Goal: Task Accomplishment & Management: Complete application form

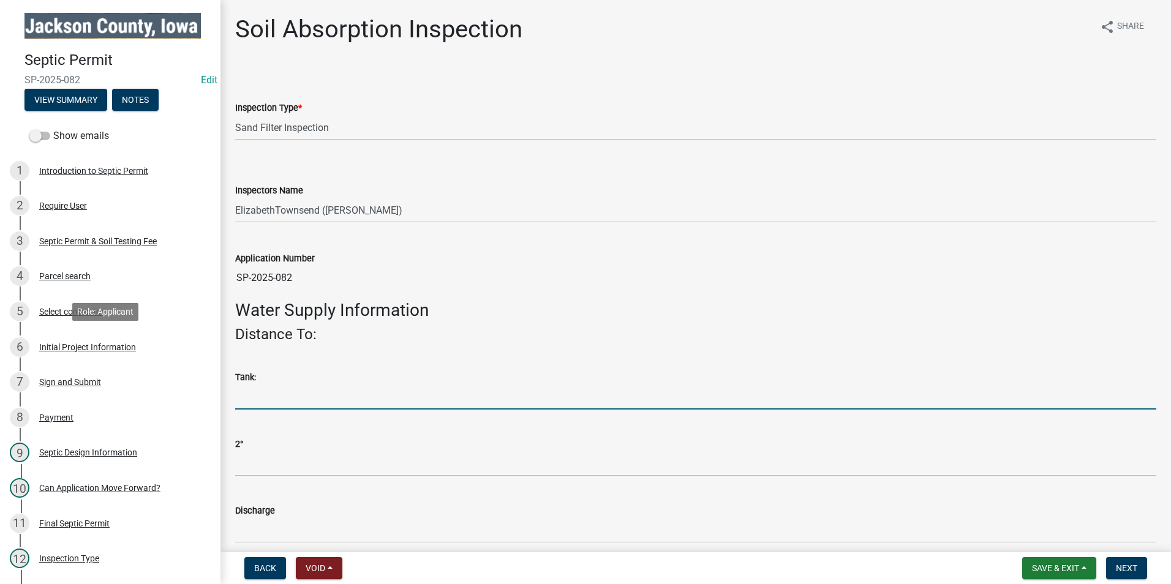
select select "8b01e099-4a24-4825-befa-1c944ae133b5"
select select "a3873a1b-6e26-41c8-b1e9-189df5d0ae8c"
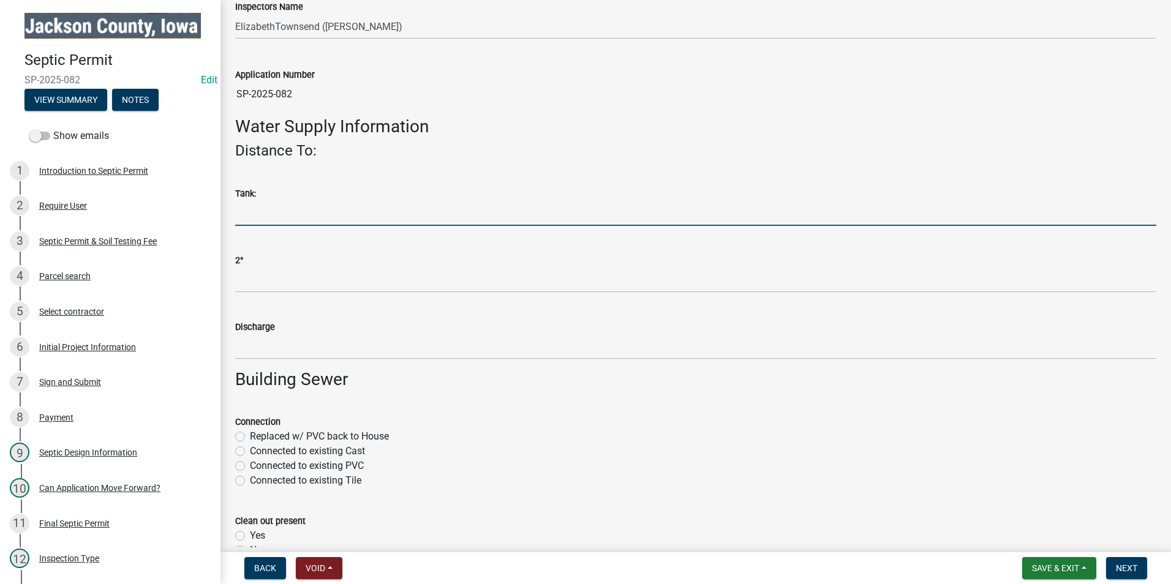
click at [512, 377] on h3 "Building Sewer" at bounding box center [695, 379] width 921 height 21
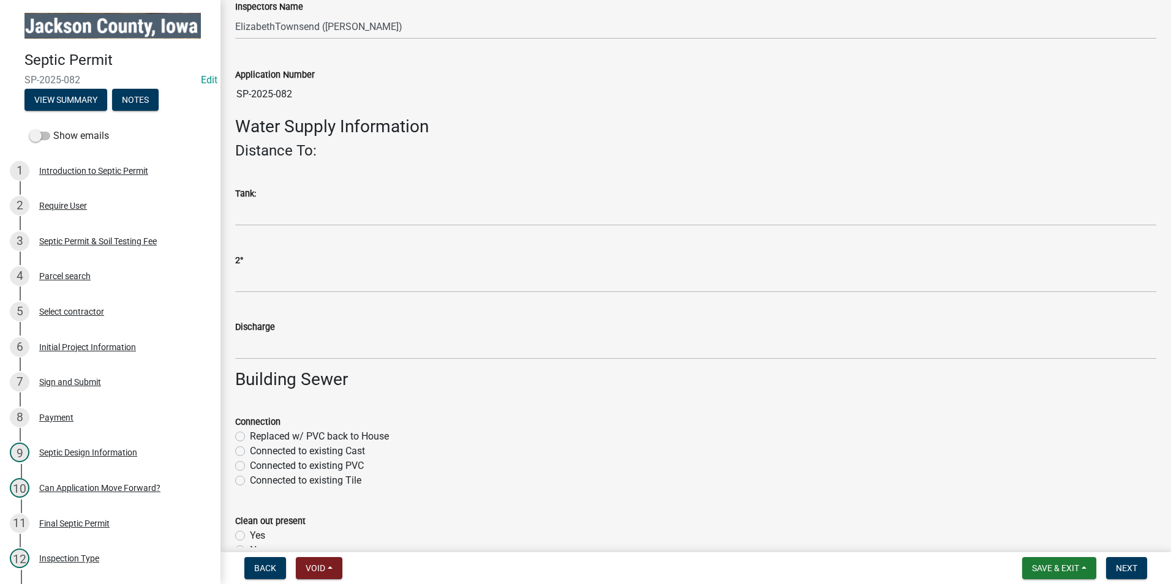
click at [250, 450] on label "Connected to existing Cast" at bounding box center [307, 451] width 115 height 15
click at [250, 450] on input "Connected to existing Cast" at bounding box center [254, 448] width 8 height 8
radio input "true"
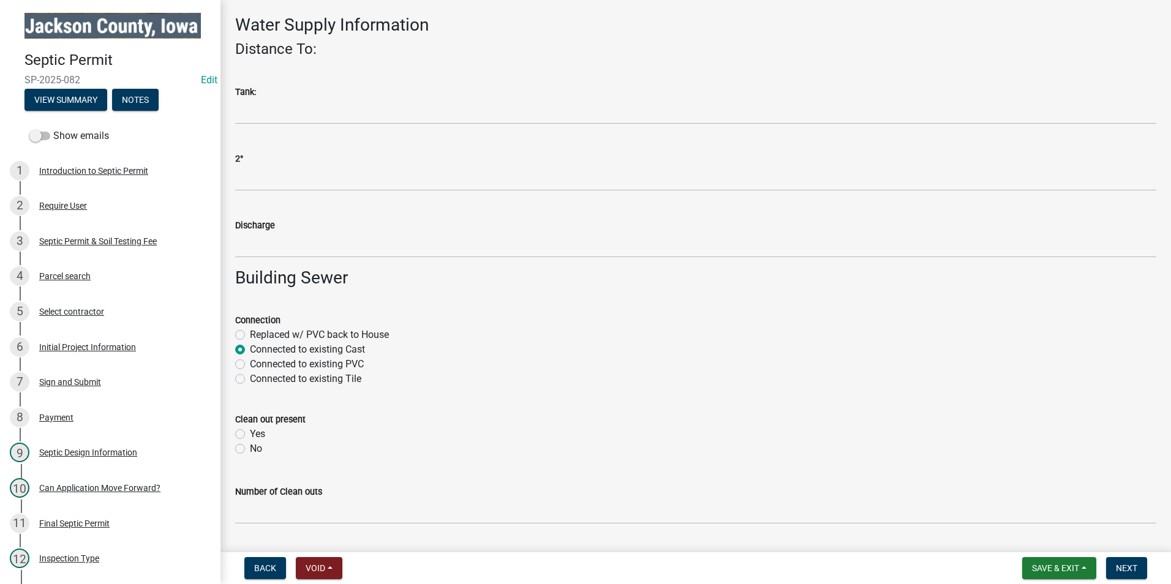
scroll to position [306, 0]
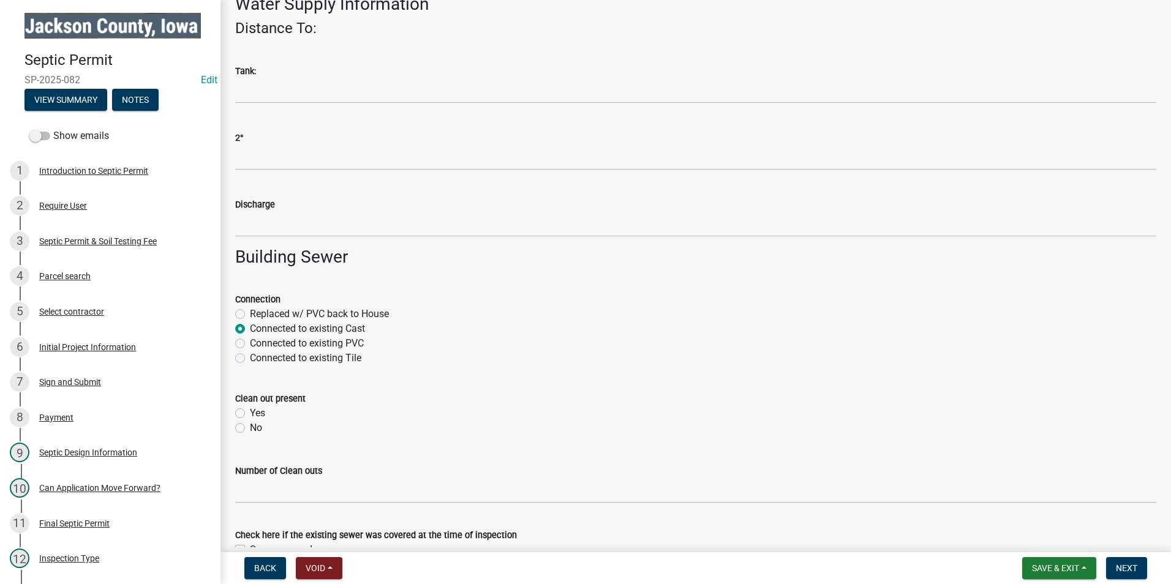
click at [250, 412] on label "Yes" at bounding box center [257, 413] width 15 height 15
click at [250, 412] on input "Yes" at bounding box center [254, 410] width 8 height 8
radio input "true"
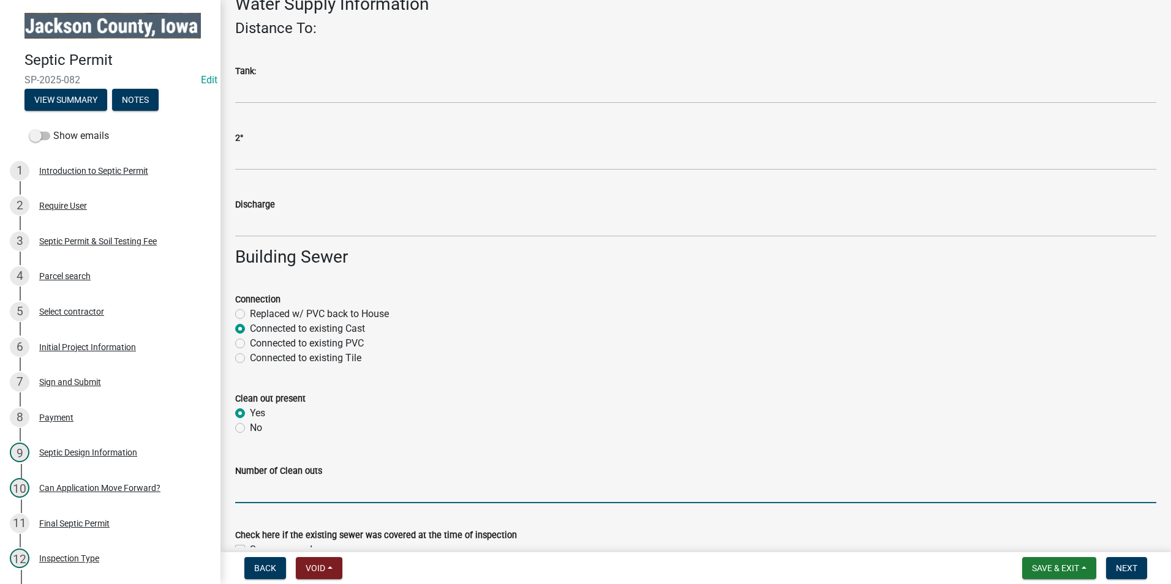
click at [279, 495] on input "Number of Clean outs" at bounding box center [695, 490] width 921 height 25
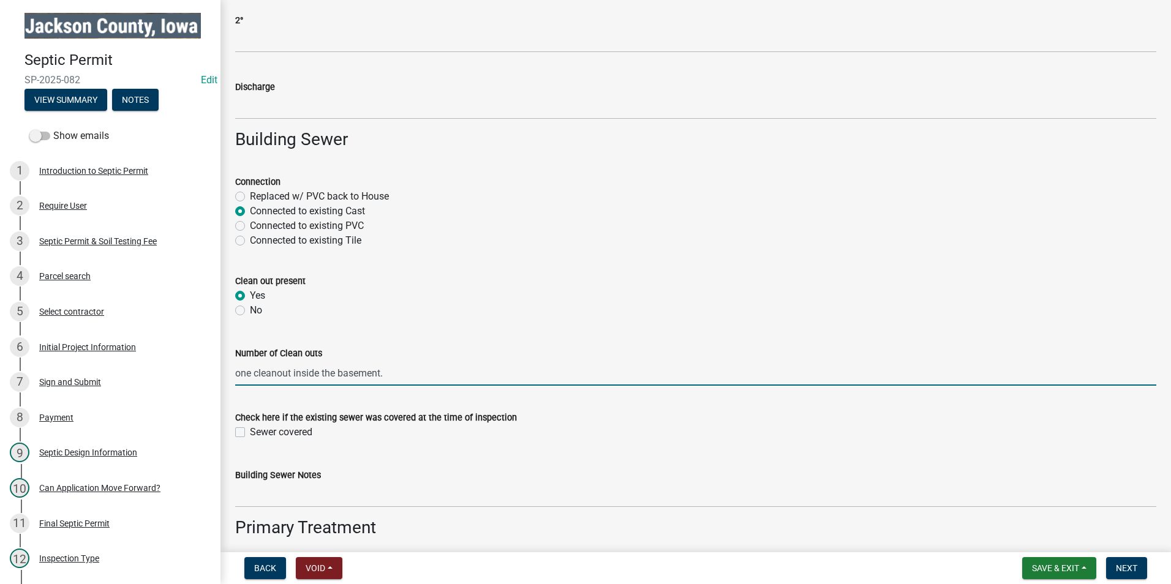
scroll to position [429, 0]
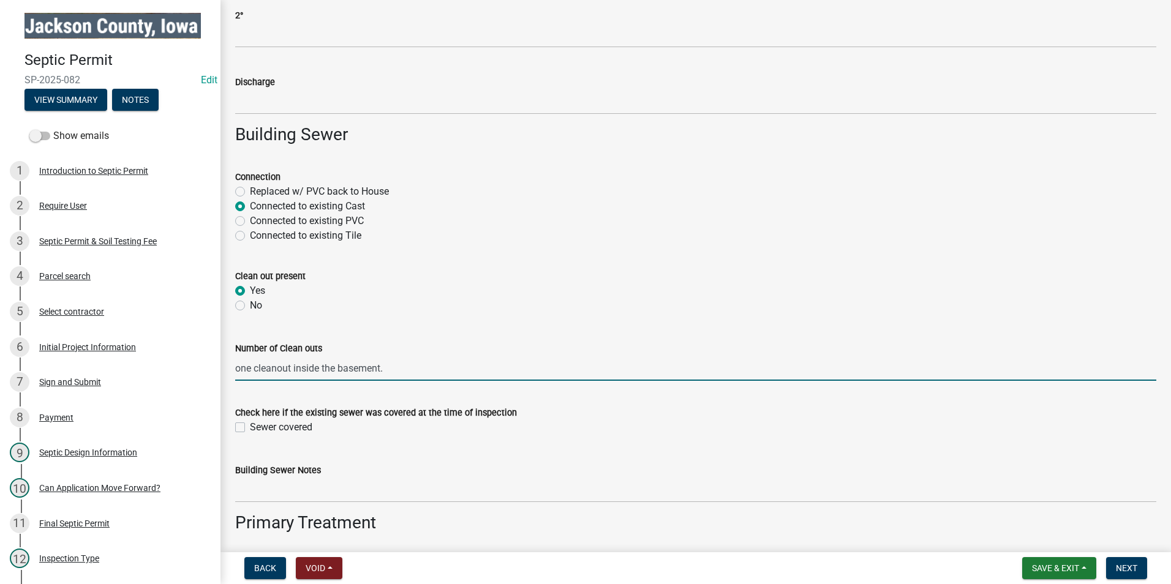
type input "one cleanout inside the basement."
click at [250, 425] on label "Sewer covered" at bounding box center [281, 427] width 62 height 15
click at [250, 425] on input "Sewer covered" at bounding box center [254, 424] width 8 height 8
checkbox input "true"
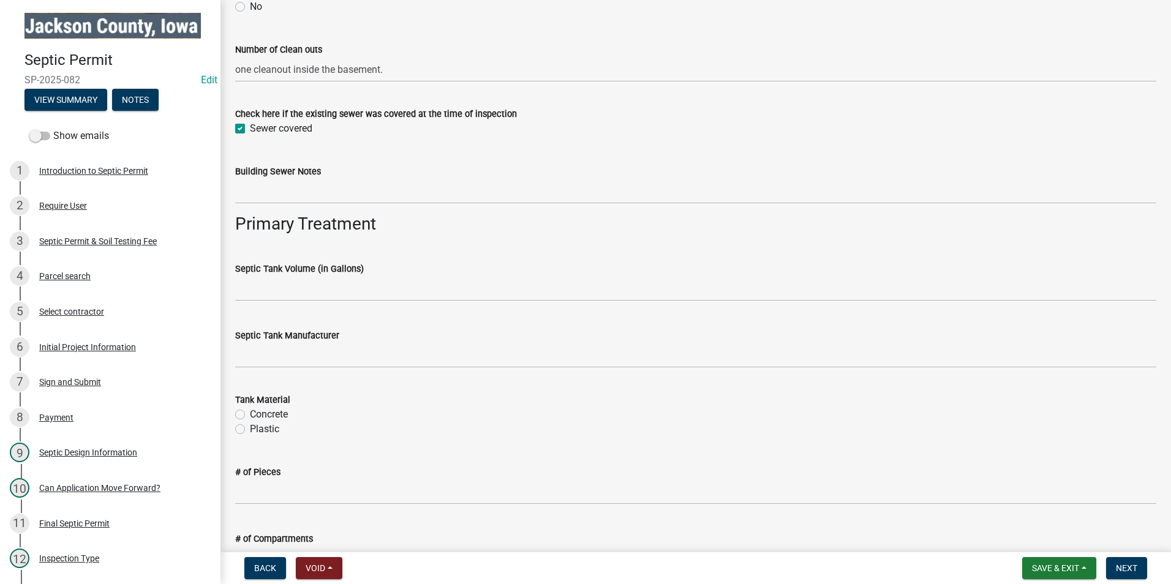
scroll to position [735, 0]
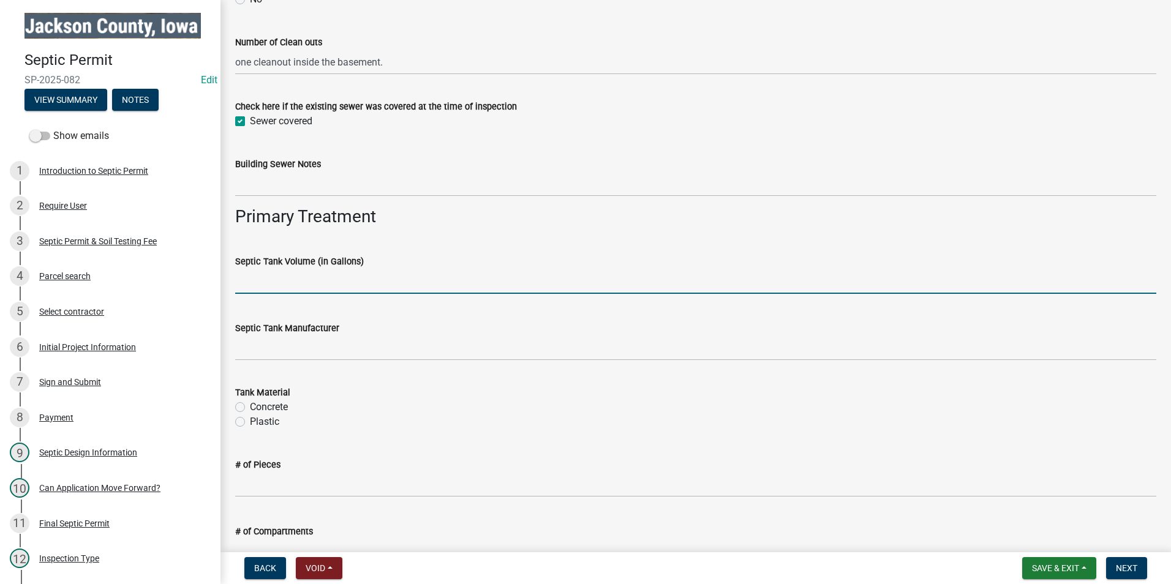
click at [298, 284] on input "Septic Tank Volume (in Gallons)" at bounding box center [695, 281] width 921 height 25
type input "1500 gal"
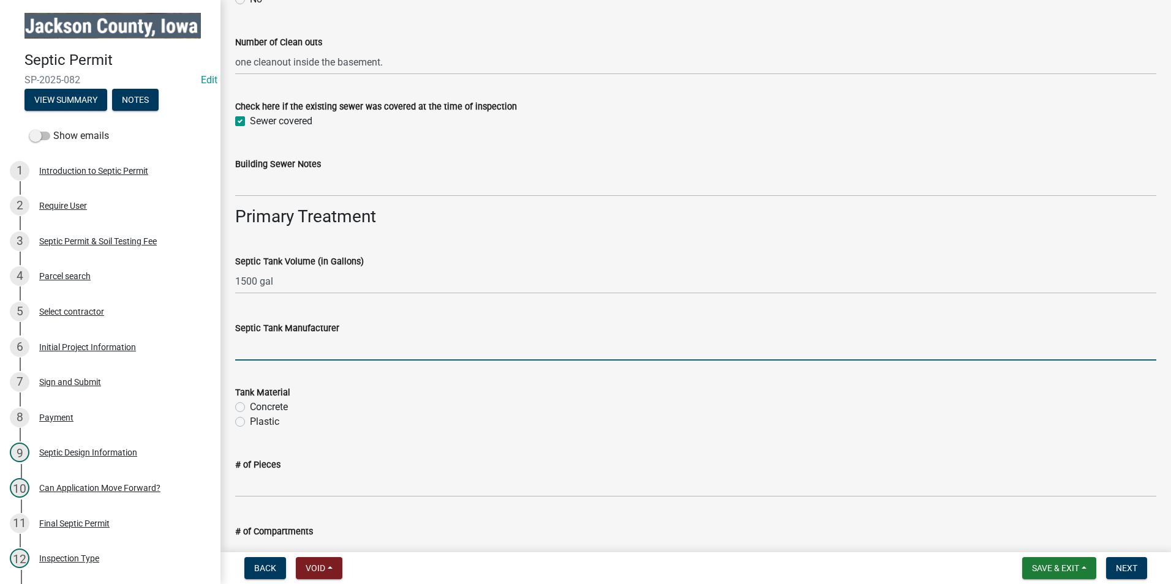
click at [306, 342] on input "Septic Tank Manufacturer" at bounding box center [695, 348] width 921 height 25
type input "Iowa Concrete"
click at [250, 408] on label "Concrete" at bounding box center [269, 407] width 38 height 15
click at [250, 408] on input "Concrete" at bounding box center [254, 404] width 8 height 8
radio input "true"
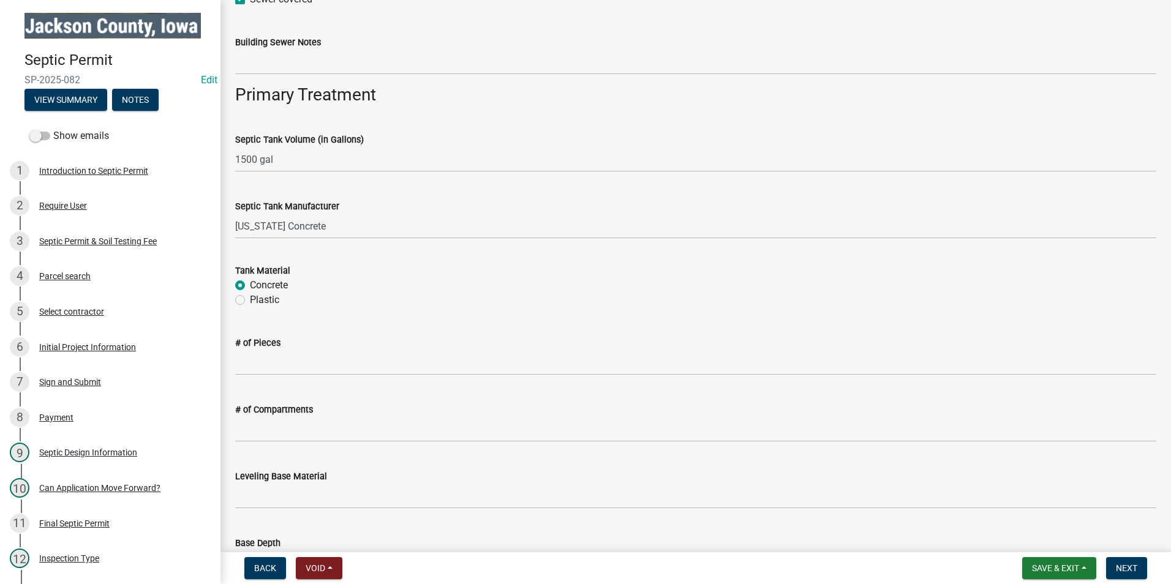
scroll to position [858, 0]
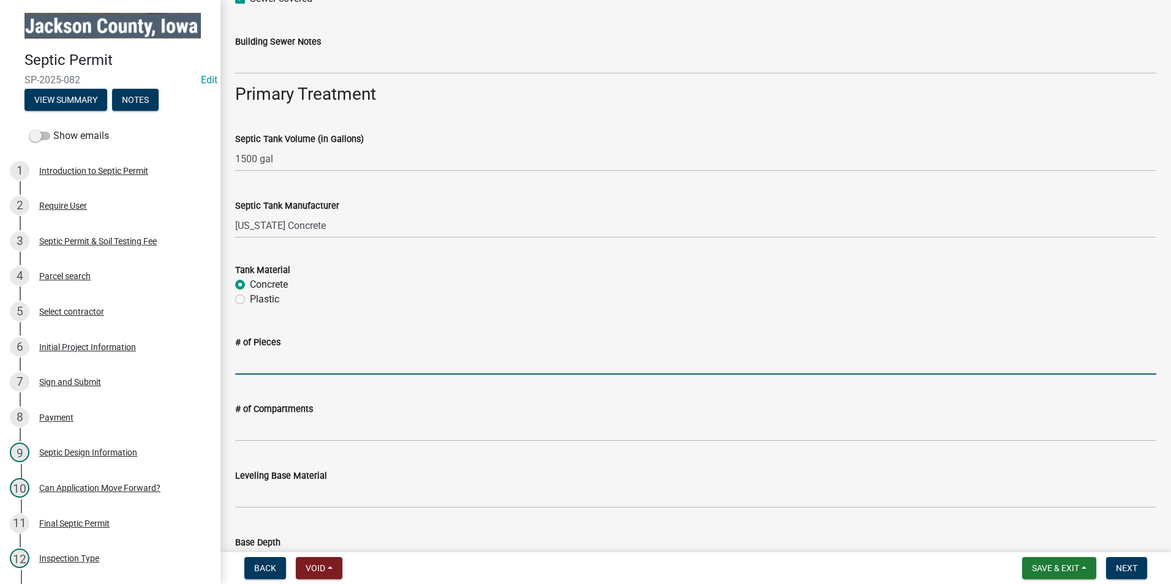
click at [273, 352] on input "# of Pieces" at bounding box center [695, 362] width 921 height 25
type input "2"
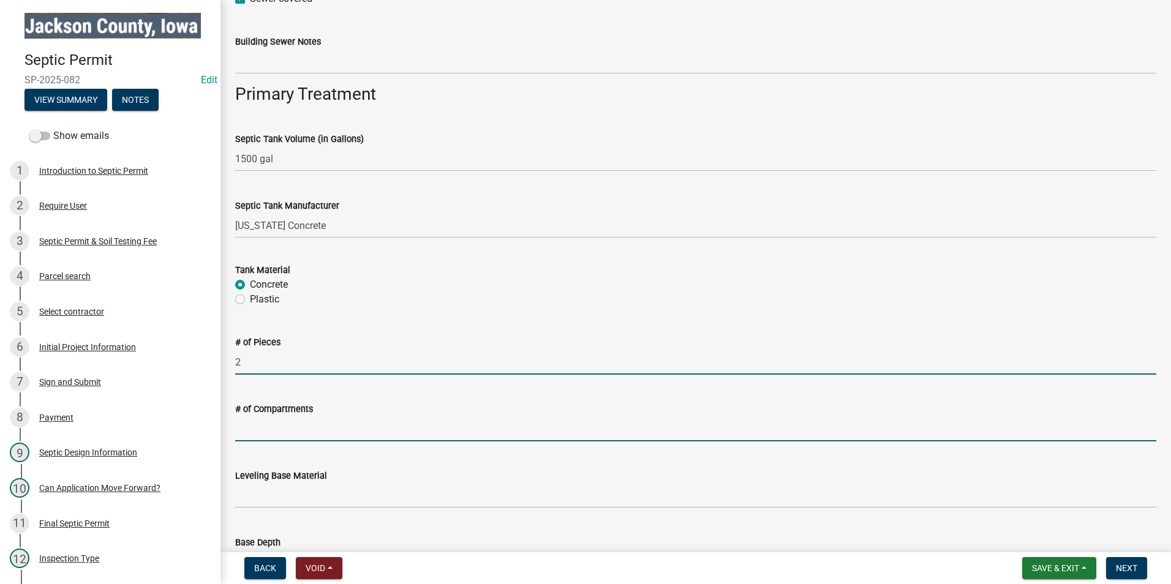
click at [266, 432] on input "# of Compartments" at bounding box center [695, 429] width 921 height 25
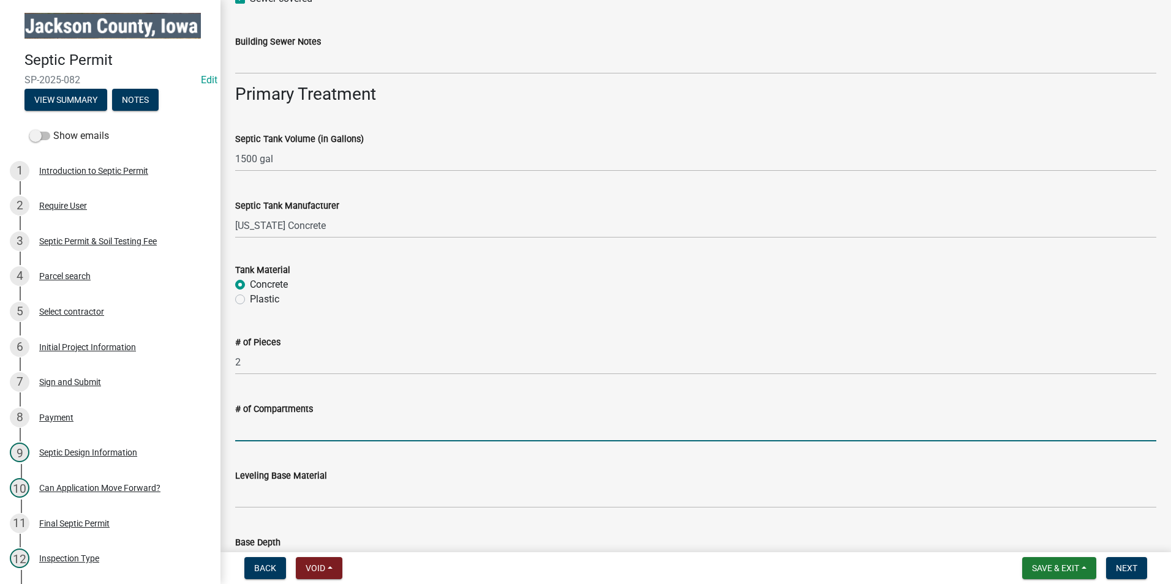
type input "2"
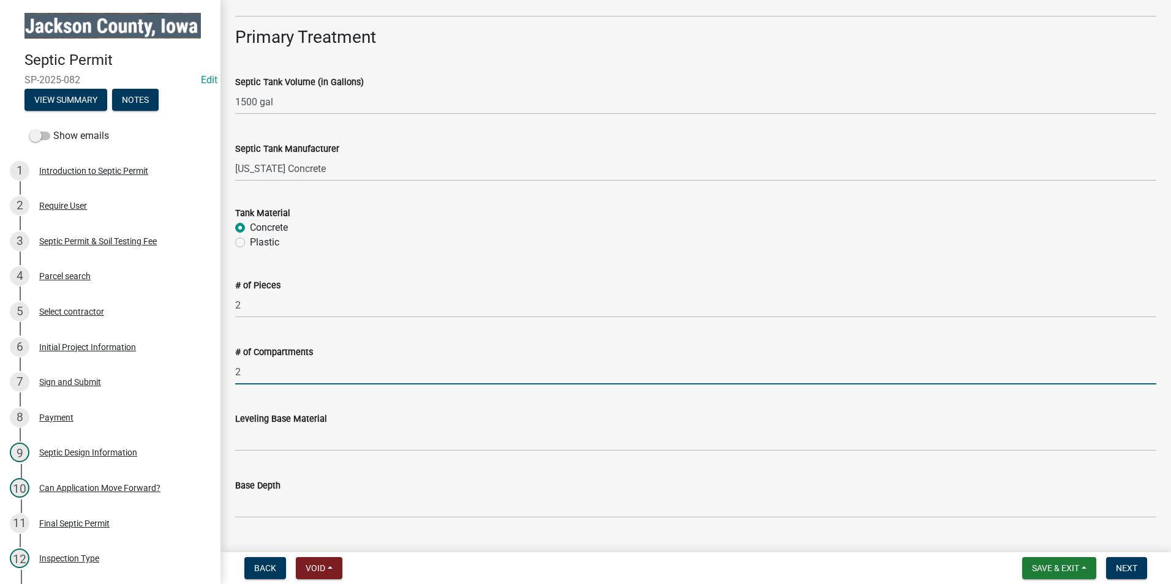
scroll to position [980, 0]
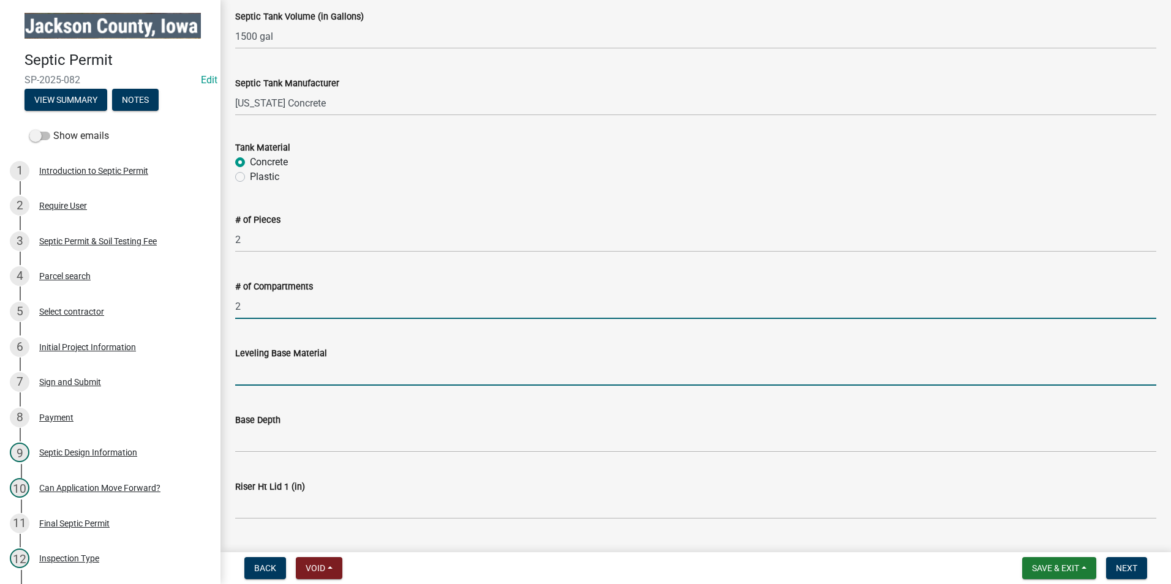
click at [304, 365] on input "Leveling Base Material" at bounding box center [695, 373] width 921 height 25
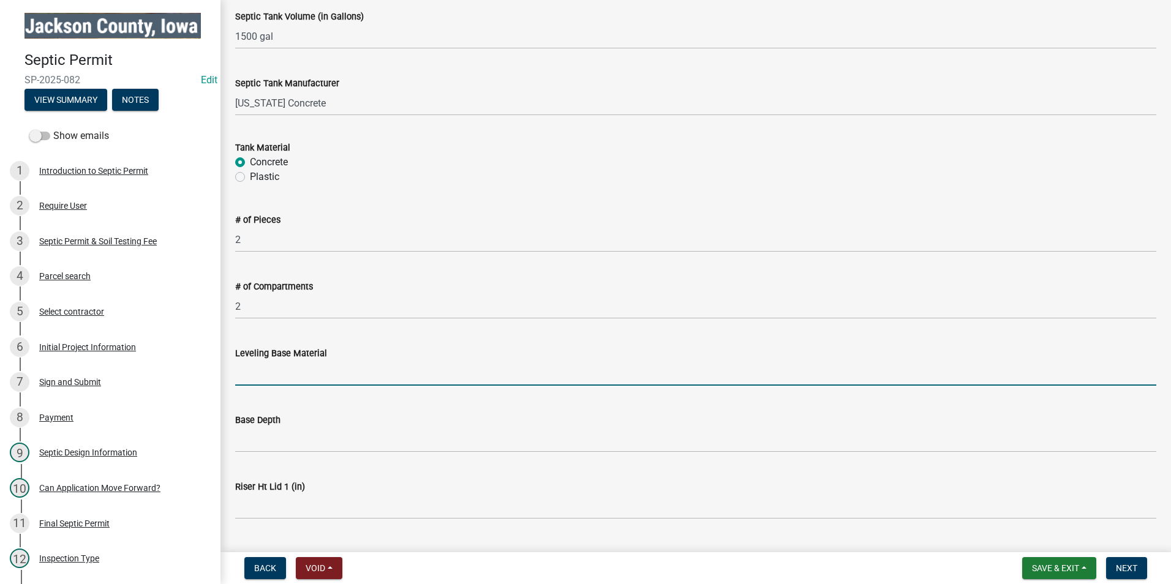
type input "soil"
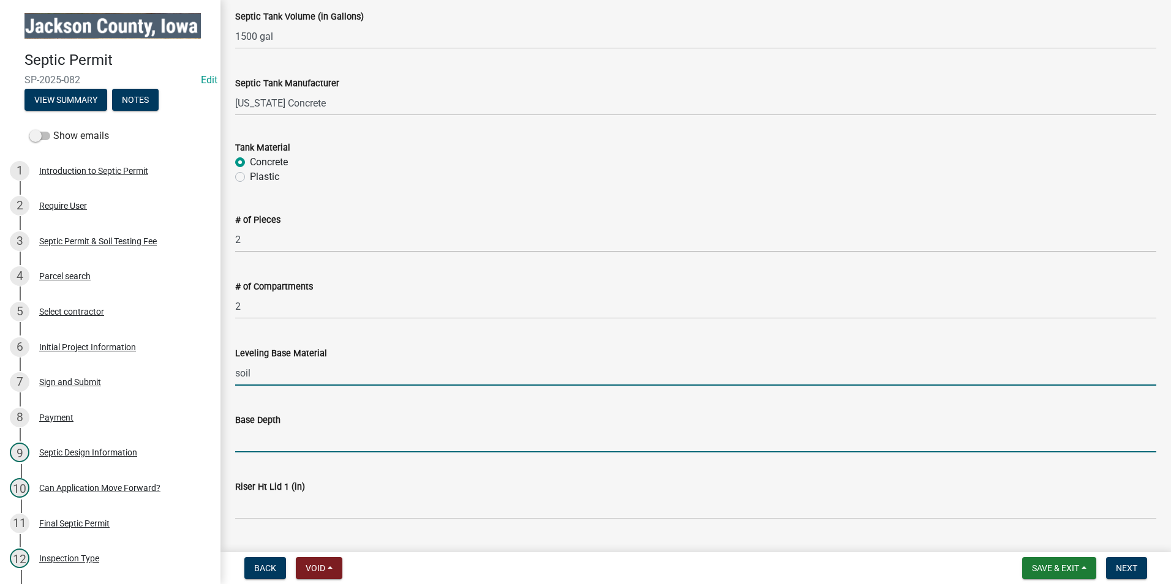
click at [311, 450] on input "Base Depth" at bounding box center [695, 440] width 921 height 25
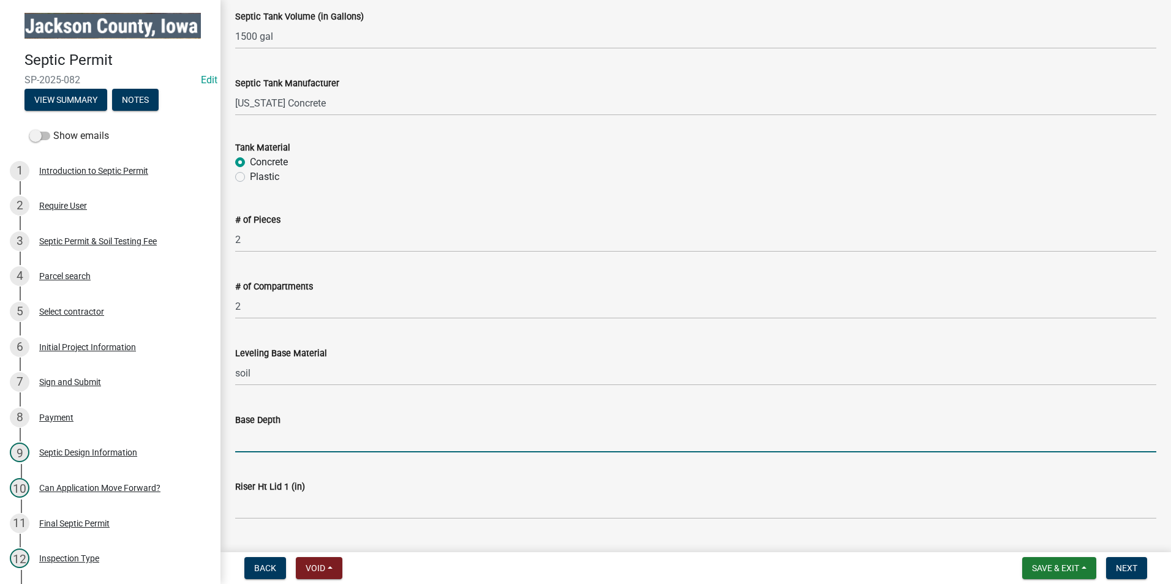
type input "120""
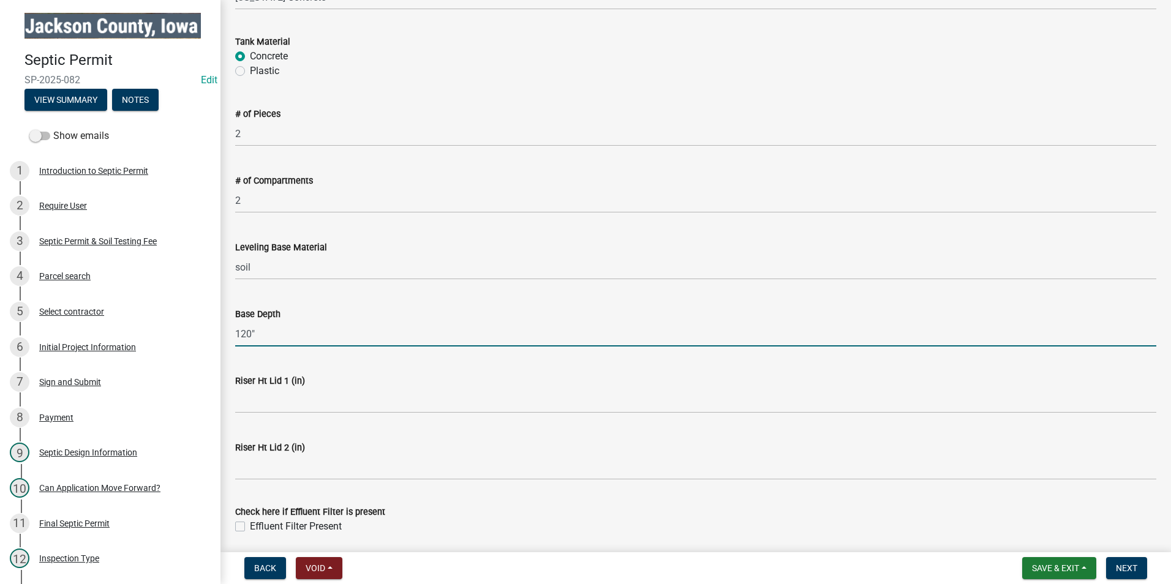
scroll to position [1103, 0]
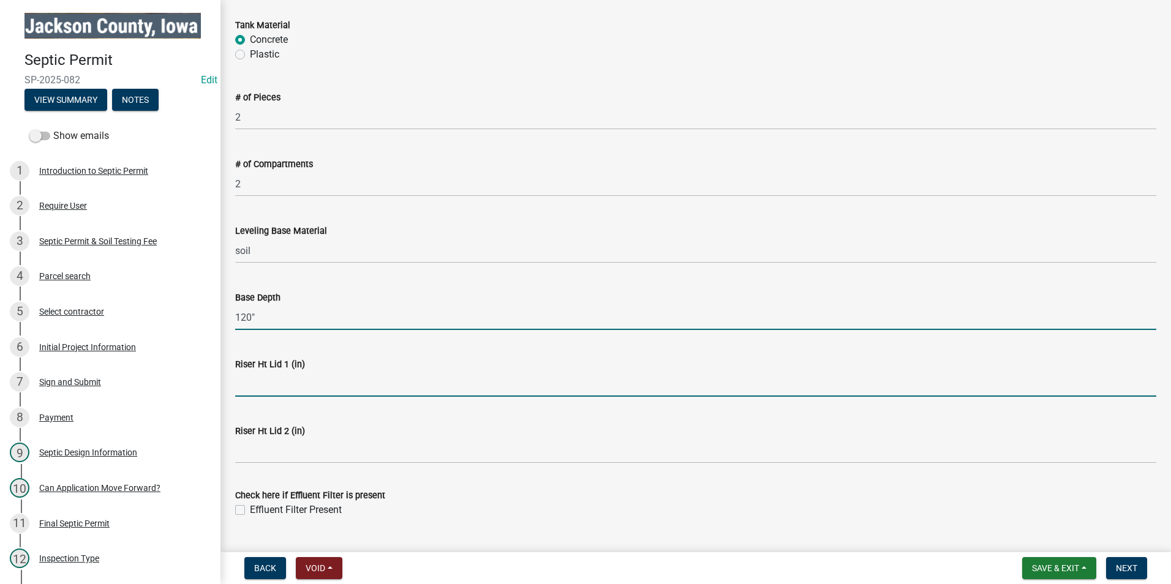
click at [315, 380] on input "Riser Ht Lid 1 (in)" at bounding box center [695, 384] width 921 height 25
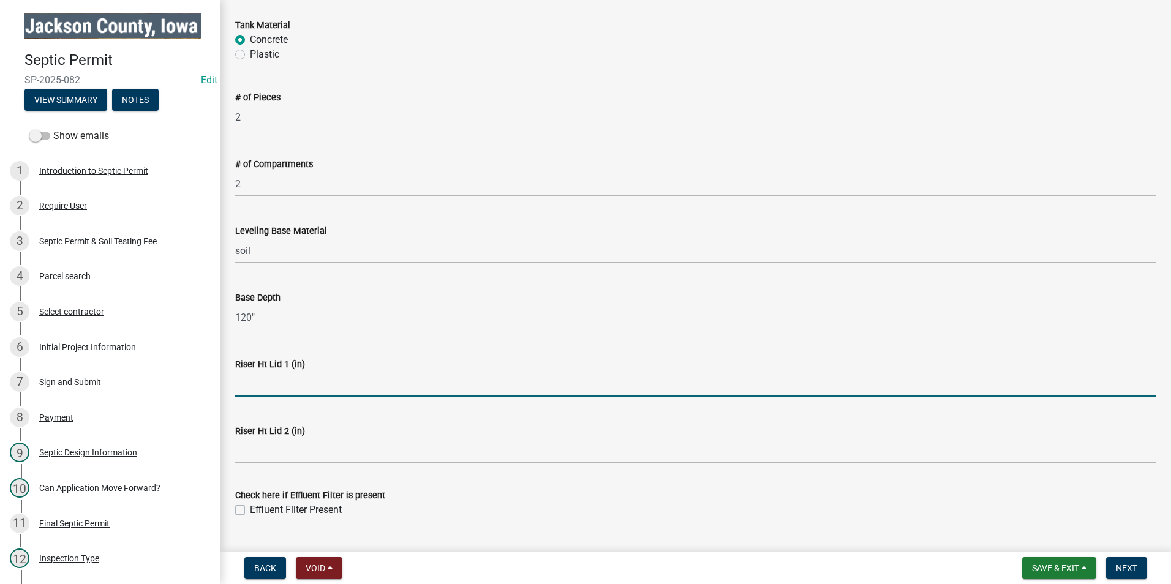
type input "18""
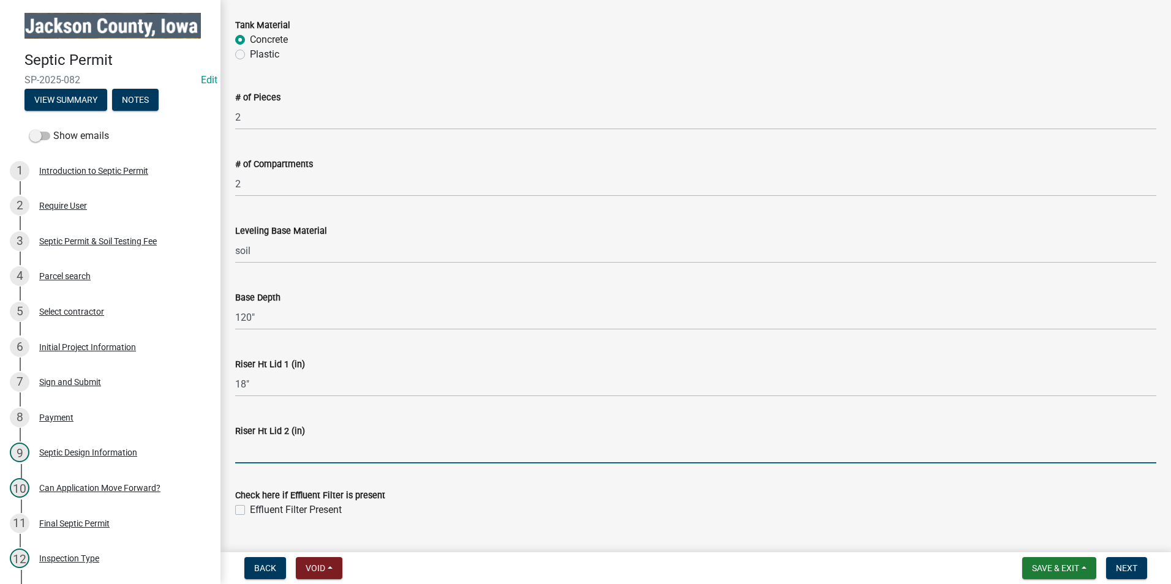
drag, startPoint x: 304, startPoint y: 456, endPoint x: 298, endPoint y: 468, distance: 13.7
click at [304, 456] on input "Riser Ht Lid 2 (in)" at bounding box center [695, 451] width 921 height 25
type input "18""
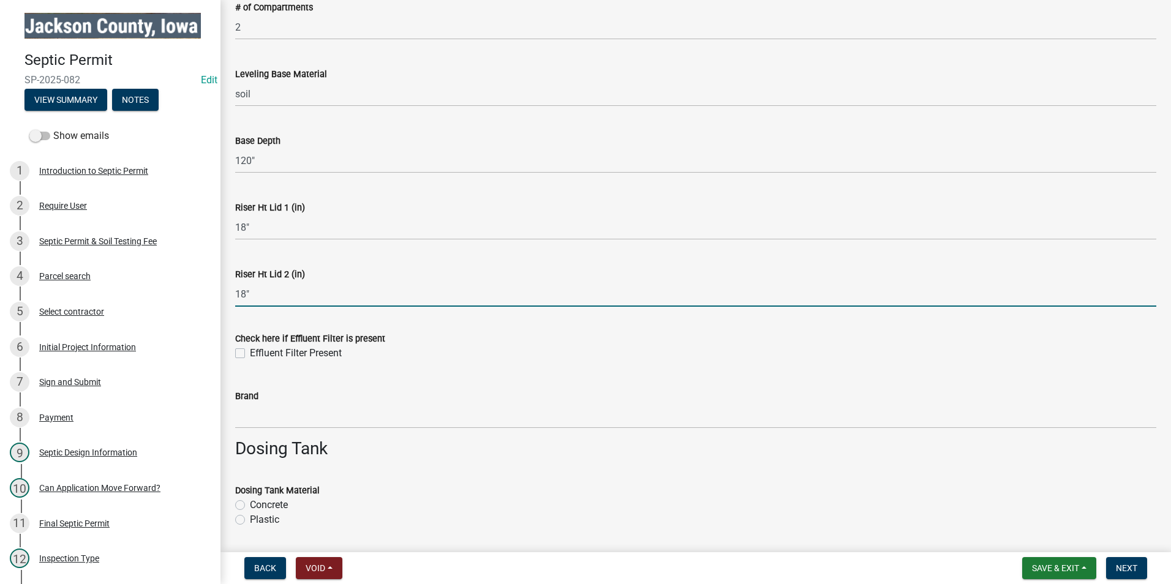
scroll to position [1286, 0]
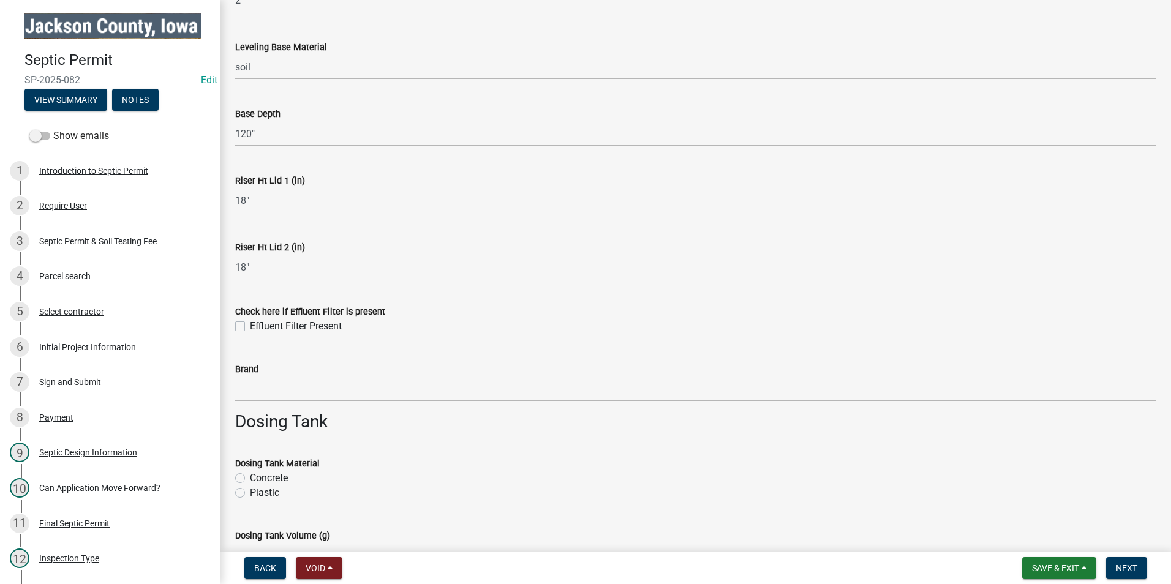
drag, startPoint x: 239, startPoint y: 327, endPoint x: 251, endPoint y: 342, distance: 19.6
click at [250, 327] on label "Effluent Filter Present" at bounding box center [296, 326] width 92 height 15
click at [250, 327] on input "Effluent Filter Present" at bounding box center [254, 323] width 8 height 8
checkbox input "true"
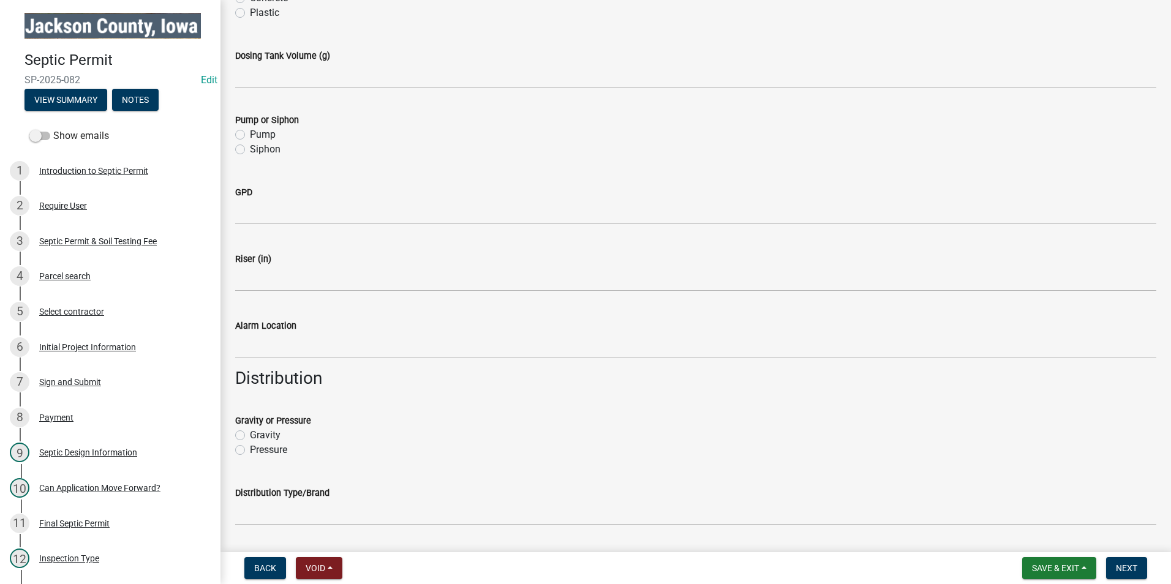
scroll to position [1776, 0]
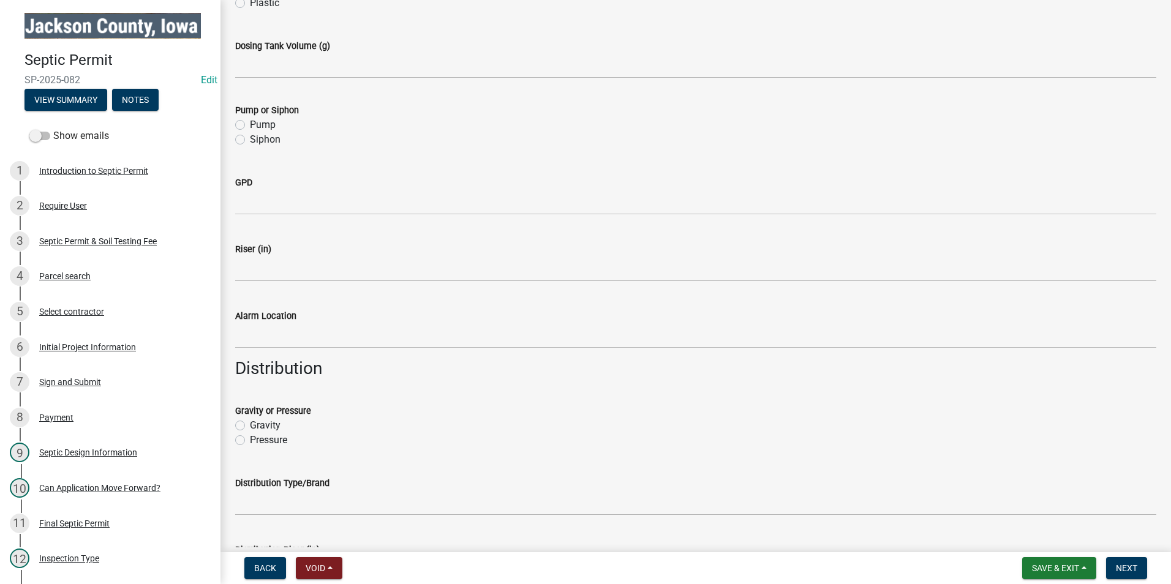
click at [250, 425] on label "Gravity" at bounding box center [265, 425] width 31 height 15
click at [250, 425] on input "Gravity" at bounding box center [254, 422] width 8 height 8
radio input "true"
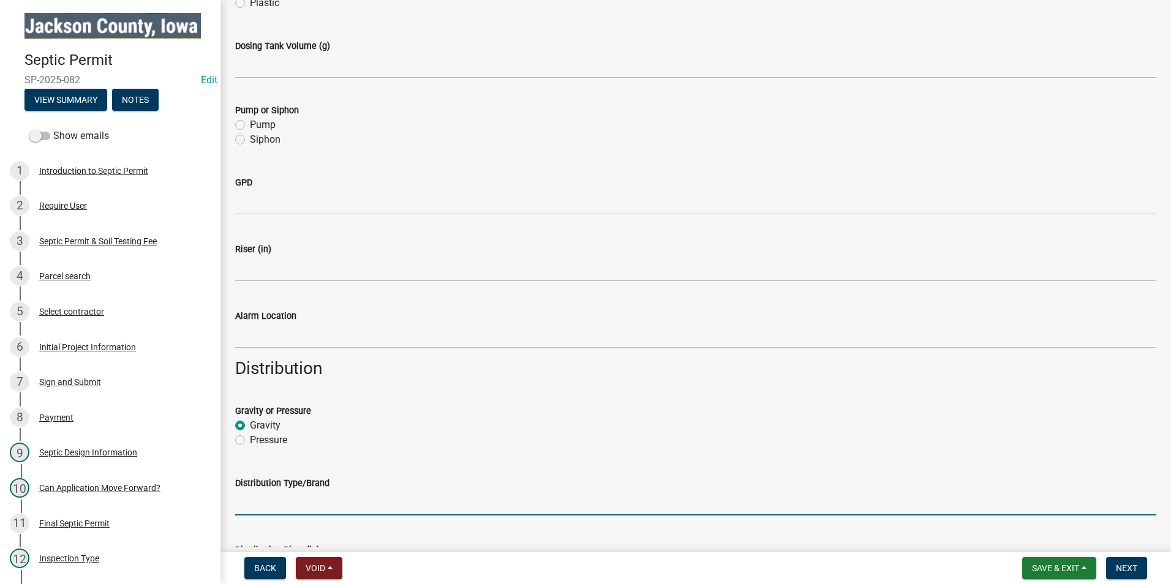
click at [282, 497] on input "Distribution Type/Brand" at bounding box center [695, 503] width 921 height 25
type input "Plastic Distribution Box"
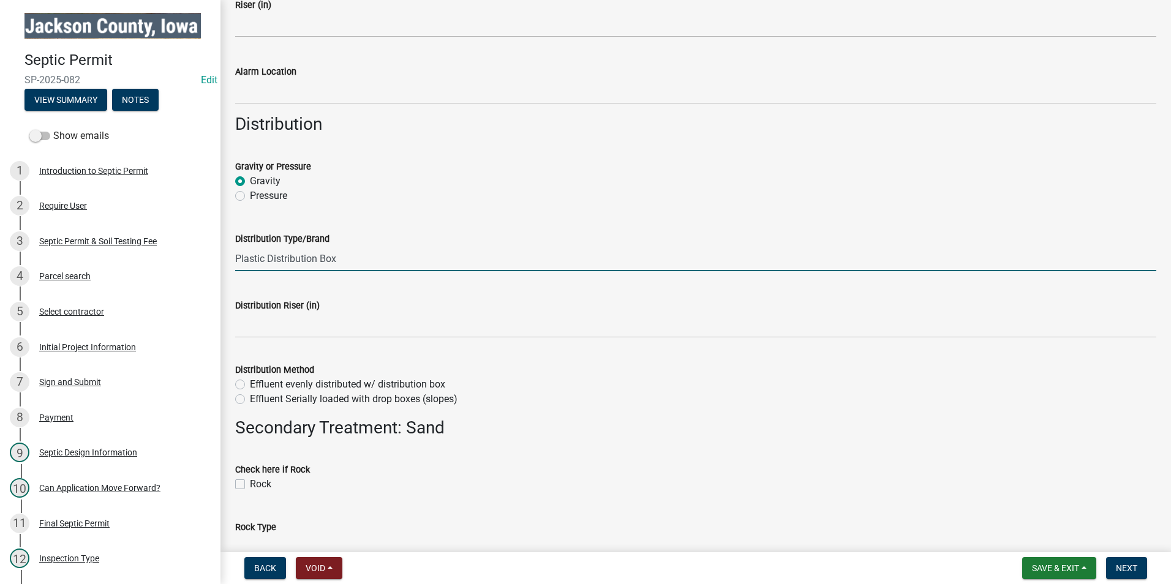
scroll to position [2022, 0]
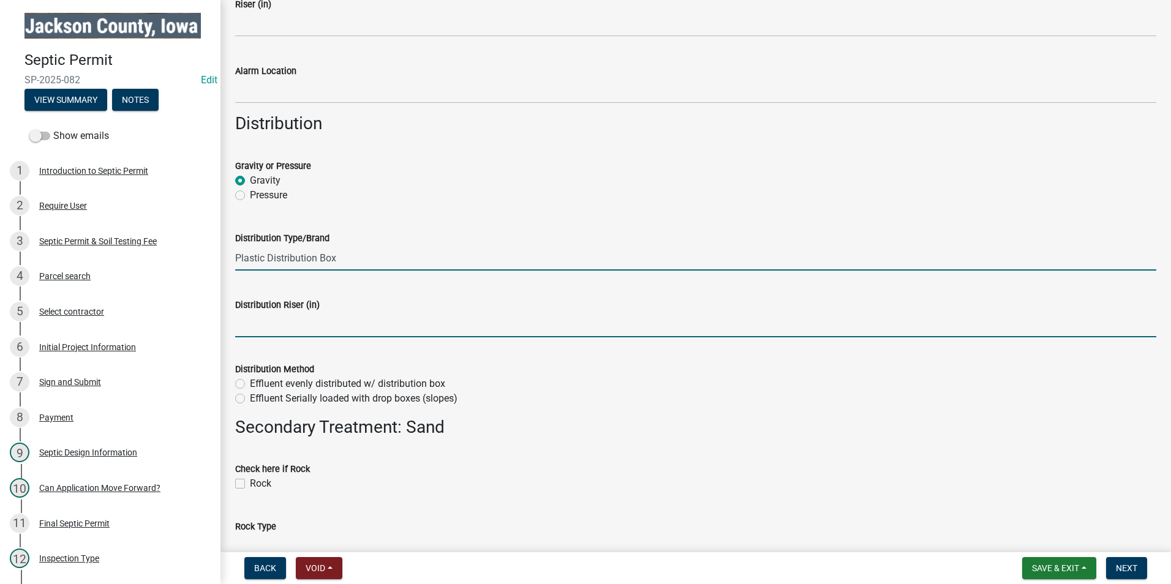
click at [276, 326] on input "Distribution Riser (in)" at bounding box center [695, 324] width 921 height 25
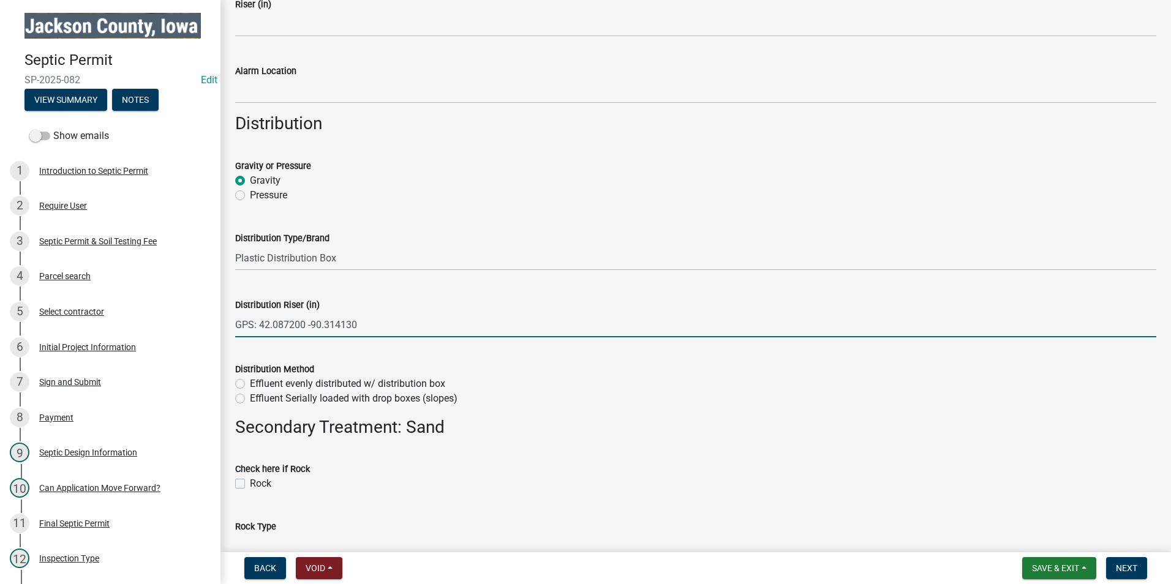
type input "GPS: 42.087200 -90.314130"
click at [233, 383] on div "Distribution Method Effluent evenly distributed w/ distribution box Effluent Se…" at bounding box center [696, 376] width 940 height 59
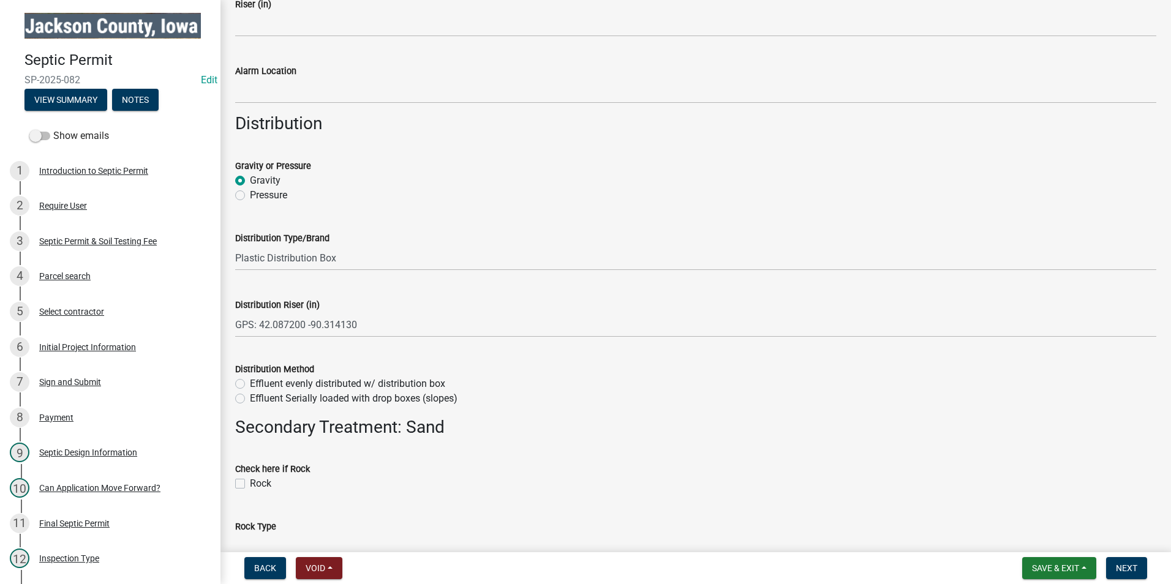
click at [250, 380] on label "Effluent evenly distributed w/ distribution box" at bounding box center [347, 384] width 195 height 15
click at [250, 380] on input "Effluent evenly distributed w/ distribution box" at bounding box center [254, 381] width 8 height 8
radio input "true"
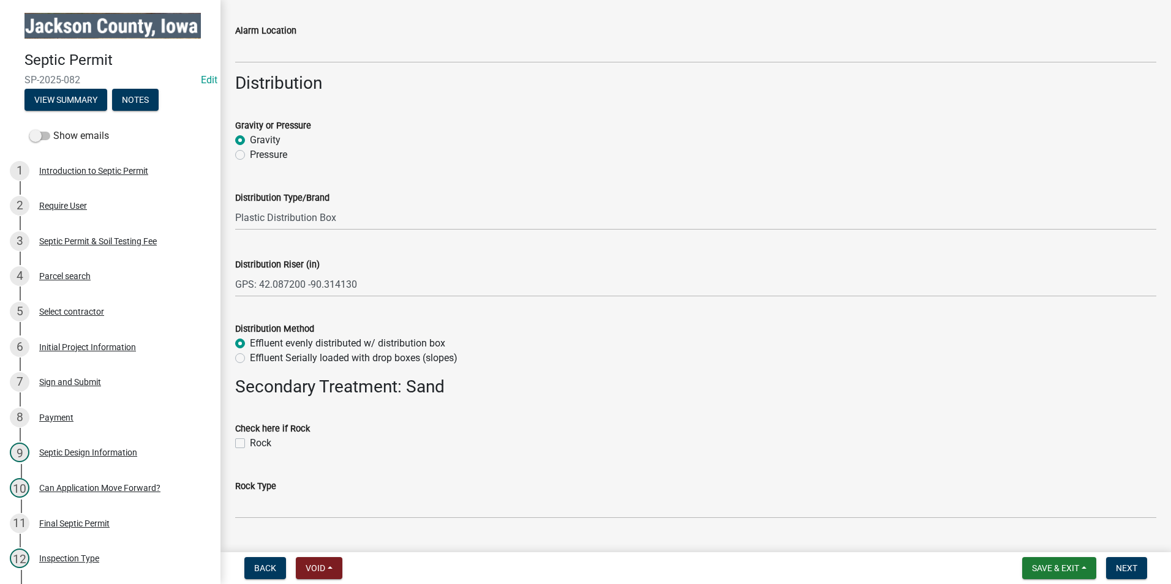
scroll to position [2205, 0]
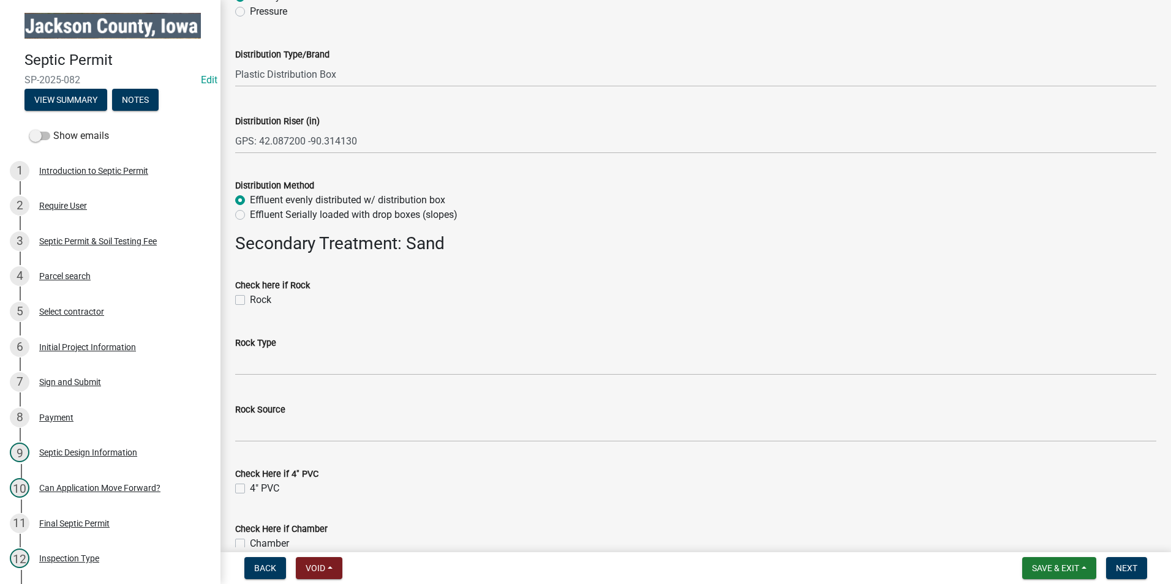
click at [250, 299] on label "Rock" at bounding box center [260, 300] width 21 height 15
click at [250, 299] on input "Rock" at bounding box center [254, 297] width 8 height 8
checkbox input "true"
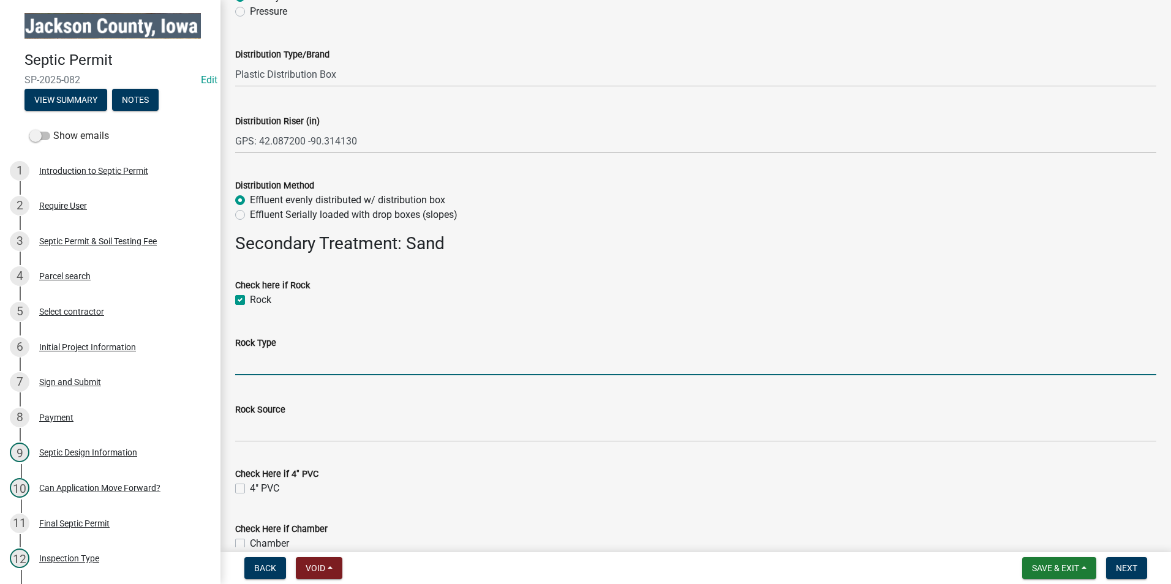
click at [292, 361] on input "Rock Type" at bounding box center [695, 362] width 921 height 25
type input "2" Clean Stone"
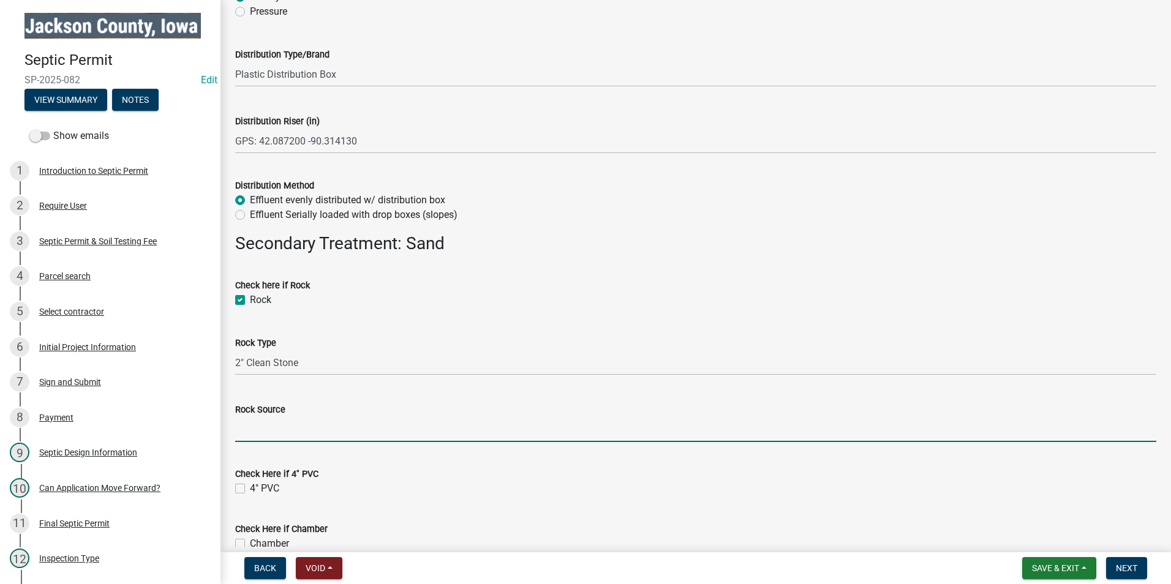
click at [278, 427] on input "Rock Source" at bounding box center [695, 429] width 921 height 25
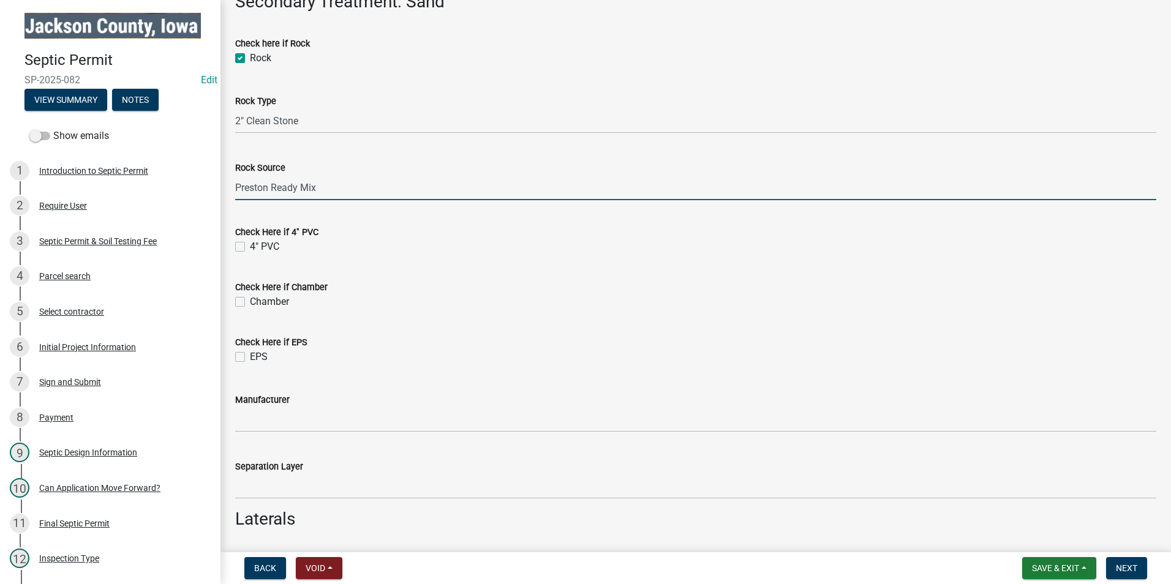
scroll to position [2450, 0]
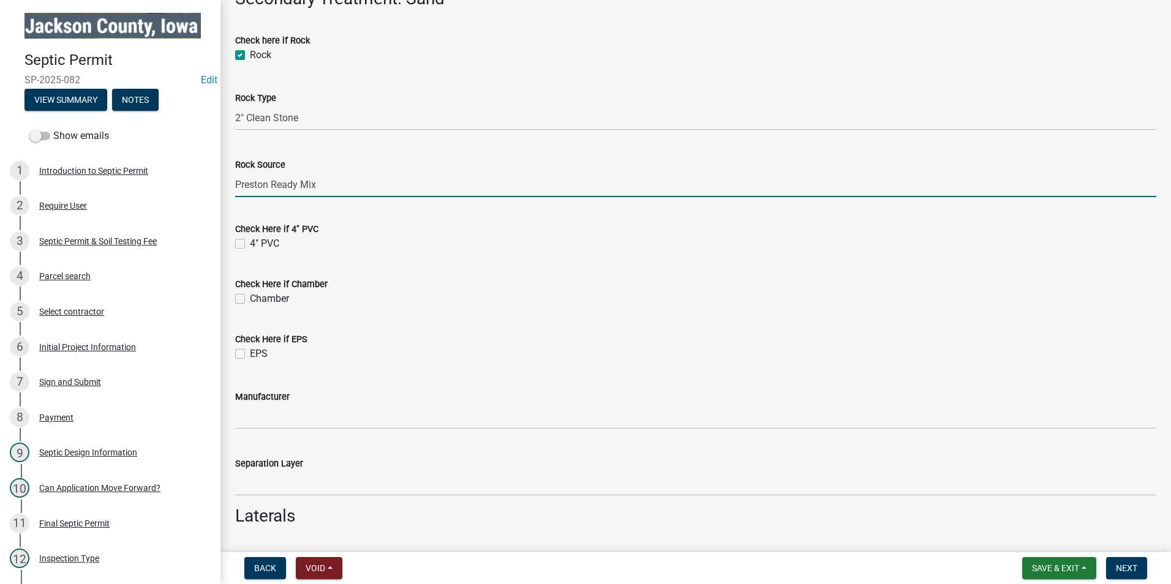
type input "Preston Ready Mix"
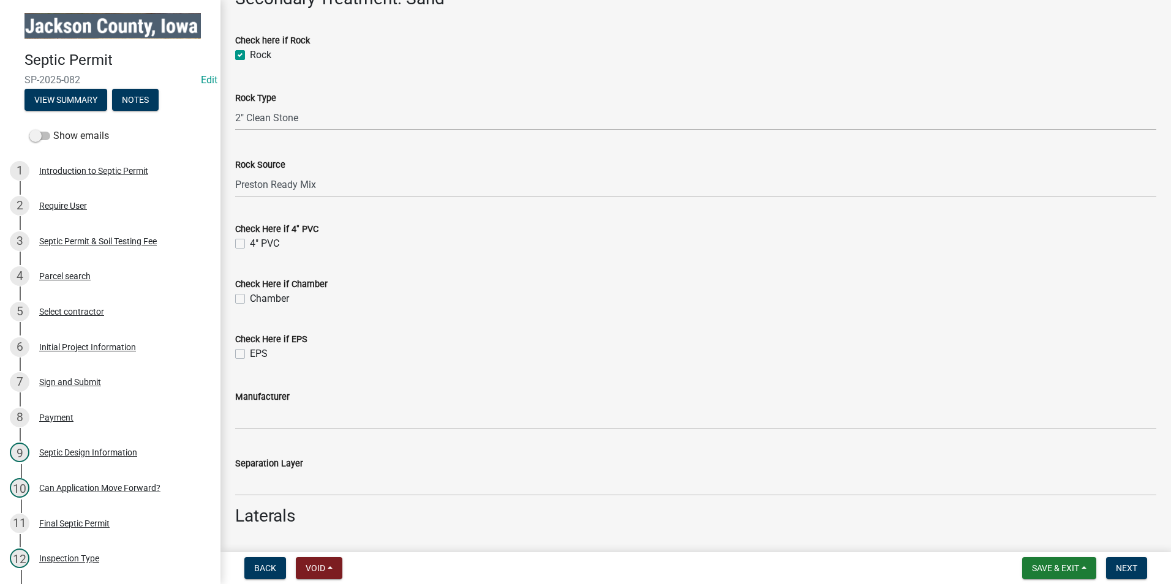
click at [250, 243] on label "4" PVC" at bounding box center [264, 243] width 29 height 15
click at [250, 243] on input "4" PVC" at bounding box center [254, 240] width 8 height 8
checkbox input "true"
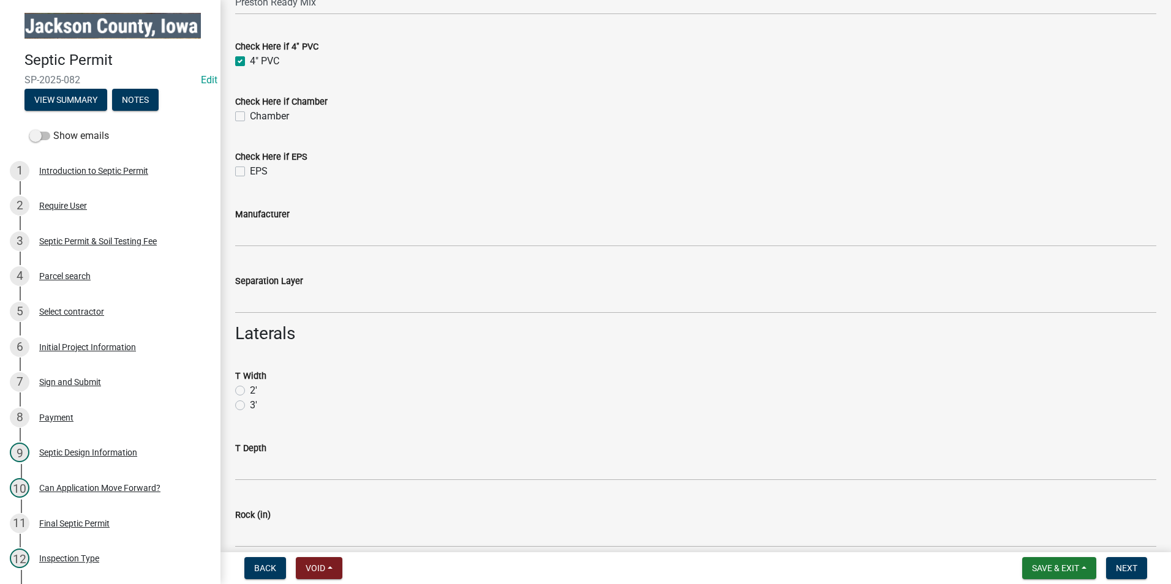
scroll to position [2634, 0]
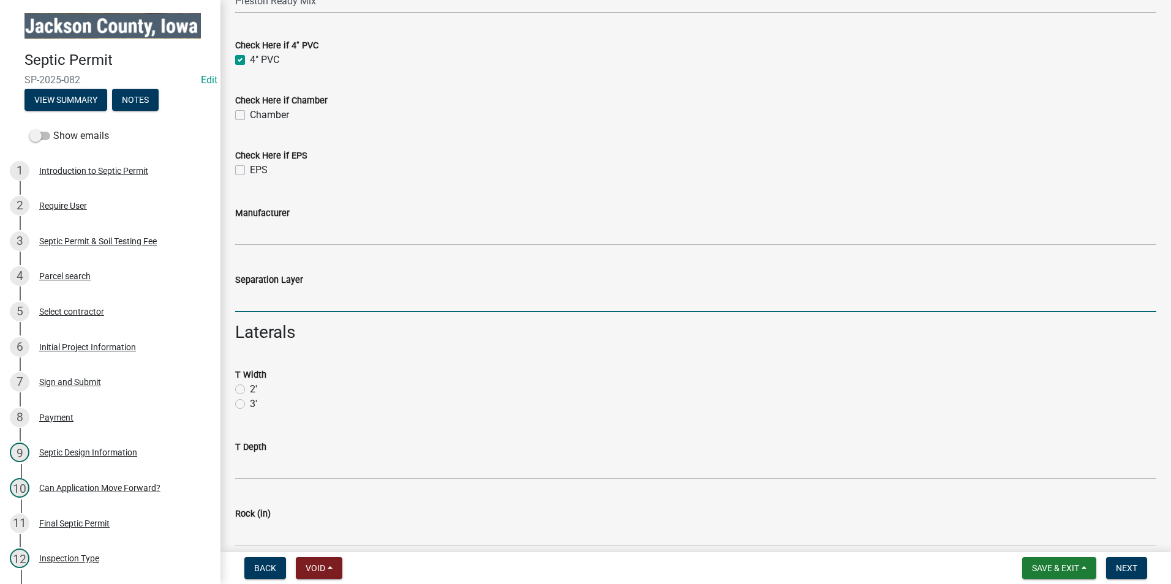
click at [268, 307] on input "Separation Layer" at bounding box center [695, 299] width 921 height 25
type input "36""
click at [250, 405] on label "3'" at bounding box center [253, 404] width 7 height 15
click at [250, 405] on input "3'" at bounding box center [254, 401] width 8 height 8
radio input "true"
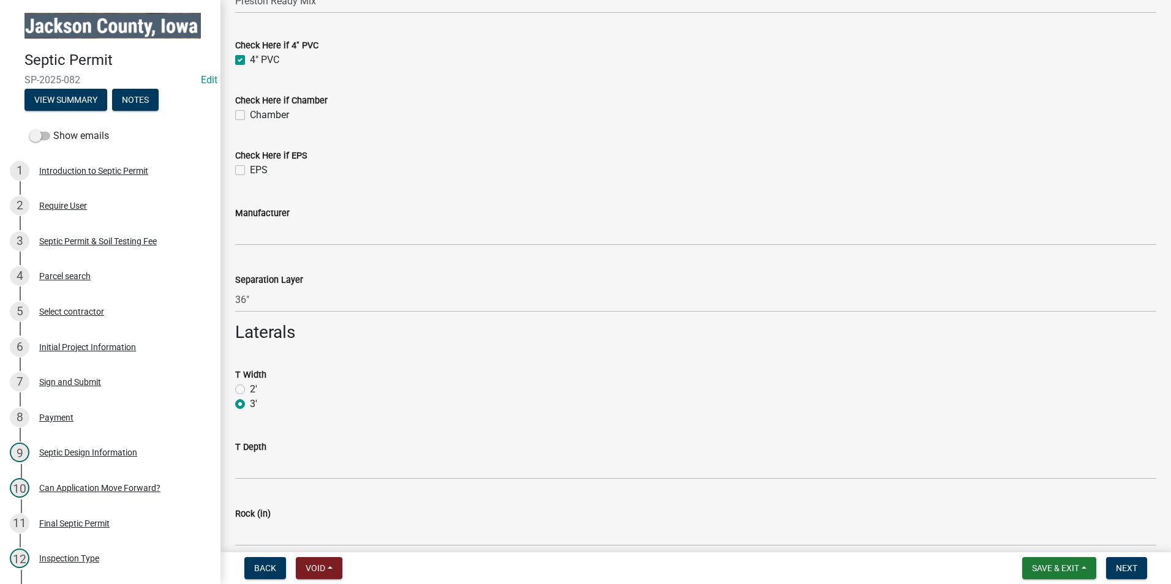
scroll to position [2695, 0]
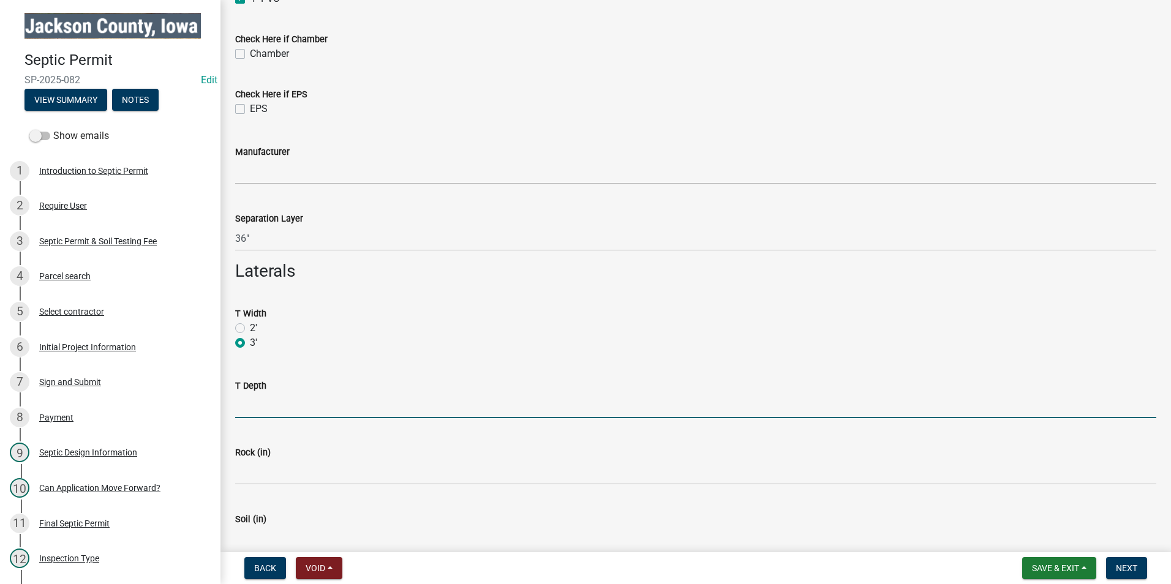
click at [255, 413] on input "T Depth" at bounding box center [695, 405] width 921 height 25
type input "24""
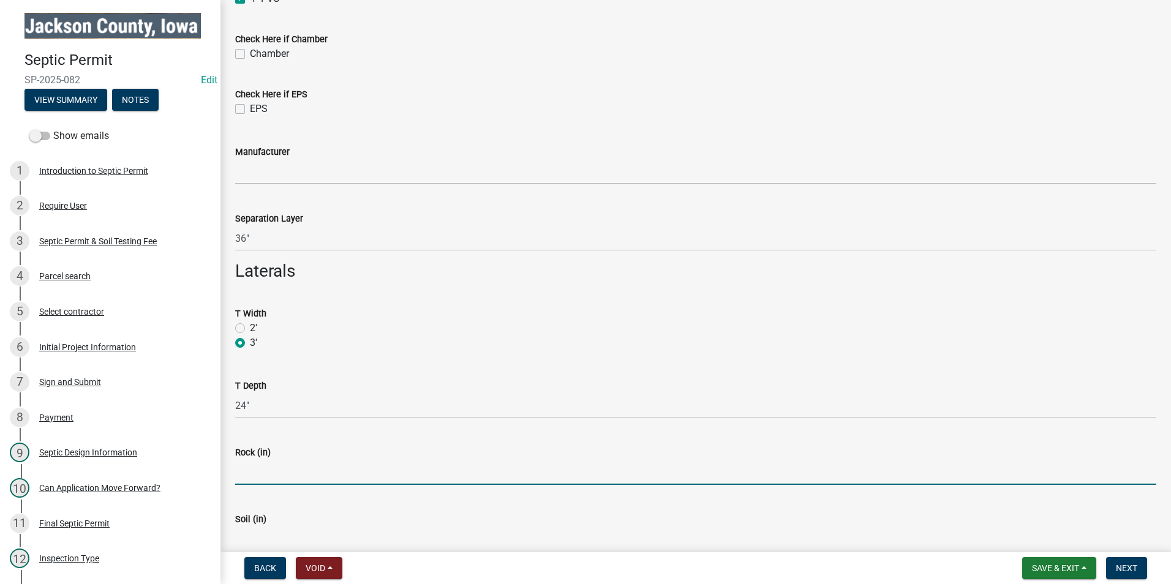
click at [277, 477] on input "Rock (in)" at bounding box center [695, 472] width 921 height 25
type input "12"
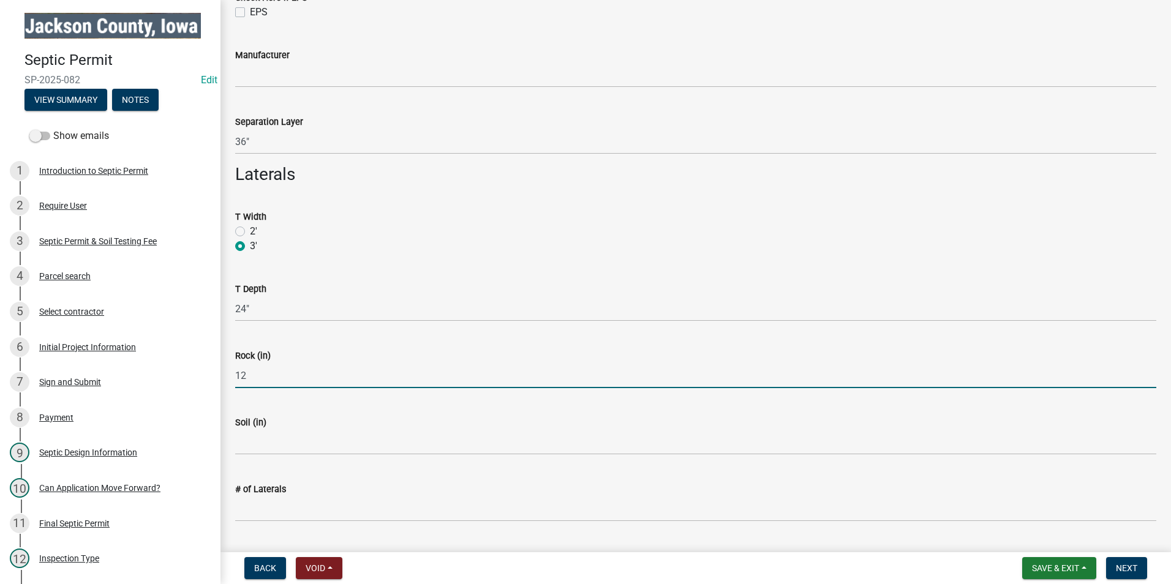
scroll to position [2818, 0]
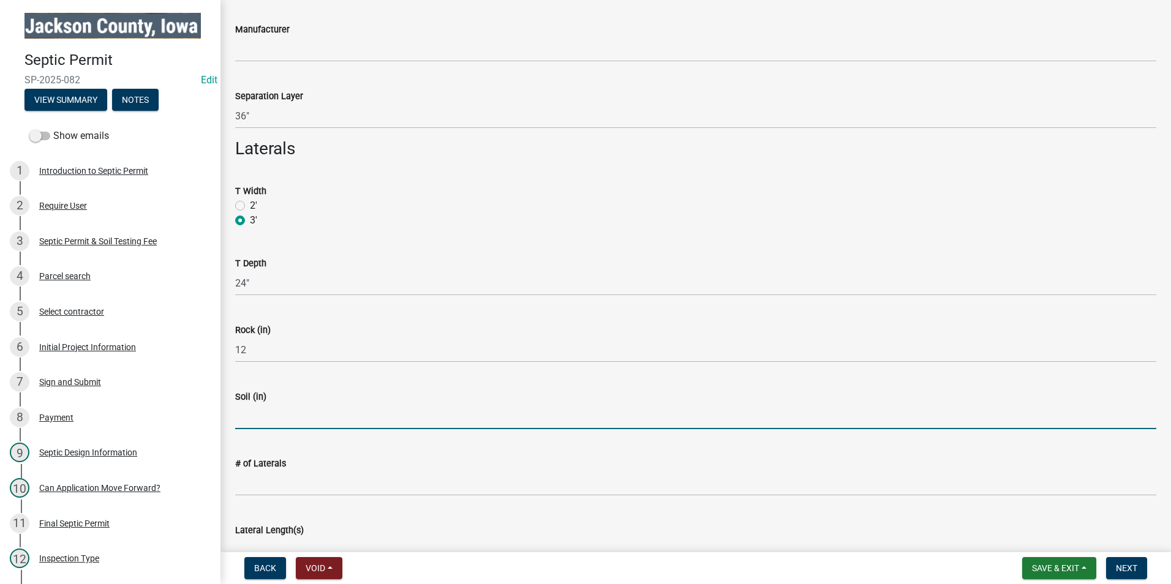
click at [270, 420] on input "Soil (in)" at bounding box center [695, 416] width 921 height 25
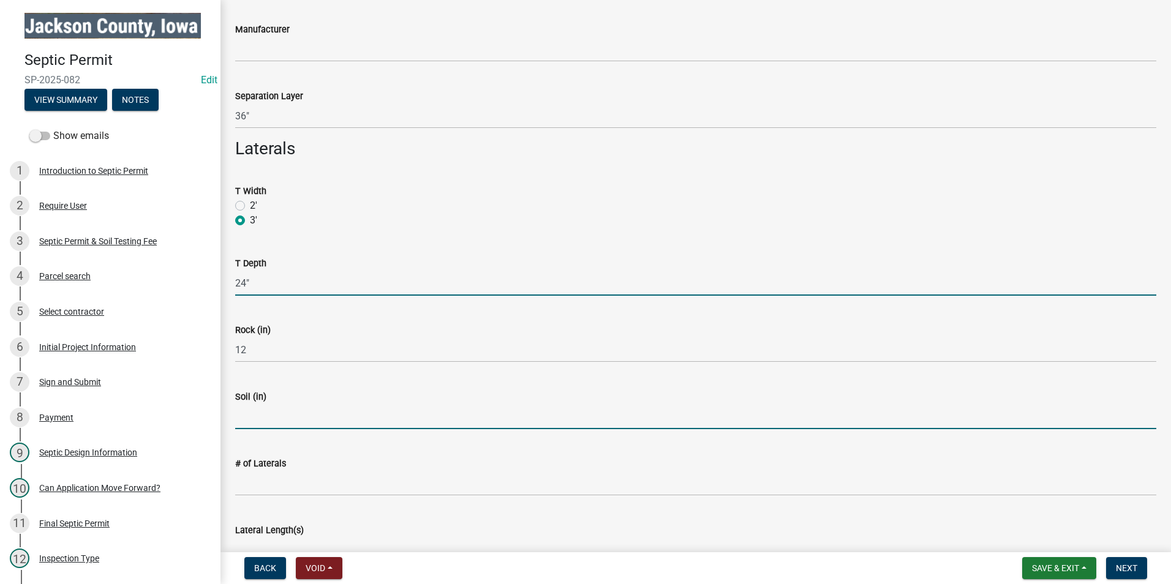
click at [263, 284] on input "24"" at bounding box center [695, 283] width 921 height 25
click at [265, 418] on input "Soil (in)" at bounding box center [695, 416] width 921 height 25
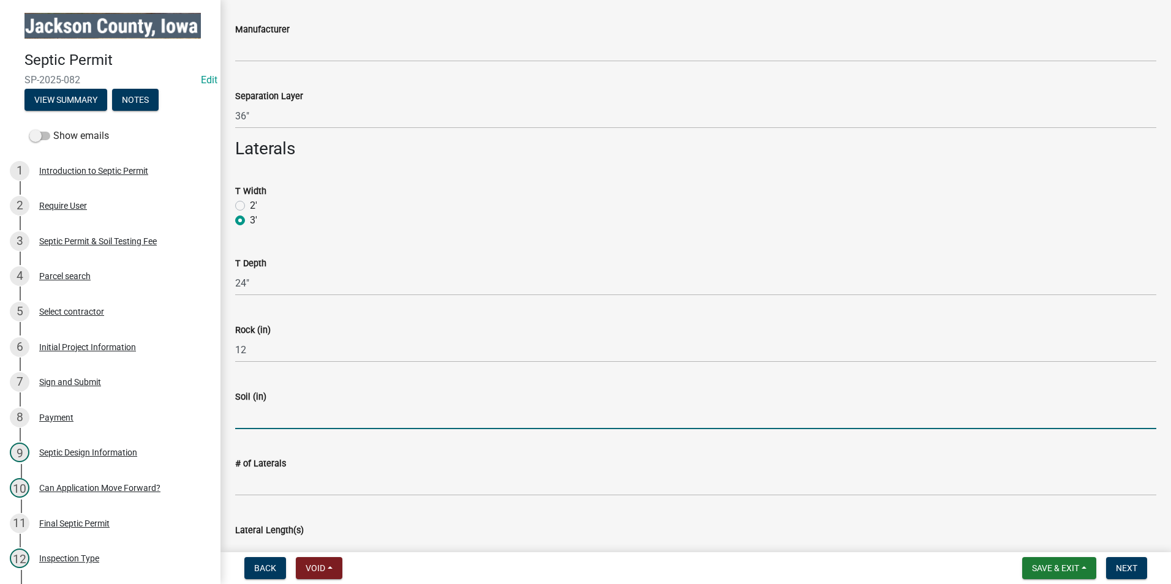
type input "14""
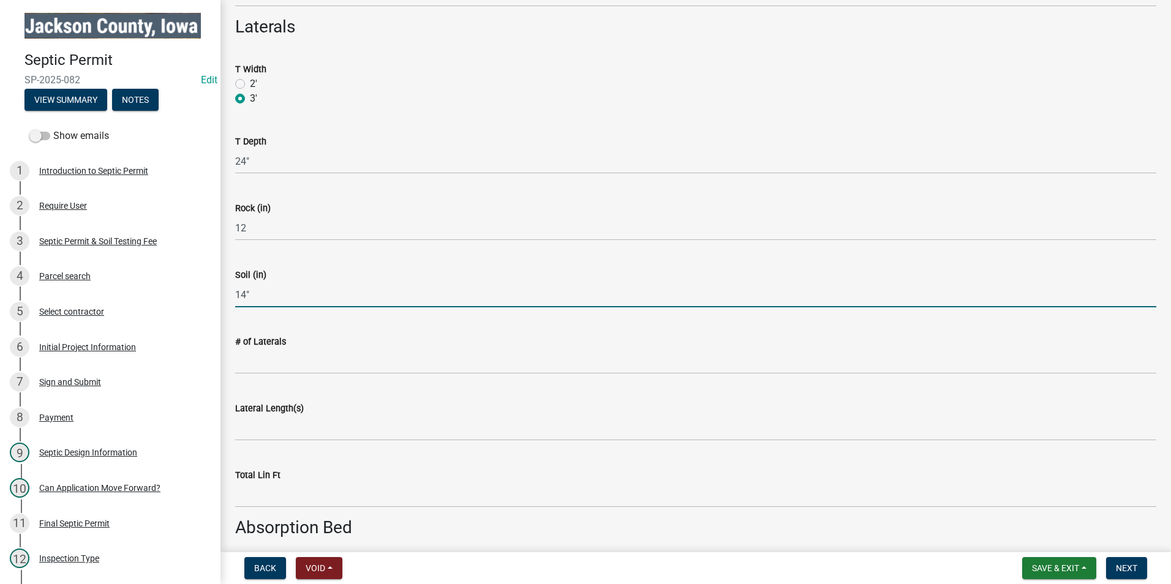
scroll to position [2940, 0]
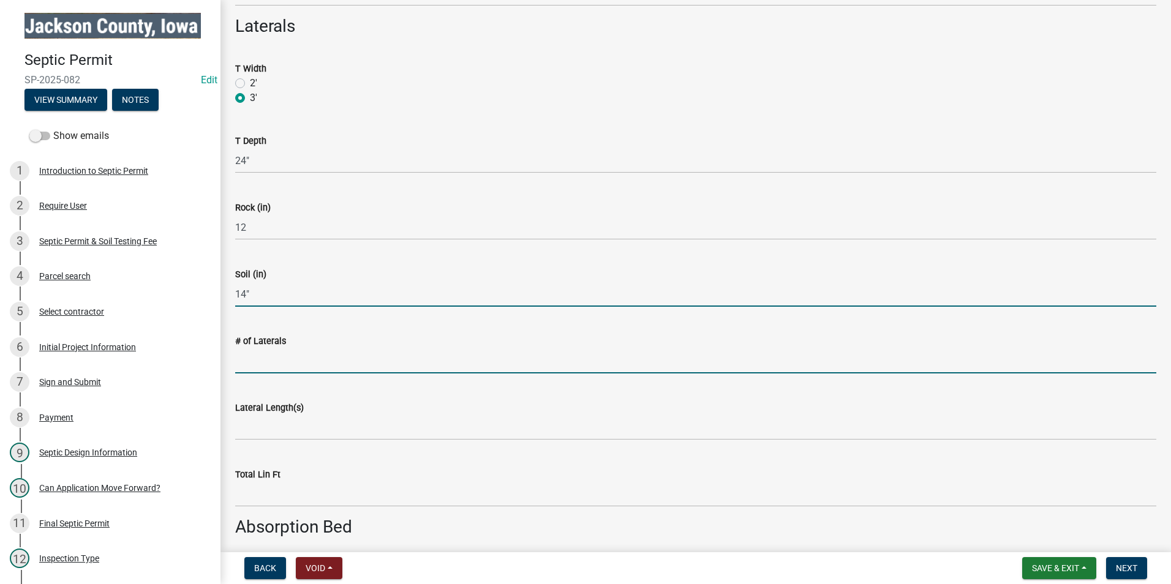
click at [285, 360] on input "# of Laterals" at bounding box center [695, 361] width 921 height 25
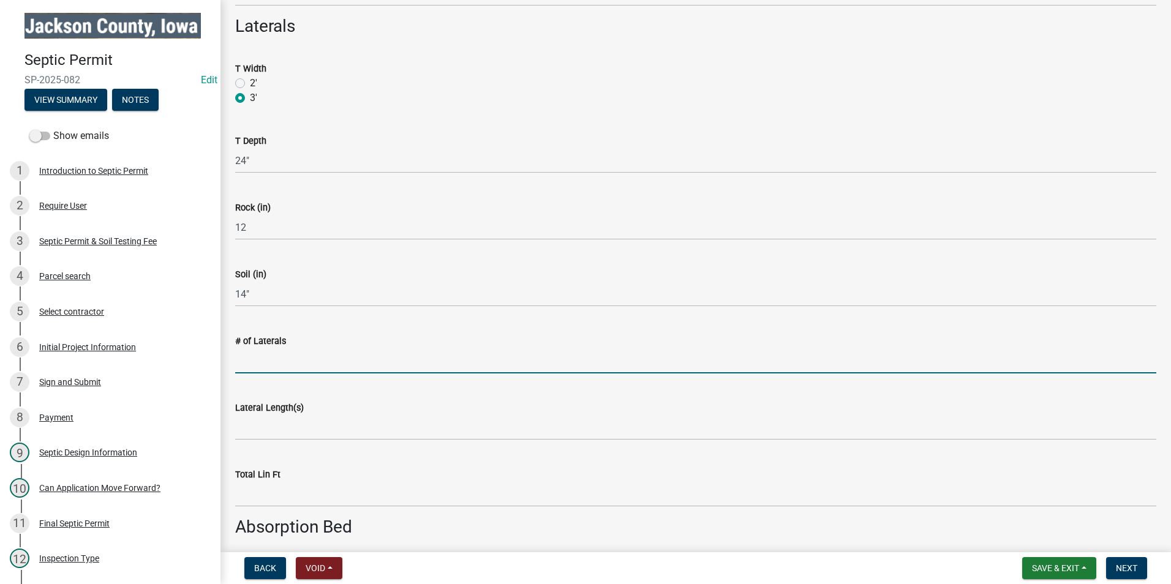
type input "4"
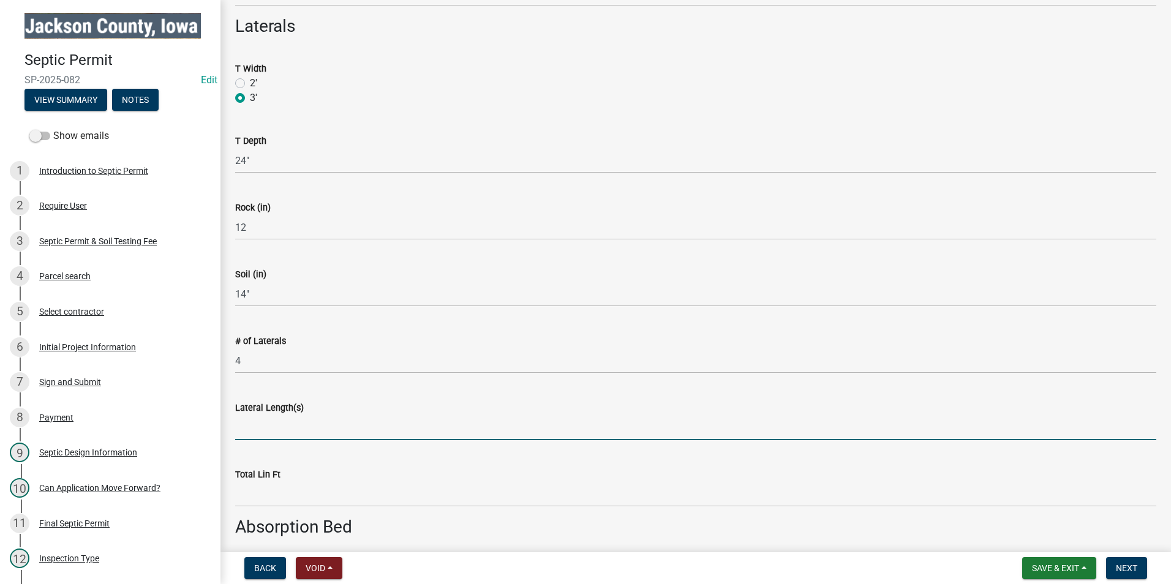
click at [276, 425] on input "Lateral Length(s)" at bounding box center [695, 427] width 921 height 25
click at [251, 425] on input "100, 100, 100, 75" at bounding box center [695, 427] width 921 height 25
click at [273, 427] on input "100', 100, 100, 75" at bounding box center [695, 427] width 921 height 25
click at [296, 428] on input "100', 100', 100, 75" at bounding box center [695, 427] width 921 height 25
click at [316, 426] on input "100', 100', 100', 75" at bounding box center [695, 427] width 921 height 25
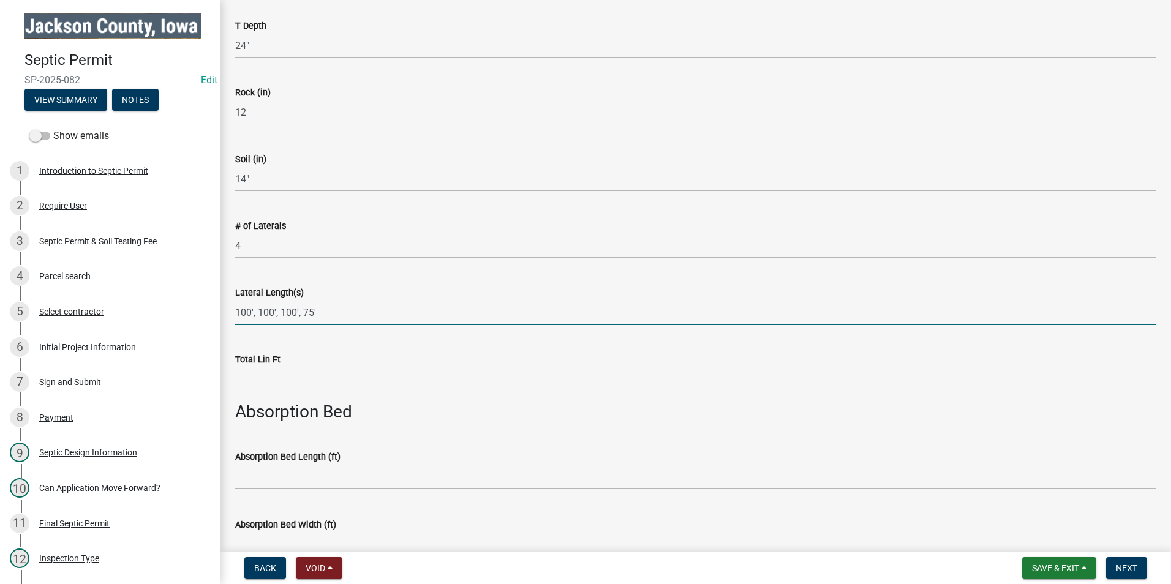
scroll to position [3063, 0]
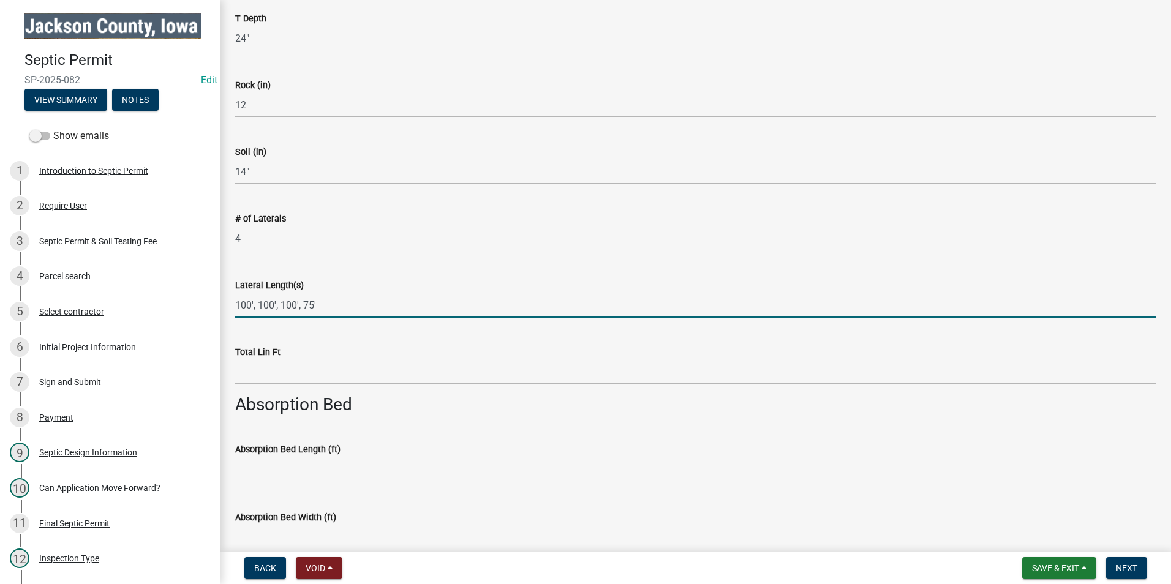
type input "100', 100', 100', 75'"
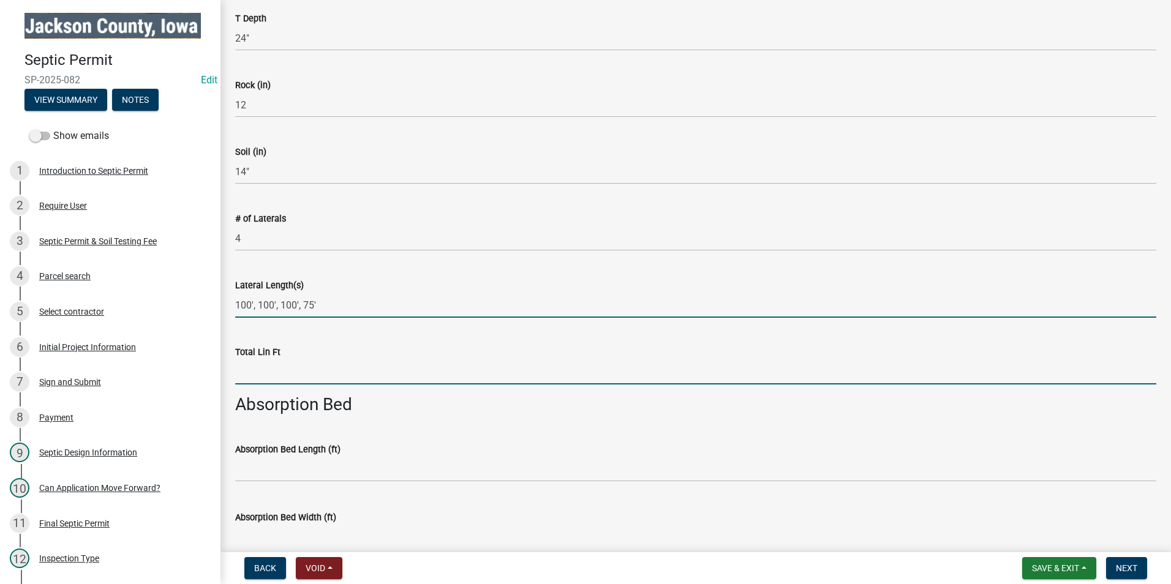
click at [281, 377] on input "Total Lin Ft" at bounding box center [695, 372] width 921 height 25
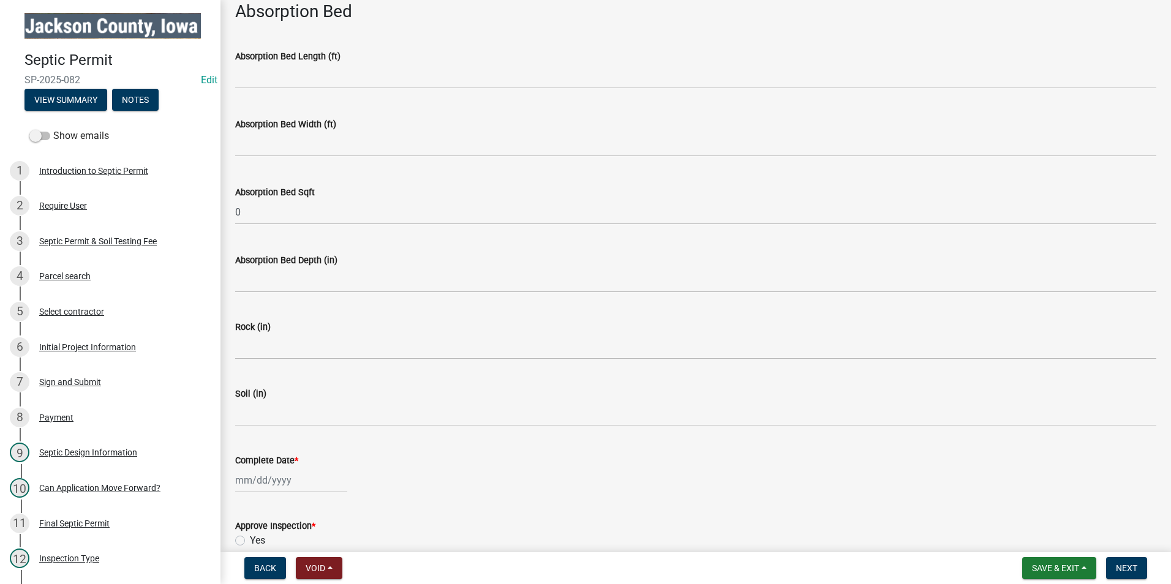
scroll to position [3675, 0]
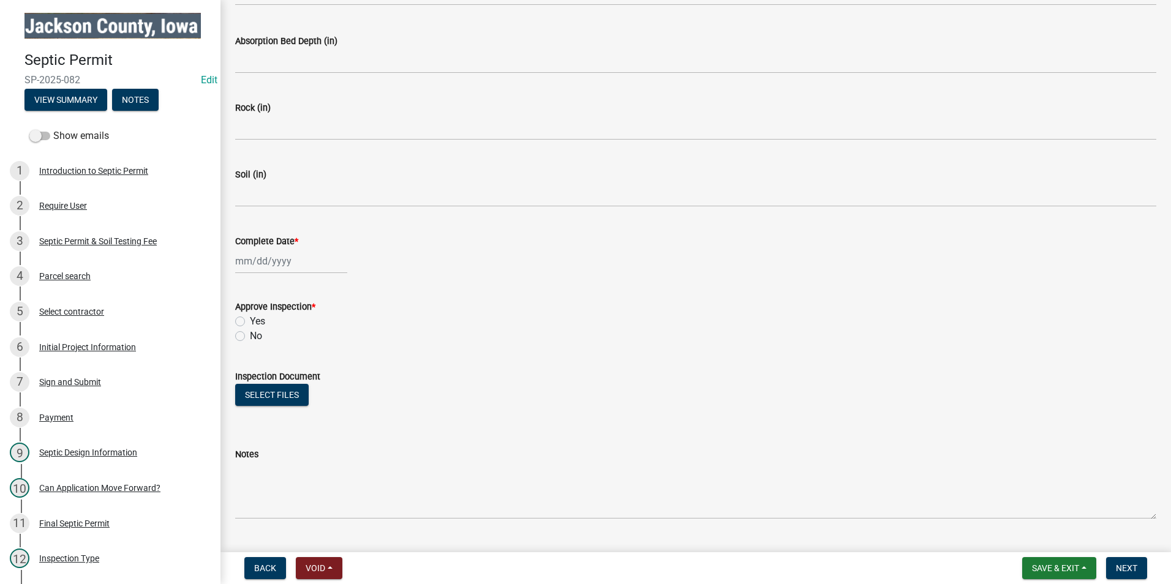
type input "475'"
click at [259, 263] on div at bounding box center [291, 261] width 112 height 25
select select "10"
select select "2025"
click at [325, 344] on div "10" at bounding box center [326, 346] width 20 height 20
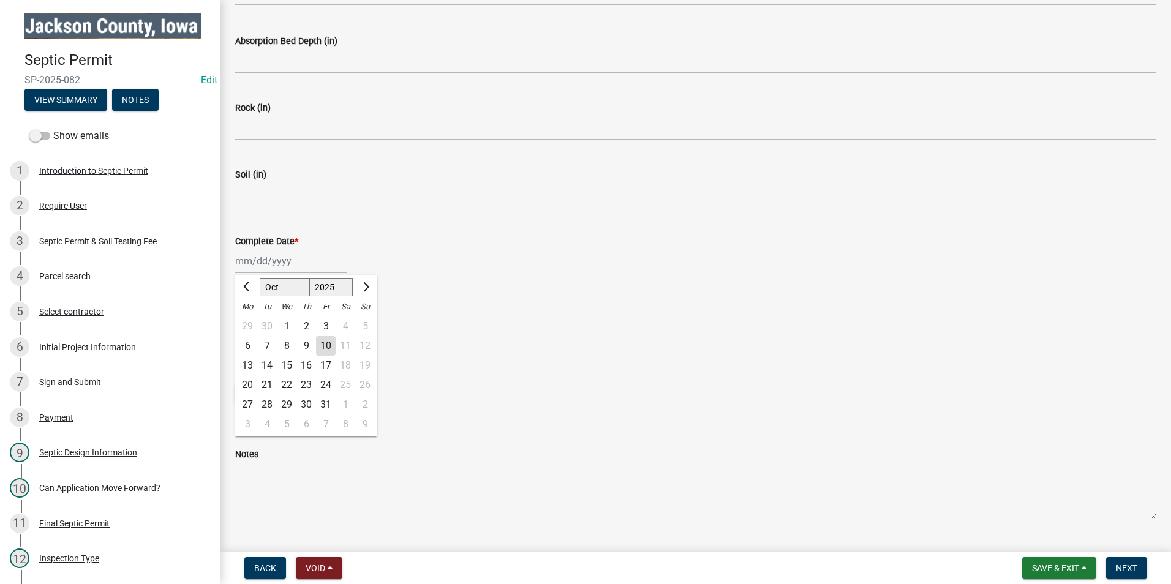
type input "[DATE]"
click at [250, 320] on label "Yes" at bounding box center [257, 321] width 15 height 15
click at [250, 320] on input "Yes" at bounding box center [254, 318] width 8 height 8
radio input "true"
click at [266, 391] on button "Select files" at bounding box center [272, 395] width 74 height 22
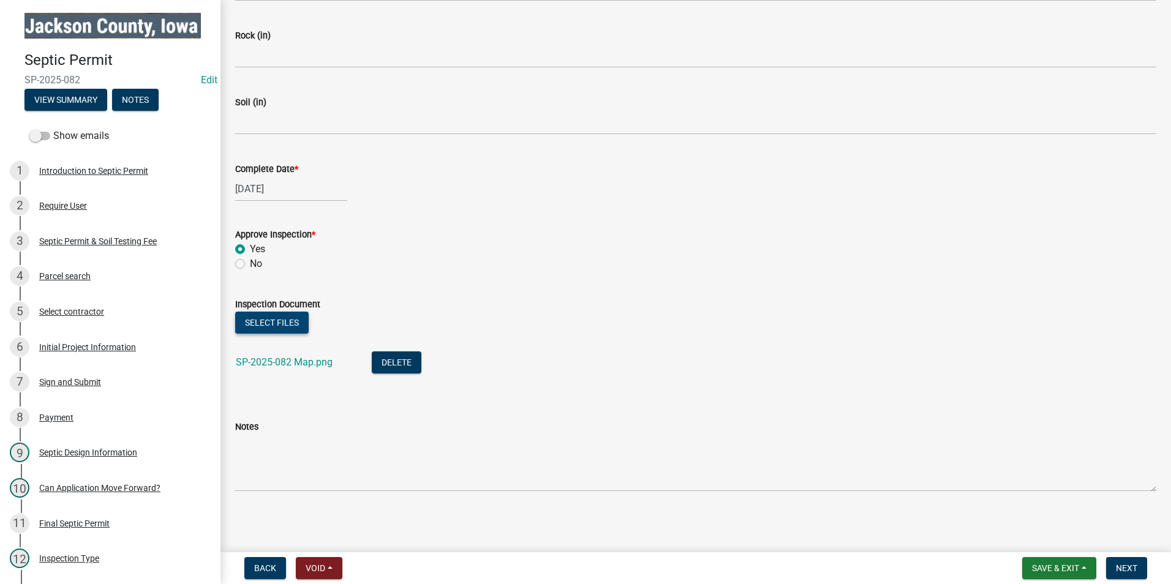
scroll to position [3750, 0]
click at [1131, 576] on button "Next" at bounding box center [1126, 568] width 41 height 22
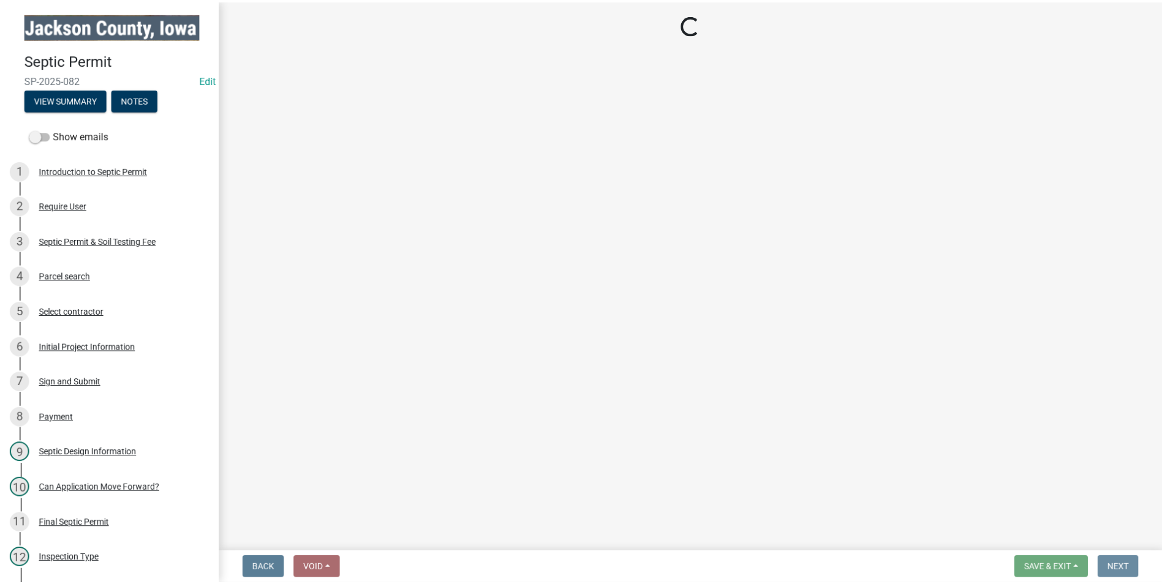
scroll to position [0, 0]
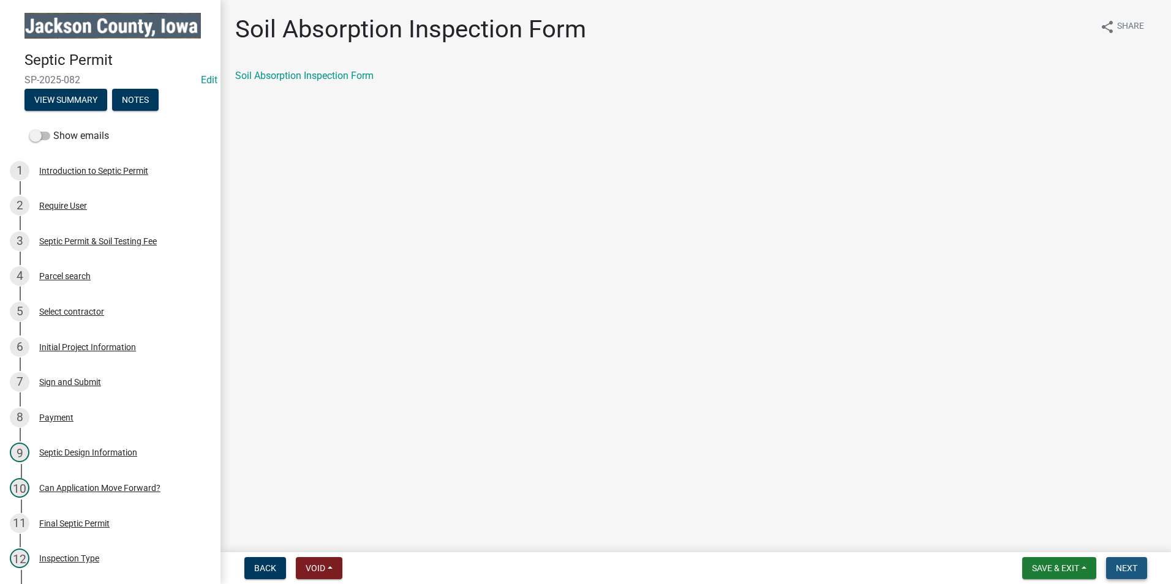
click at [1131, 569] on span "Next" at bounding box center [1126, 569] width 21 height 10
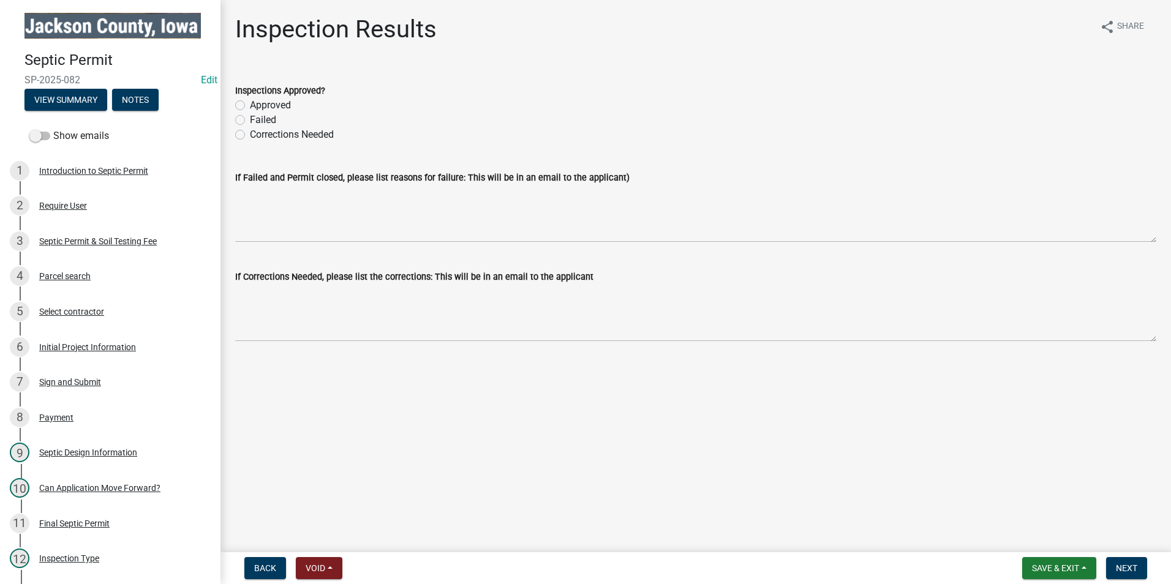
click at [250, 106] on label "Approved" at bounding box center [270, 105] width 41 height 15
click at [250, 106] on input "Approved" at bounding box center [254, 102] width 8 height 8
radio input "true"
click at [1141, 572] on button "Next" at bounding box center [1126, 568] width 41 height 22
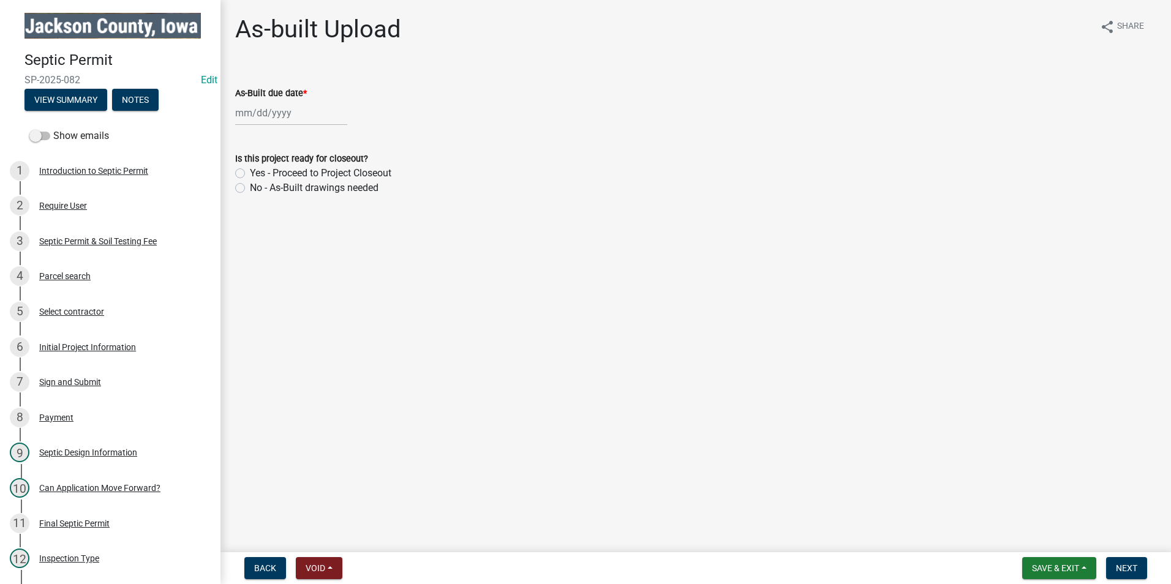
click at [249, 115] on div at bounding box center [291, 112] width 112 height 25
select select "10"
select select "2025"
click at [327, 195] on div "10" at bounding box center [326, 198] width 20 height 20
type input "[DATE]"
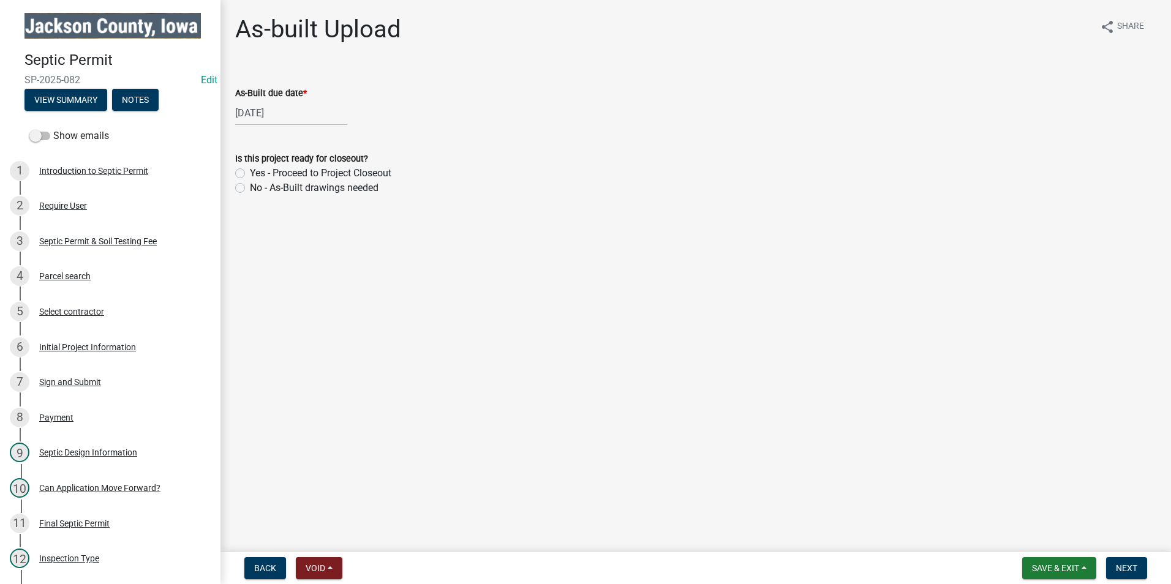
click at [250, 173] on label "Yes - Proceed to Project Closeout" at bounding box center [321, 173] width 142 height 15
click at [250, 173] on input "Yes - Proceed to Project Closeout" at bounding box center [254, 170] width 8 height 8
radio input "true"
click at [250, 187] on label "No - As-Built drawings needed" at bounding box center [314, 188] width 129 height 15
click at [250, 187] on input "No - As-Built drawings needed" at bounding box center [254, 185] width 8 height 8
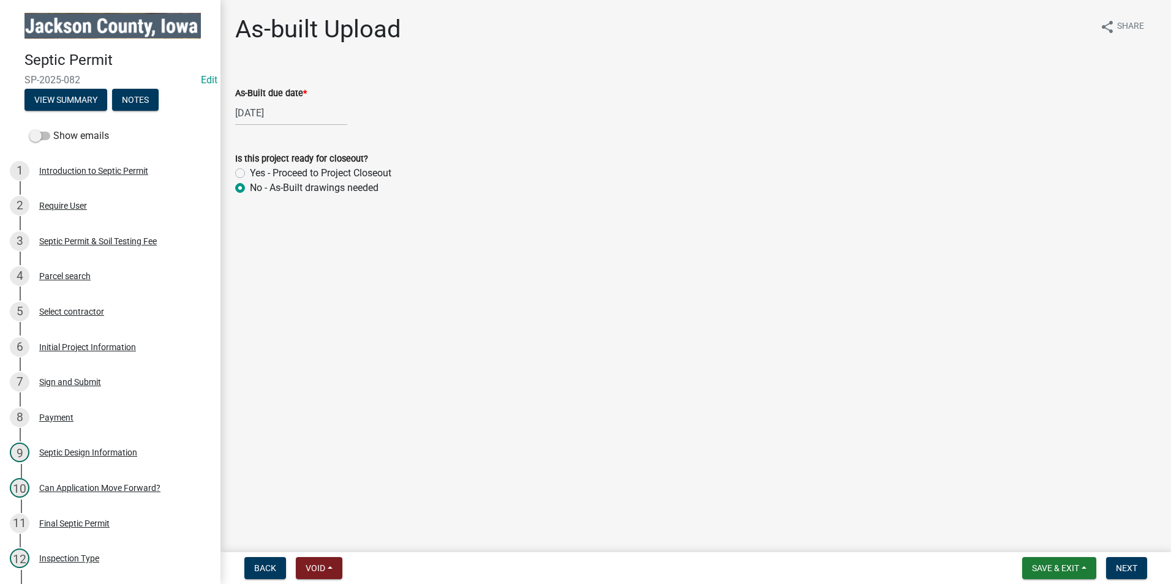
radio input "true"
click at [250, 170] on label "Yes - Proceed to Project Closeout" at bounding box center [321, 173] width 142 height 15
click at [250, 170] on input "Yes - Proceed to Project Closeout" at bounding box center [254, 170] width 8 height 8
radio input "true"
click at [1130, 568] on span "Next" at bounding box center [1126, 569] width 21 height 10
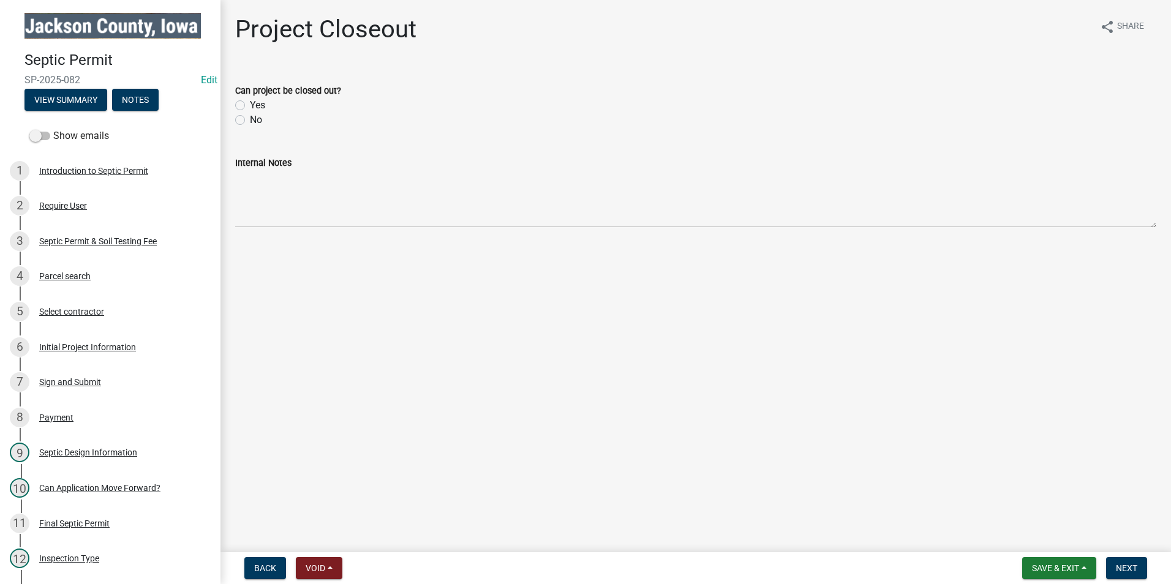
click at [250, 104] on label "Yes" at bounding box center [257, 105] width 15 height 15
click at [250, 104] on input "Yes" at bounding box center [254, 102] width 8 height 8
radio input "true"
click at [1125, 572] on span "Next" at bounding box center [1126, 569] width 21 height 10
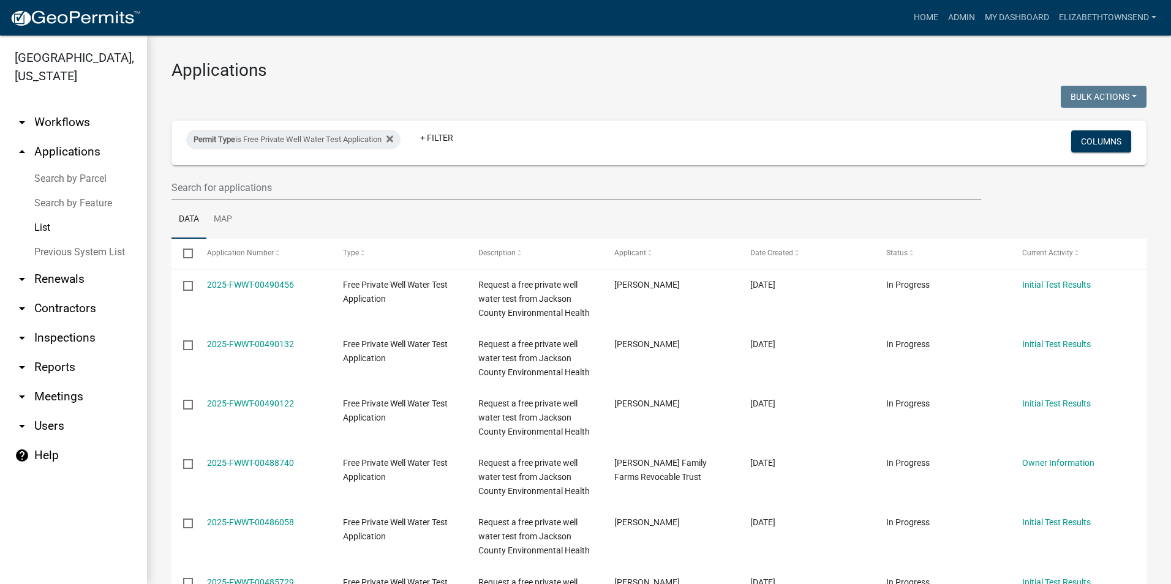
select select "3: 100"
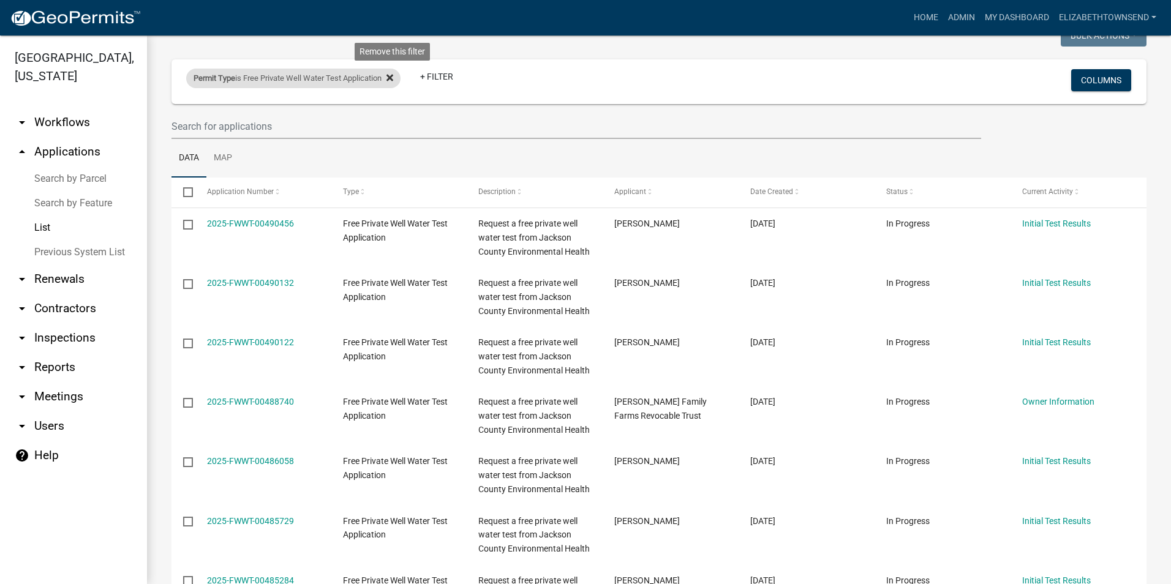
click at [393, 77] on icon at bounding box center [390, 77] width 7 height 7
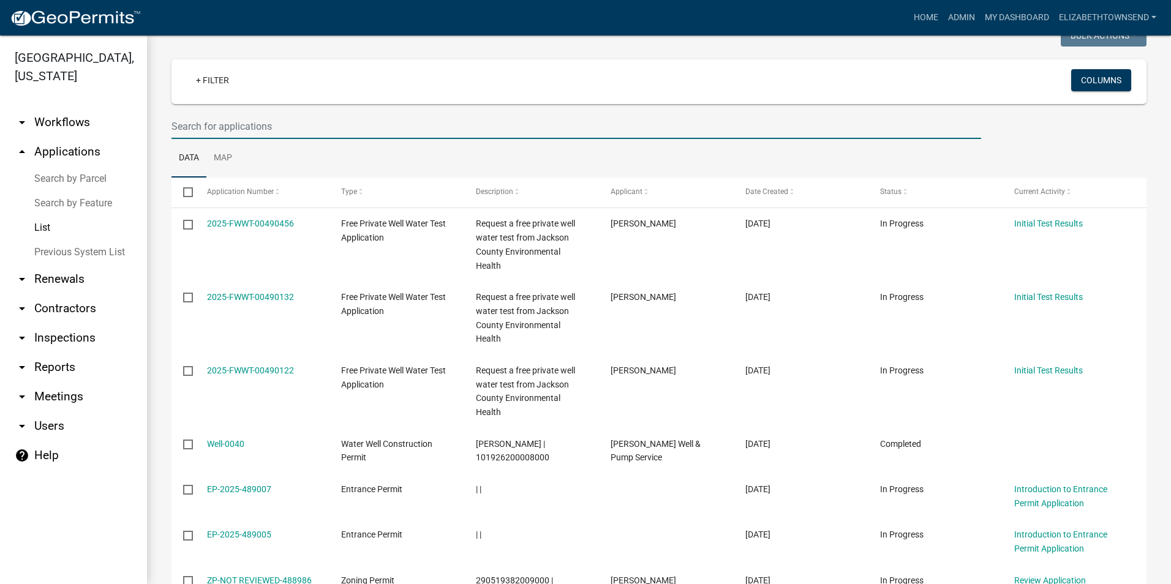
drag, startPoint x: 199, startPoint y: 126, endPoint x: 201, endPoint y: 113, distance: 13.6
click at [199, 123] on input "text" at bounding box center [577, 126] width 810 height 25
type input "[PERSON_NAME]"
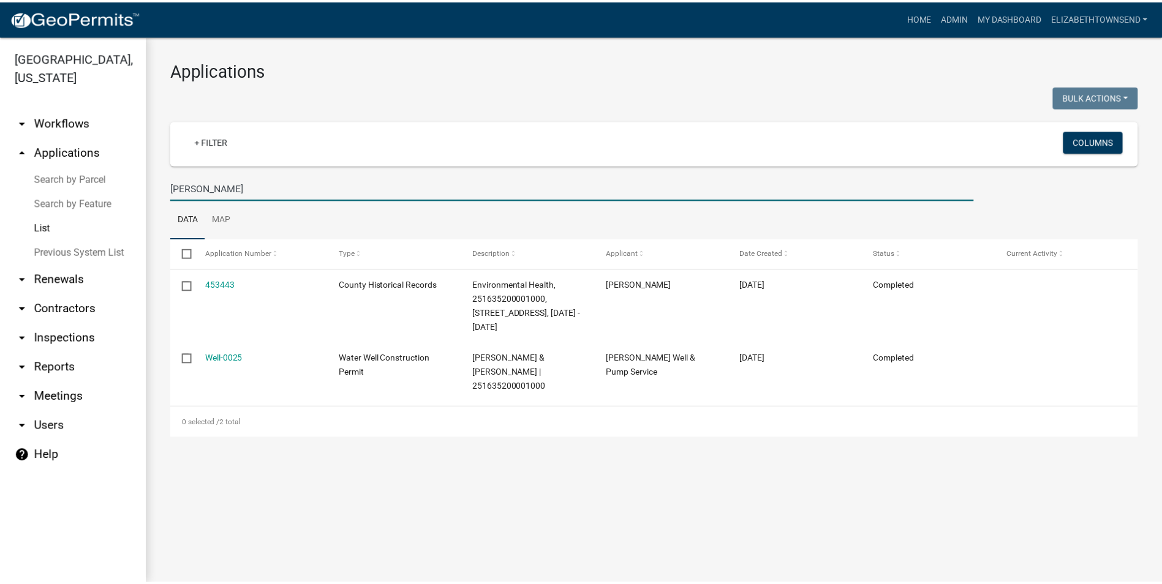
scroll to position [0, 0]
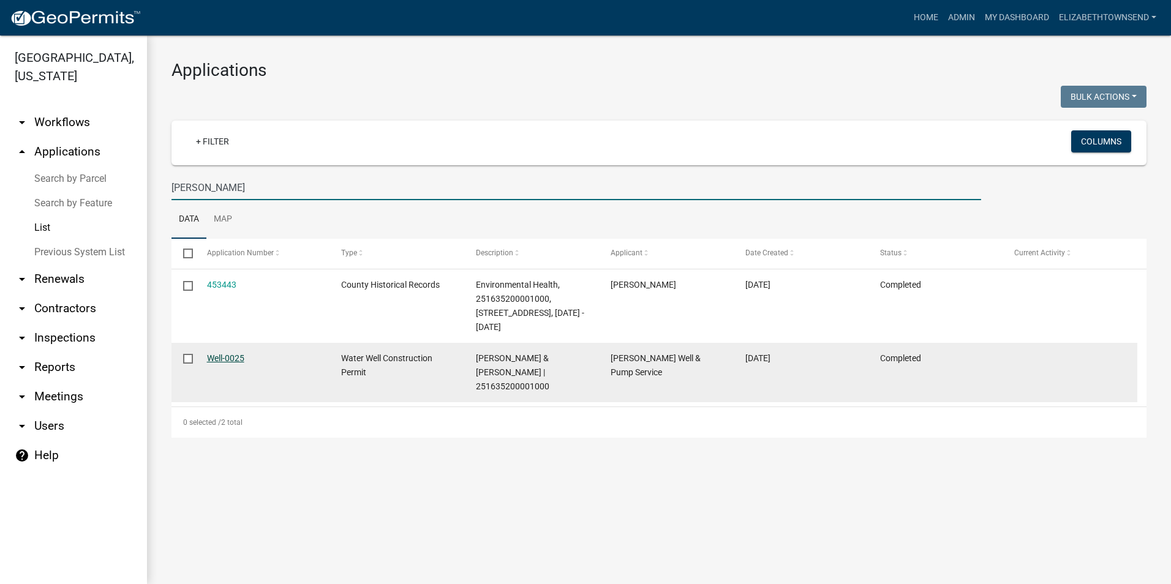
click at [228, 358] on link "Well-0025" at bounding box center [225, 358] width 37 height 10
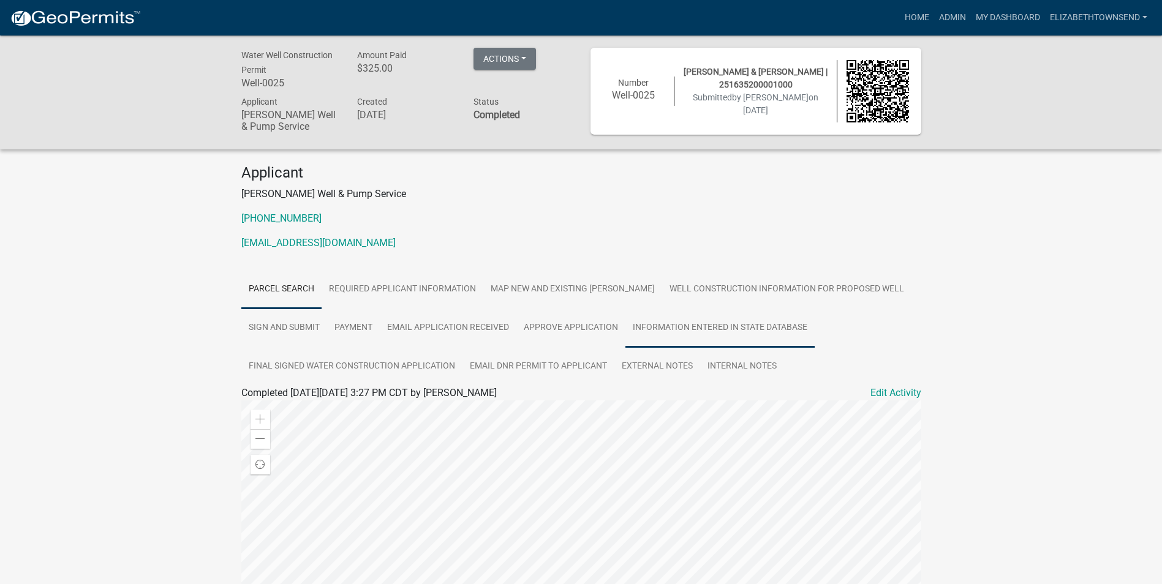
click at [701, 325] on link "Information entered in State Database" at bounding box center [719, 328] width 189 height 39
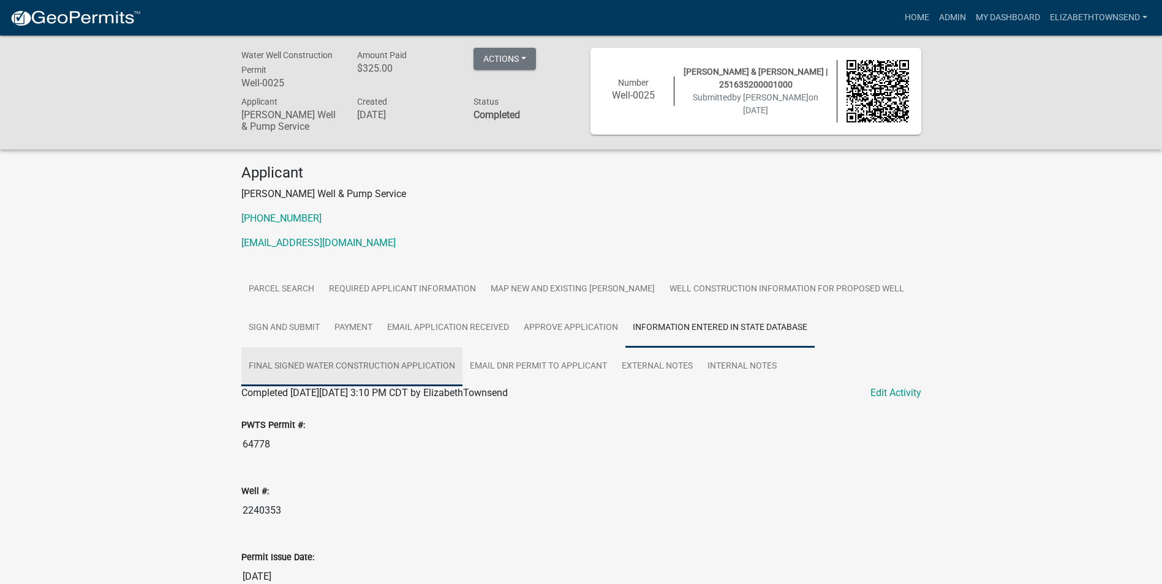
click at [350, 368] on link "Final Signed Water Construction Application" at bounding box center [351, 366] width 221 height 39
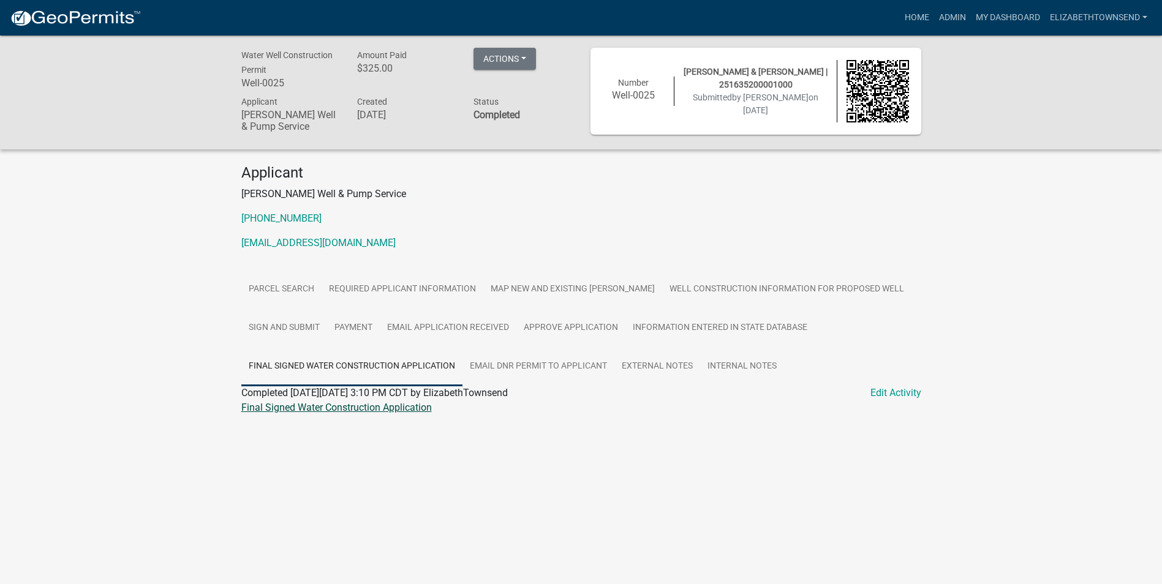
click at [351, 407] on link "Final Signed Water Construction Application" at bounding box center [336, 408] width 191 height 12
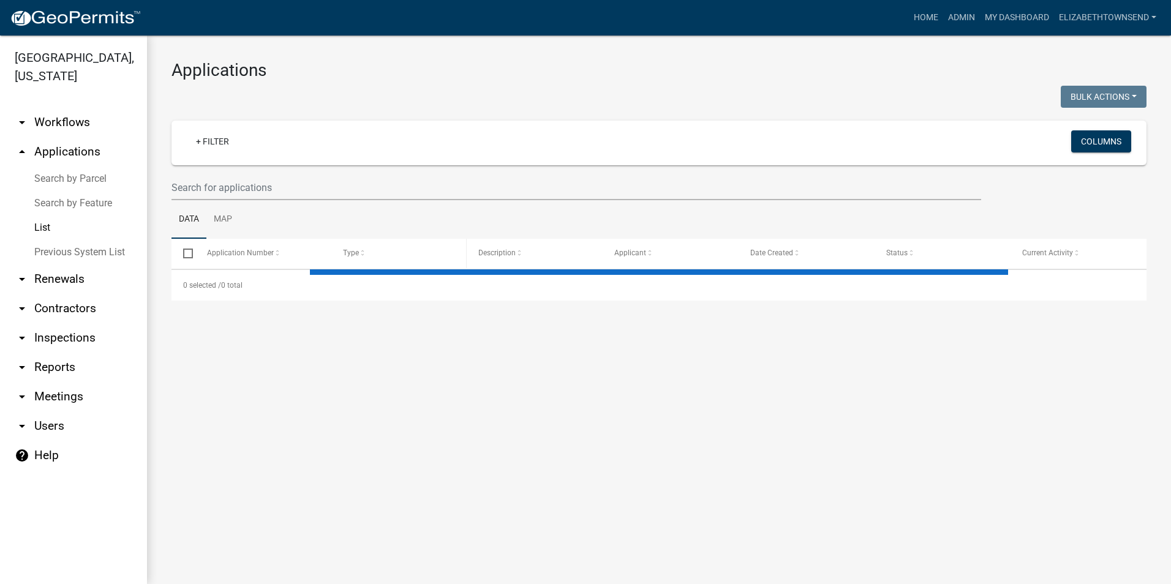
select select "3: 100"
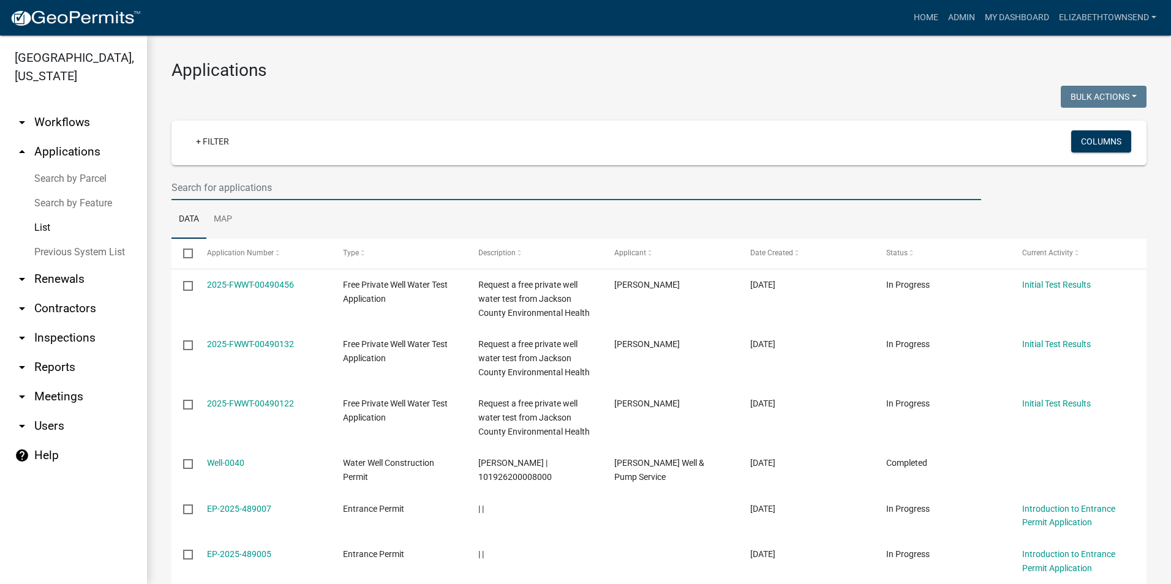
click at [298, 186] on input "text" at bounding box center [577, 187] width 810 height 25
type input "[PERSON_NAME]"
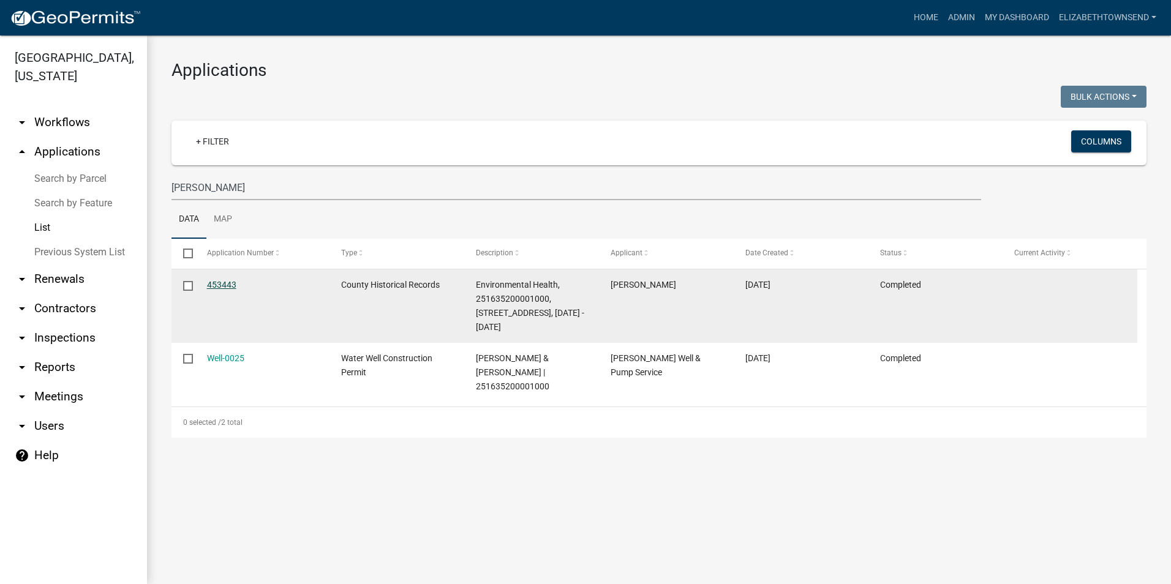
click at [213, 283] on link "453443" at bounding box center [221, 285] width 29 height 10
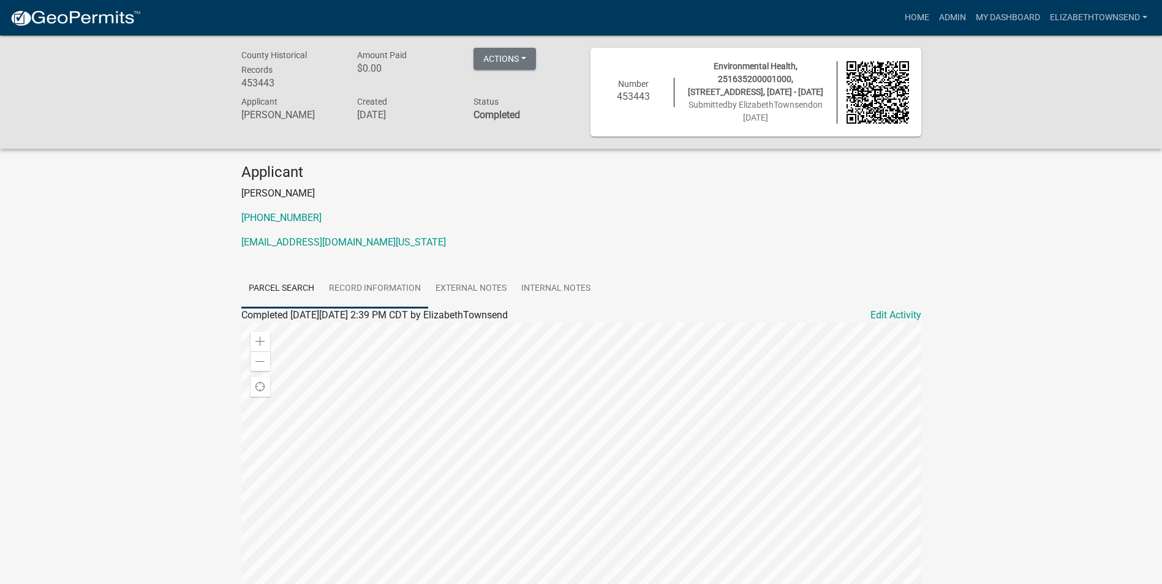
click at [369, 286] on link "Record Information" at bounding box center [375, 289] width 107 height 39
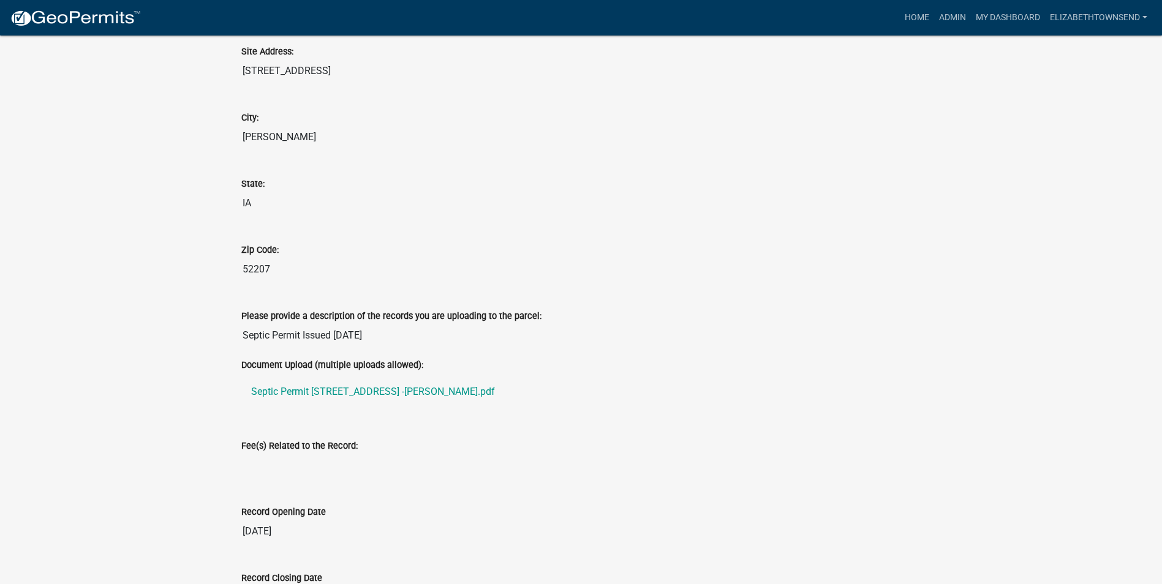
scroll to position [429, 0]
click at [373, 389] on link "Septic Permit [STREET_ADDRESS] -[PERSON_NAME].pdf" at bounding box center [581, 391] width 680 height 29
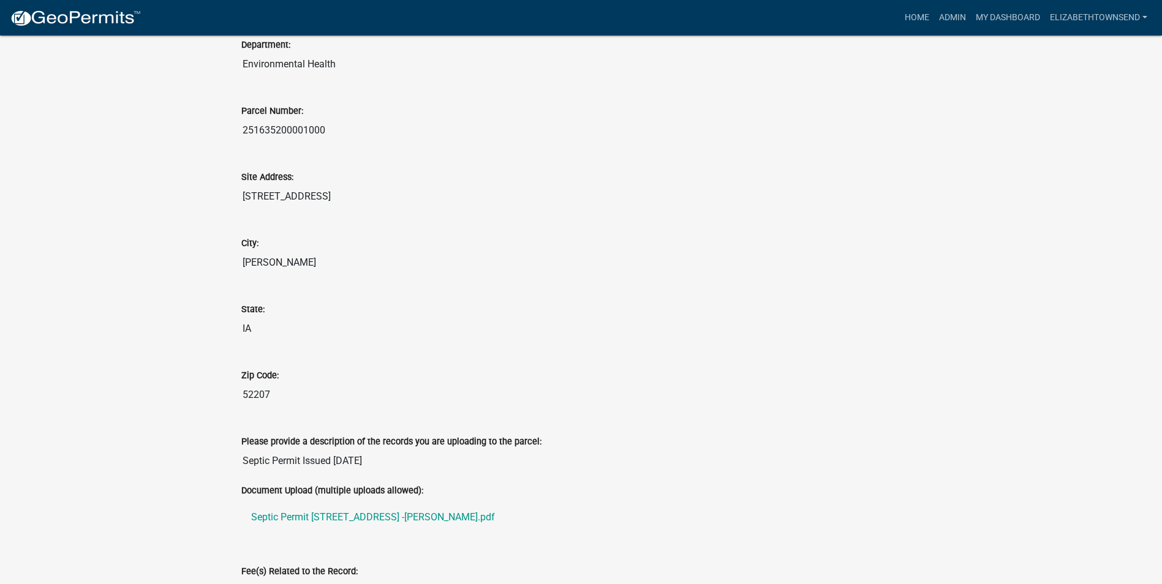
scroll to position [61, 0]
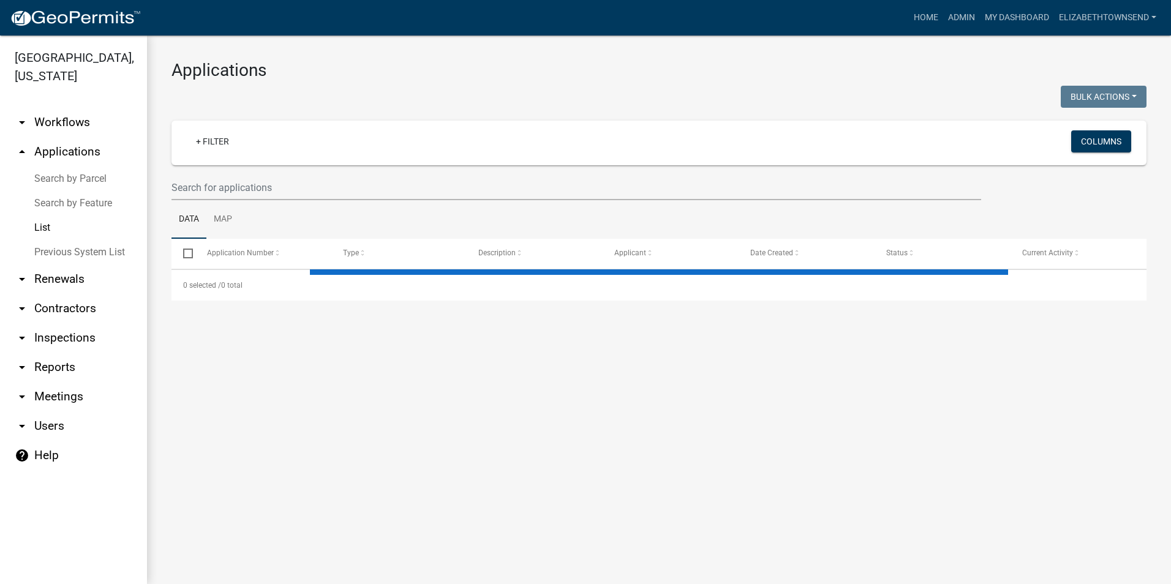
select select "3: 100"
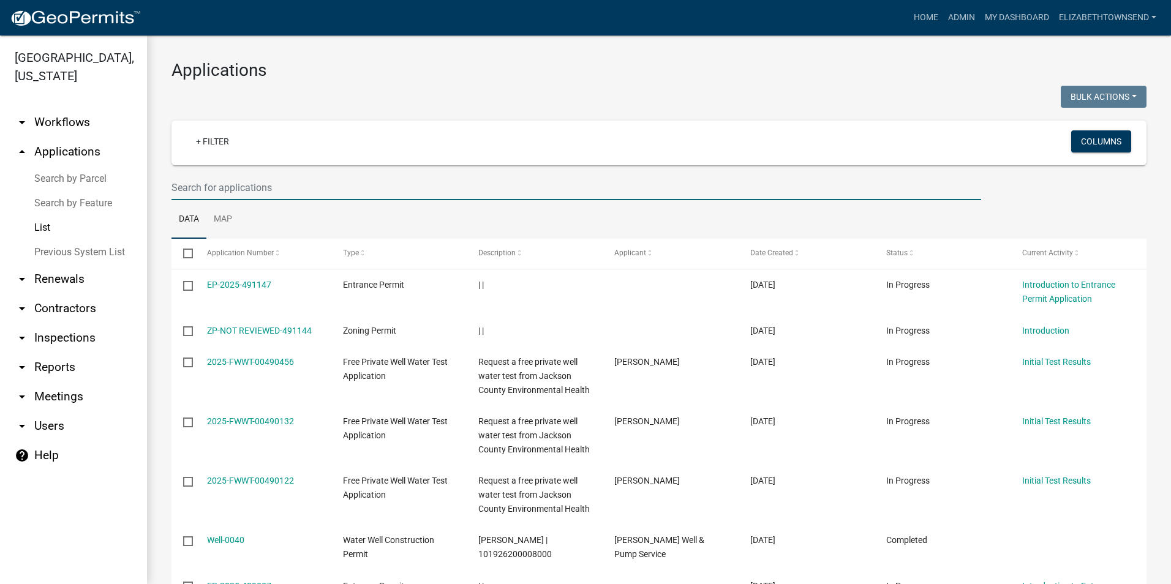
click at [239, 189] on input "text" at bounding box center [577, 187] width 810 height 25
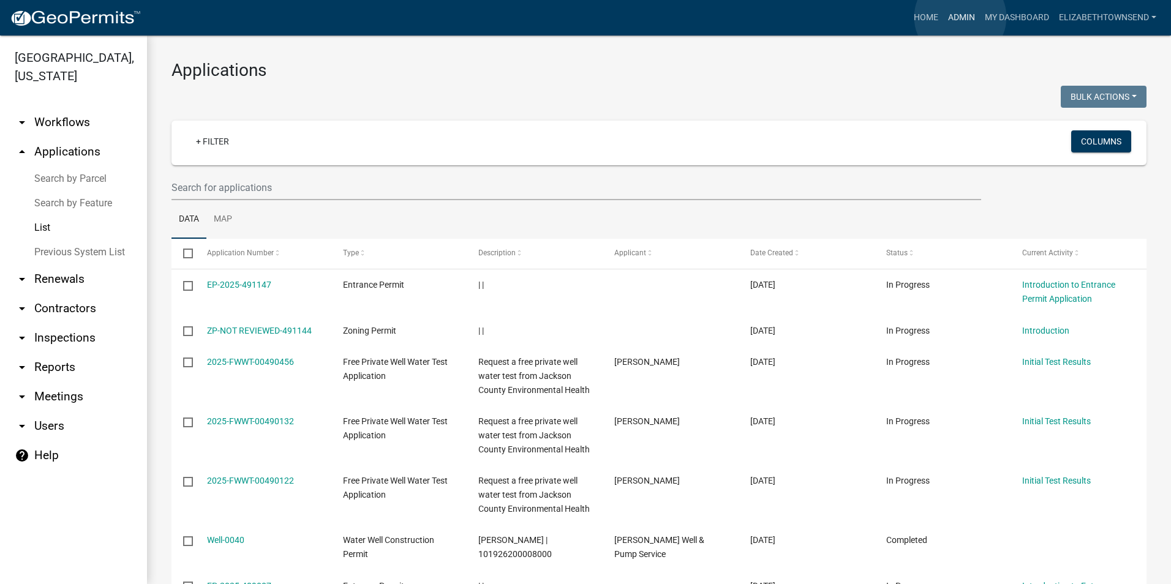
click at [961, 17] on link "Admin" at bounding box center [961, 17] width 37 height 23
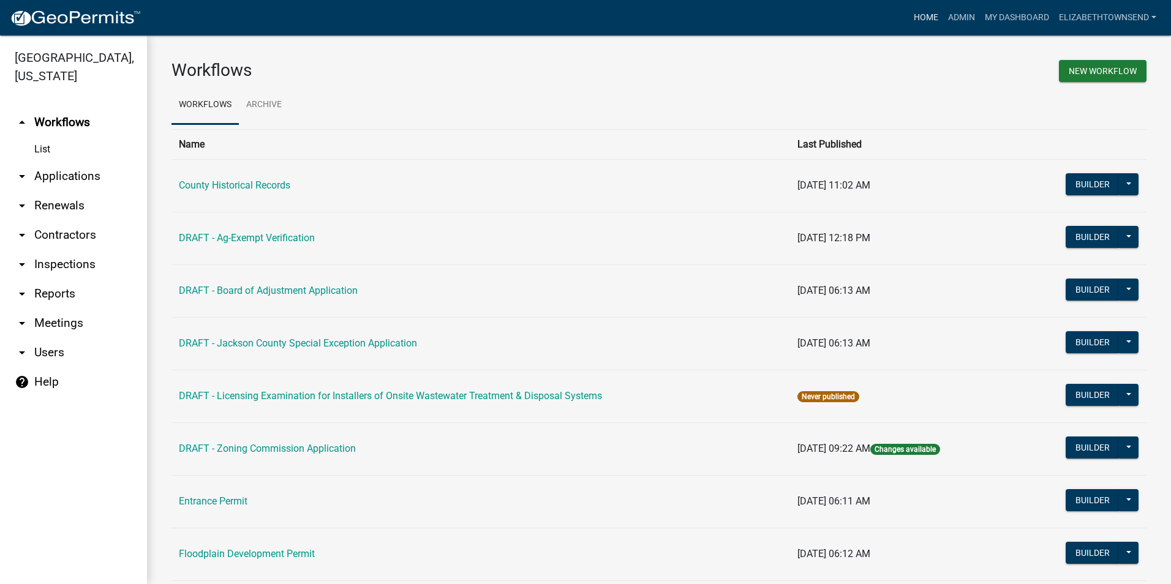
click at [925, 14] on link "Home" at bounding box center [926, 17] width 34 height 23
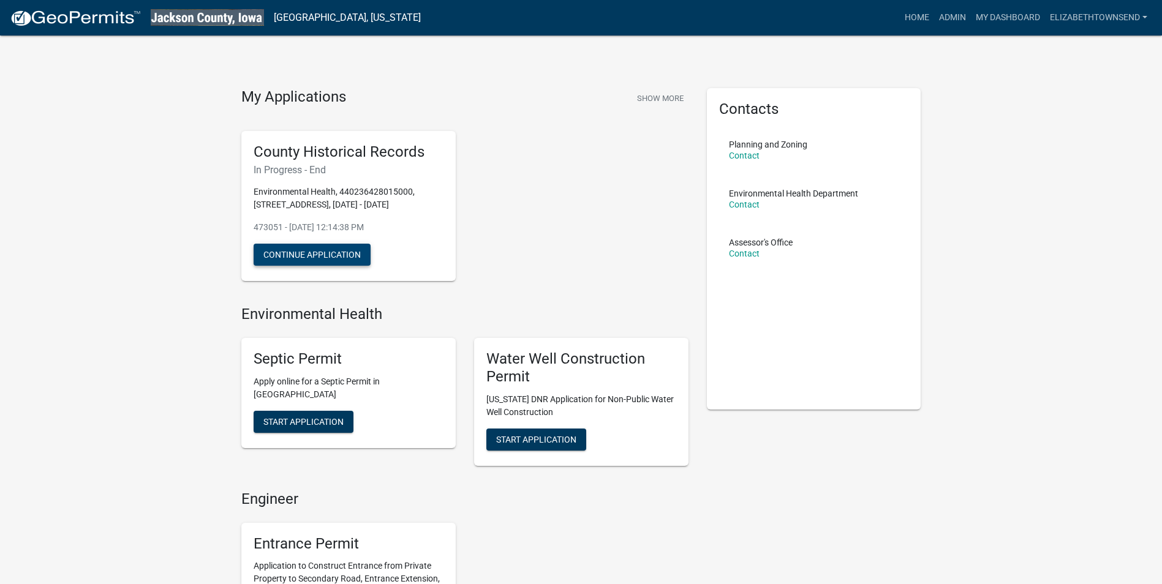
click at [344, 252] on button "Continue Application" at bounding box center [312, 255] width 117 height 22
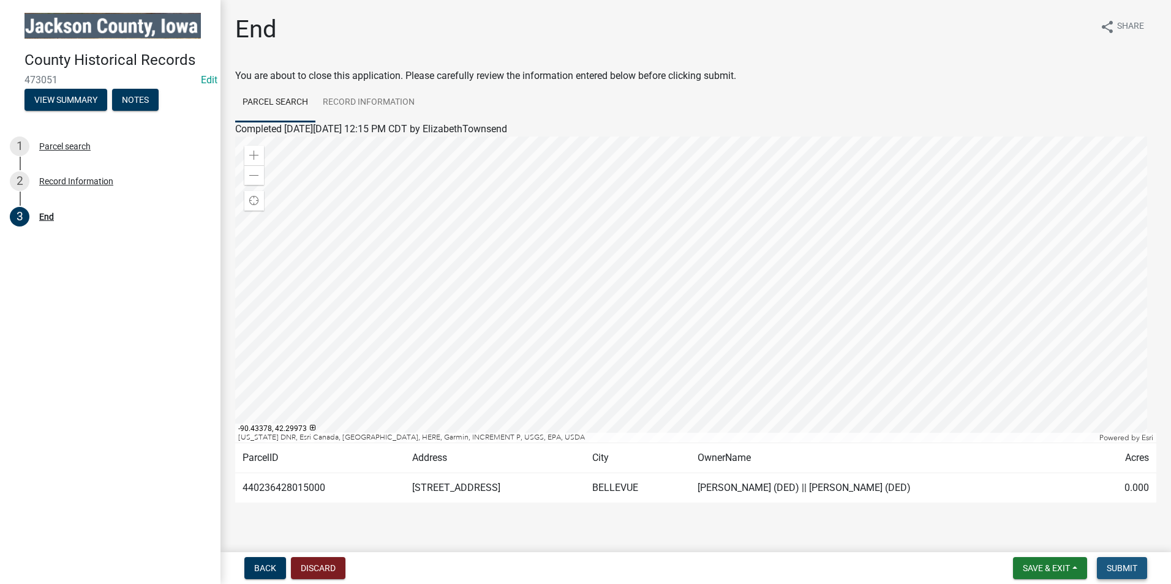
click at [1128, 570] on span "Submit" at bounding box center [1122, 569] width 31 height 10
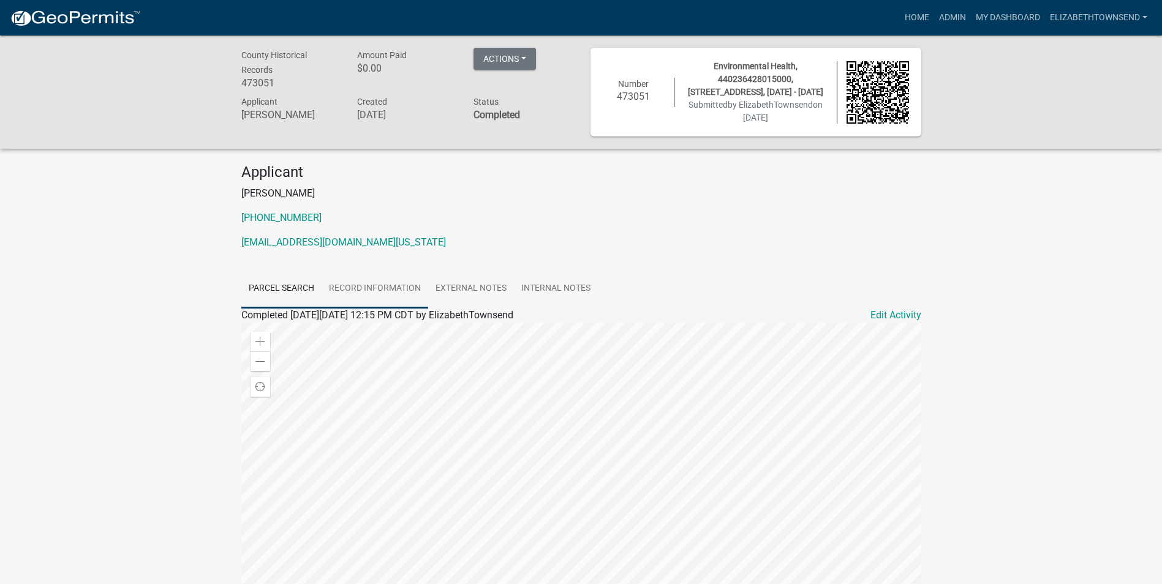
click at [390, 291] on link "Record Information" at bounding box center [375, 289] width 107 height 39
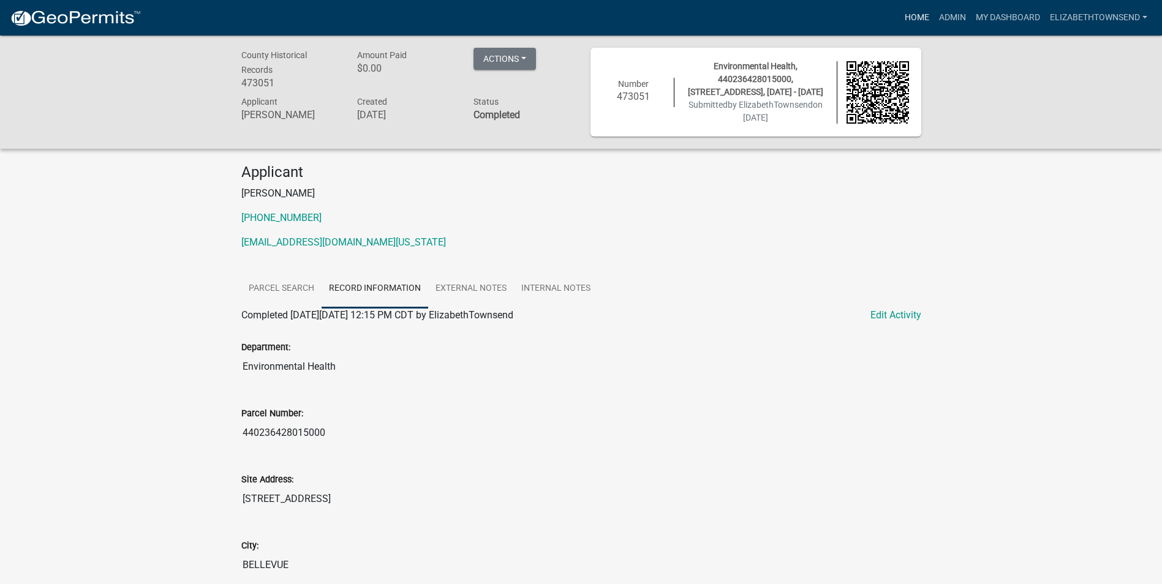
click at [917, 17] on link "Home" at bounding box center [917, 17] width 34 height 23
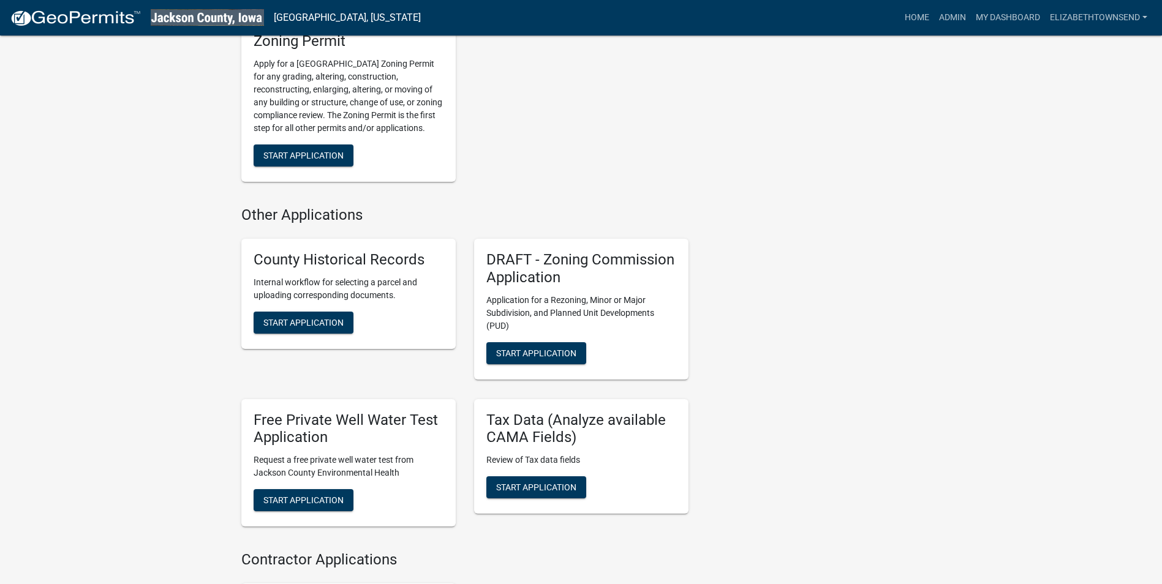
scroll to position [858, 0]
click at [303, 327] on span "Start Application" at bounding box center [303, 322] width 80 height 10
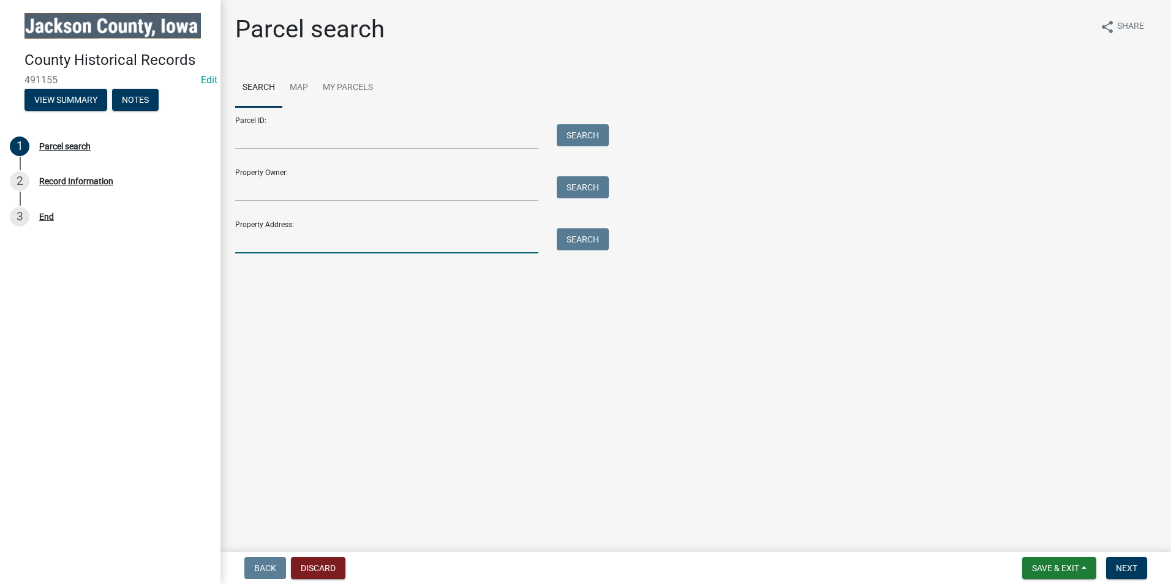
click at [277, 247] on input "Property Address:" at bounding box center [386, 240] width 303 height 25
type input "[STREET_ADDRESS]"
click at [580, 242] on button "Search" at bounding box center [583, 239] width 52 height 22
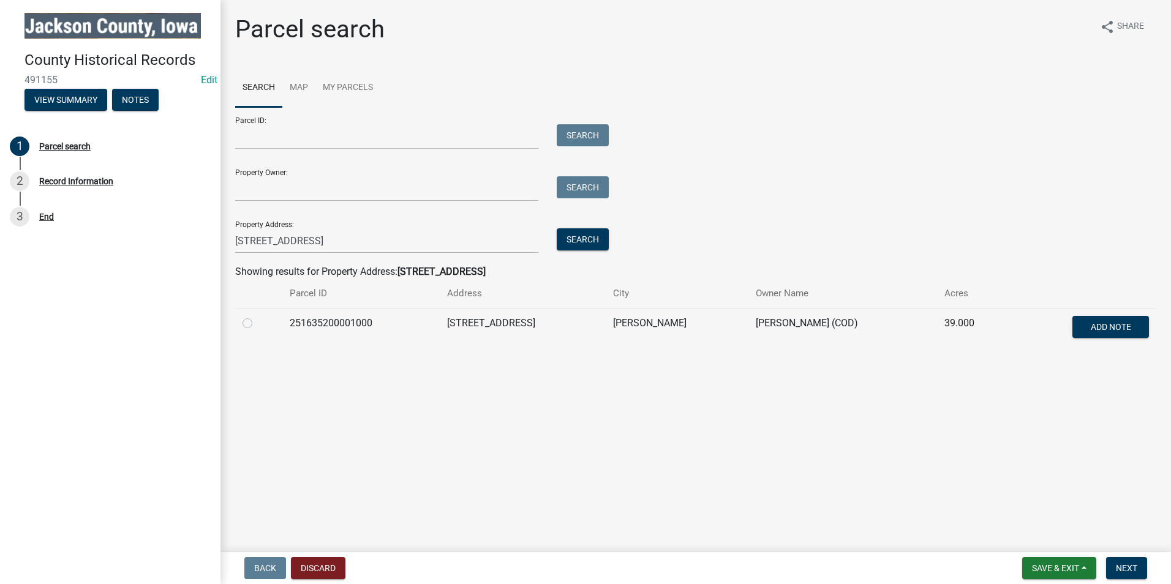
click at [257, 316] on label at bounding box center [257, 316] width 0 height 0
click at [257, 323] on input "radio" at bounding box center [261, 320] width 8 height 8
radio input "true"
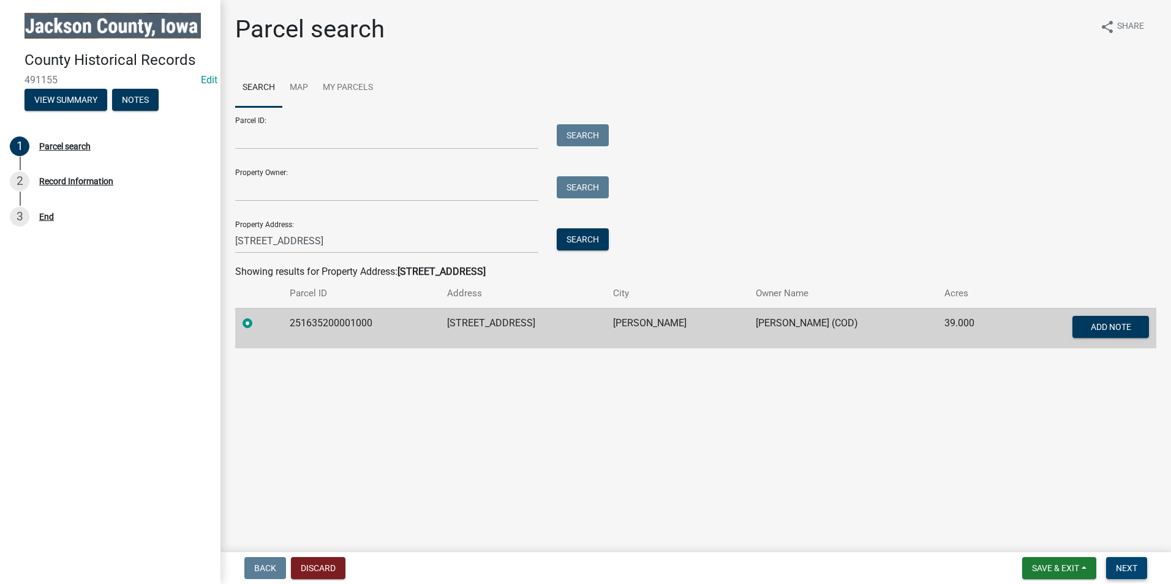
click at [1124, 568] on span "Next" at bounding box center [1126, 569] width 21 height 10
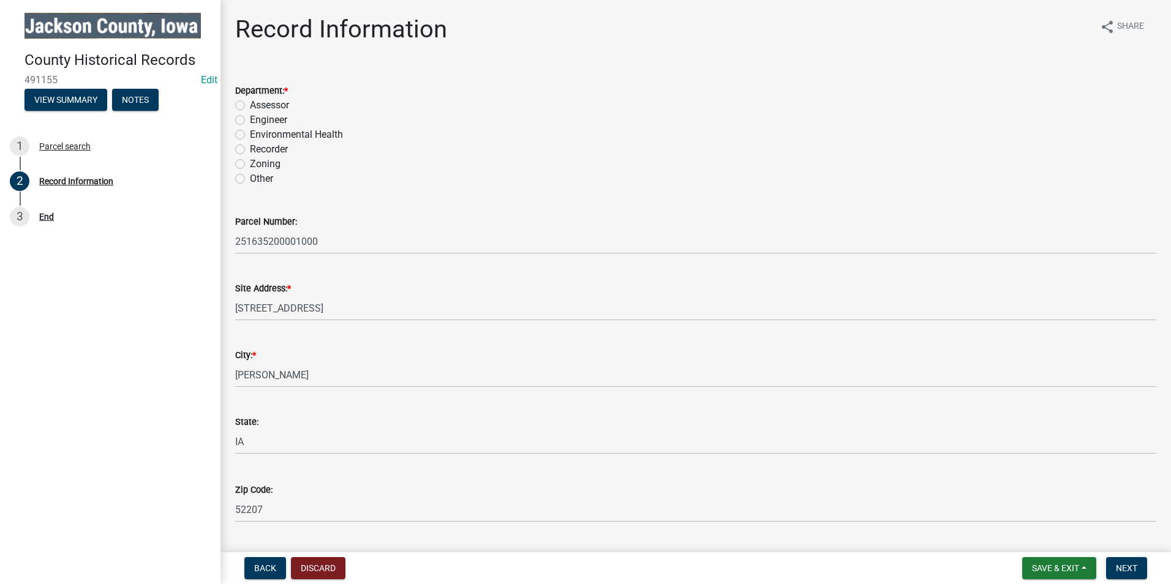
click at [250, 135] on label "Environmental Health" at bounding box center [296, 134] width 93 height 15
click at [250, 135] on input "Environmental Health" at bounding box center [254, 131] width 8 height 8
radio input "true"
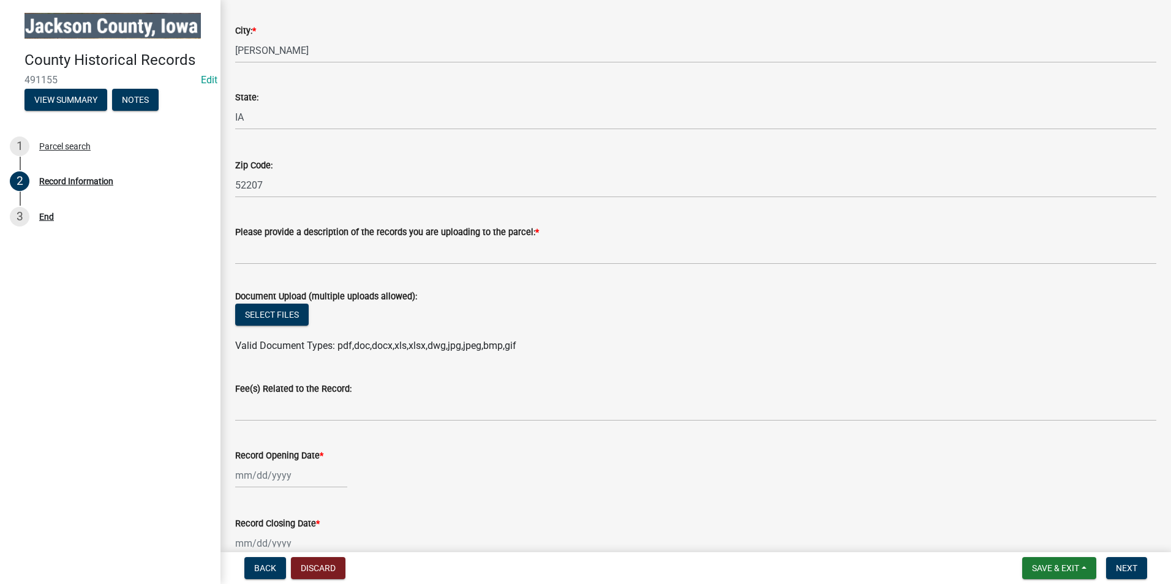
scroll to position [368, 0]
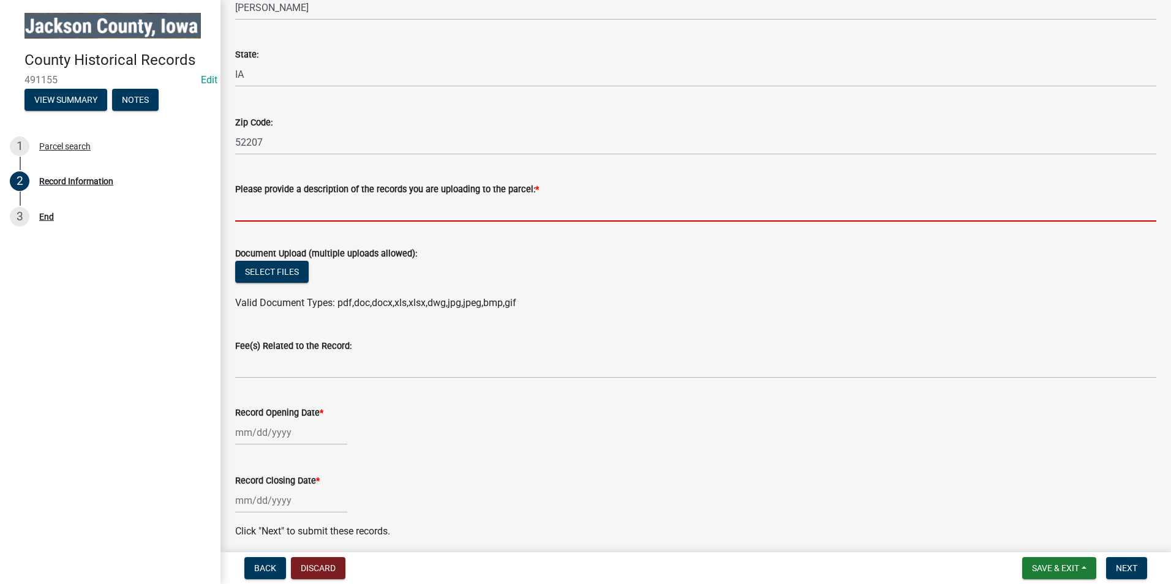
click at [287, 209] on input "Please provide a description of the records you are uploading to the parcel: *" at bounding box center [695, 209] width 921 height 25
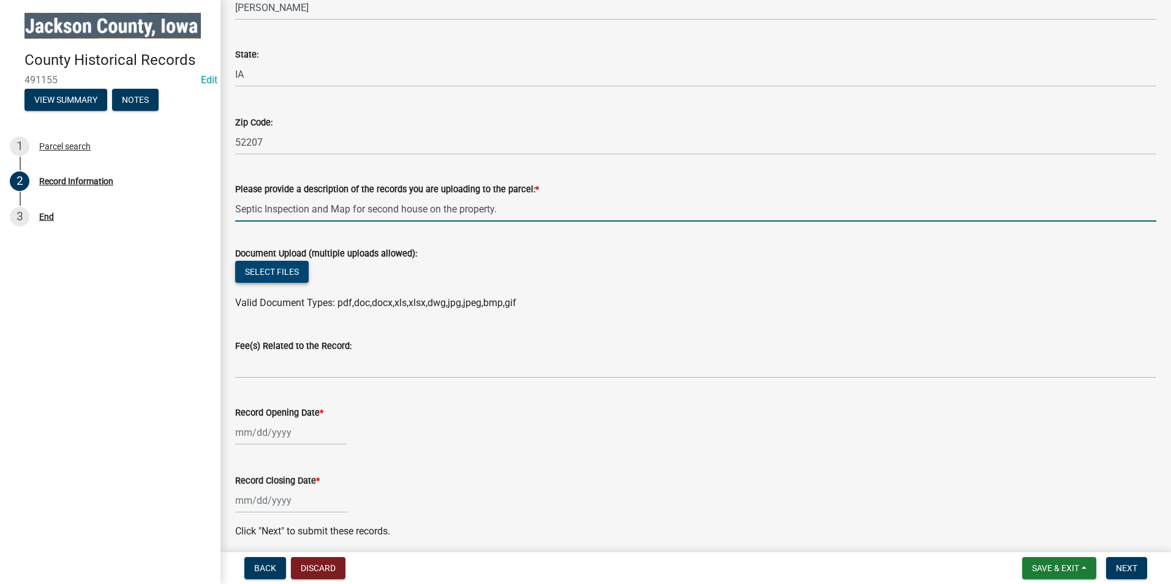
type input "Septic Inspection and Map for second house on the property."
click at [251, 274] on button "Select files" at bounding box center [272, 272] width 74 height 22
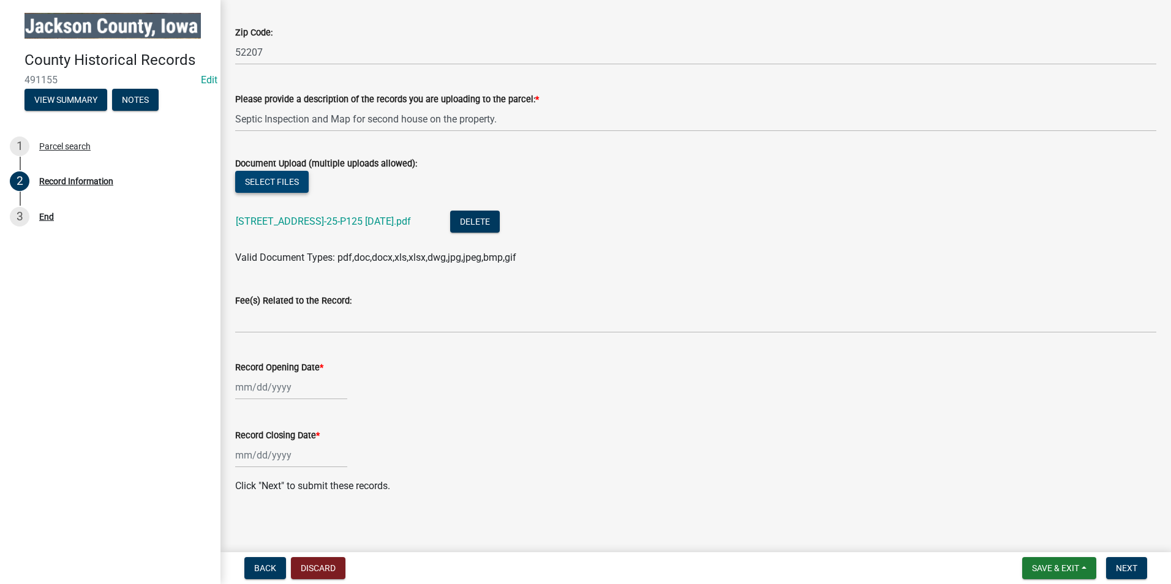
scroll to position [461, 0]
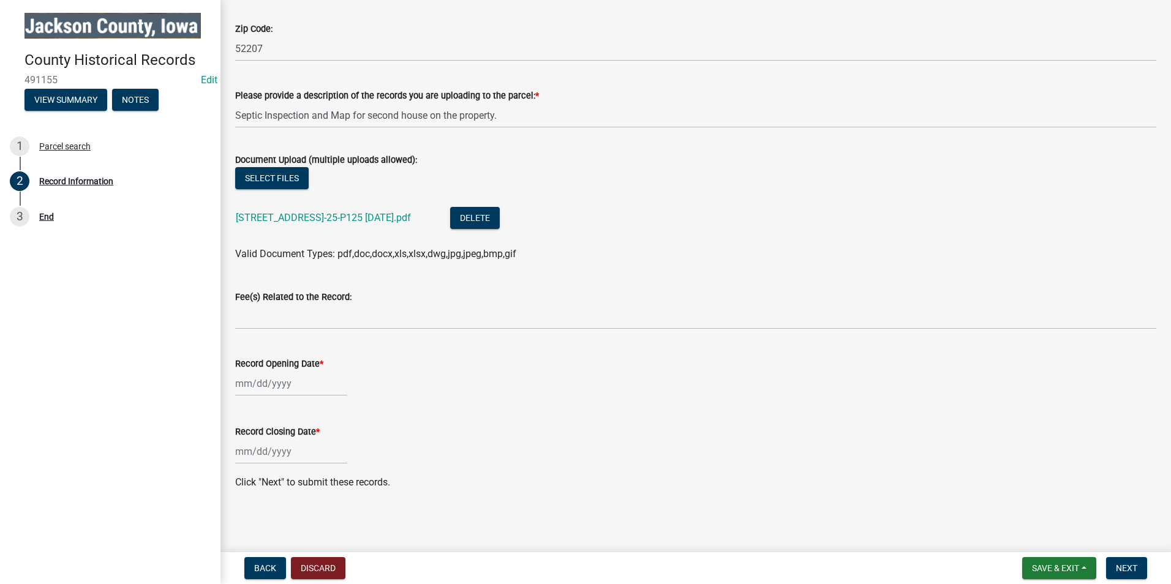
select select "10"
select select "2025"
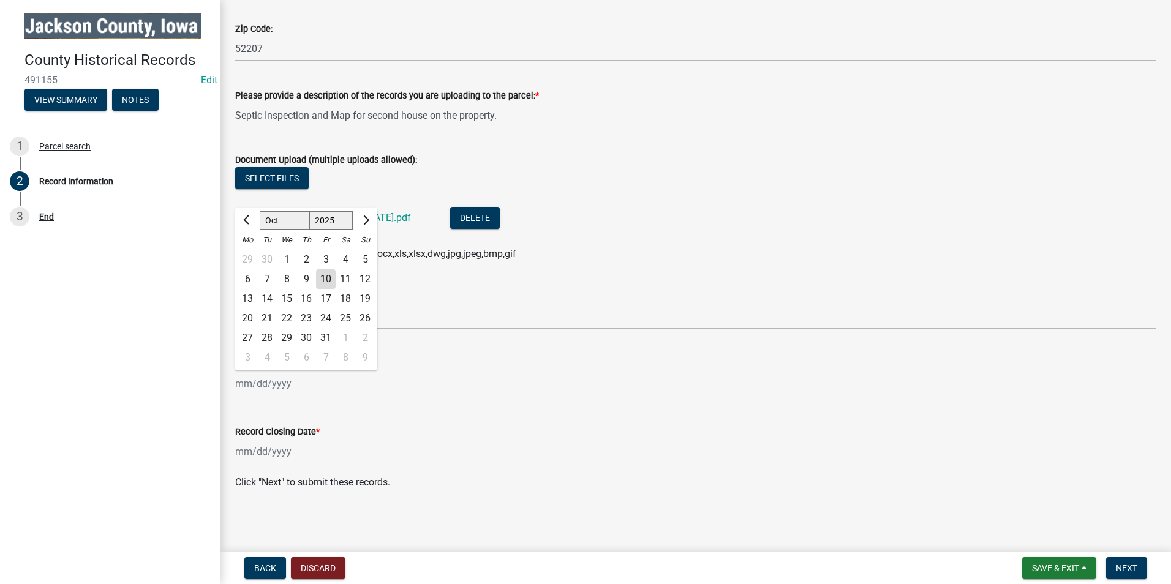
click at [279, 383] on div "[PERSON_NAME] Feb Mar Apr [PERSON_NAME][DATE] Oct Nov [DATE] 1526 1527 1528 152…" at bounding box center [291, 383] width 112 height 25
click at [327, 256] on div "3" at bounding box center [326, 260] width 20 height 20
type input "[DATE]"
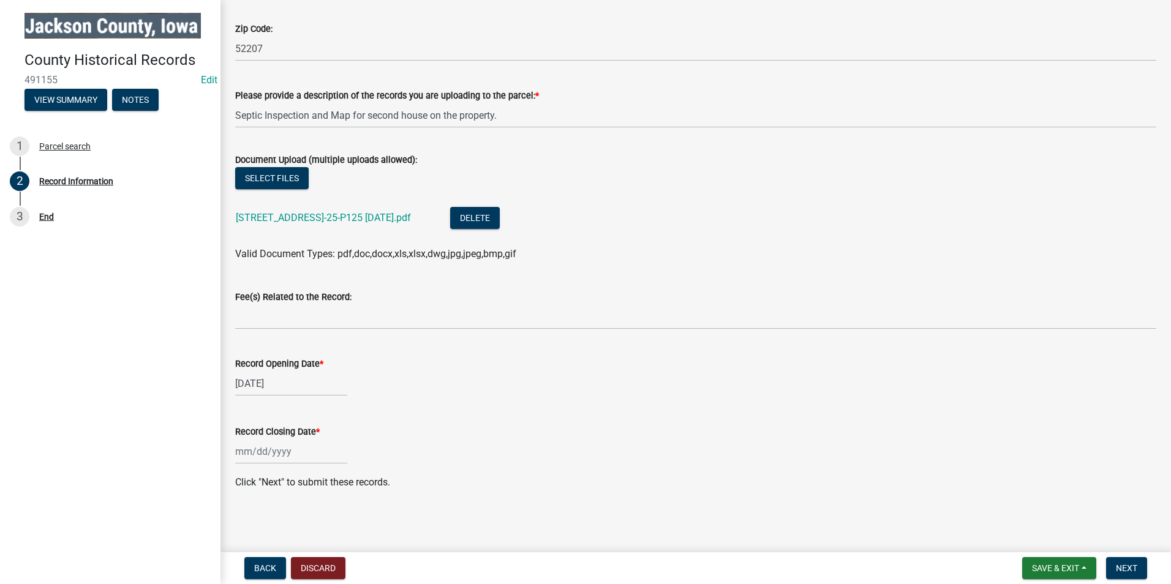
drag, startPoint x: 287, startPoint y: 459, endPoint x: 288, endPoint y: 451, distance: 8.0
click at [287, 459] on input "Record Closing Date *" at bounding box center [291, 451] width 112 height 25
select select "10"
select select "2025"
click at [328, 323] on div "3" at bounding box center [326, 328] width 20 height 20
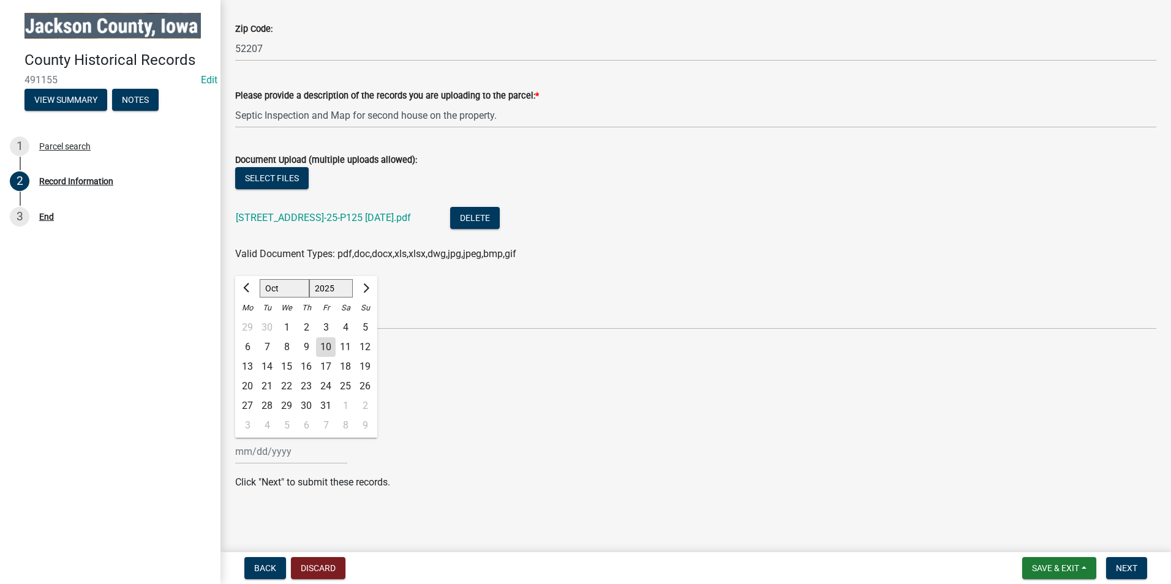
type input "[DATE]"
click at [1132, 569] on span "Next" at bounding box center [1126, 569] width 21 height 10
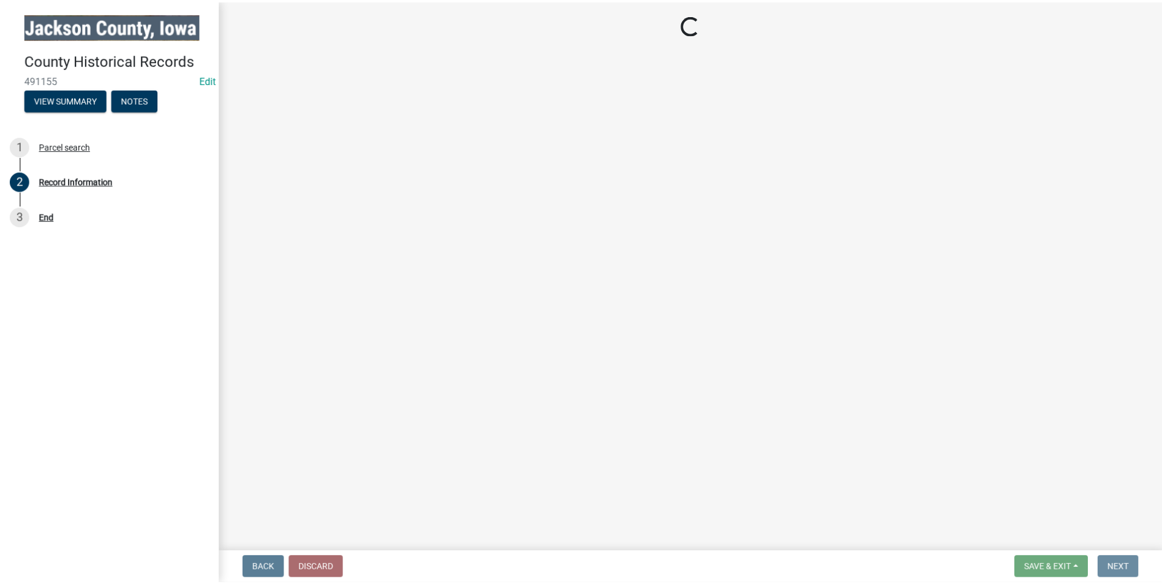
scroll to position [0, 0]
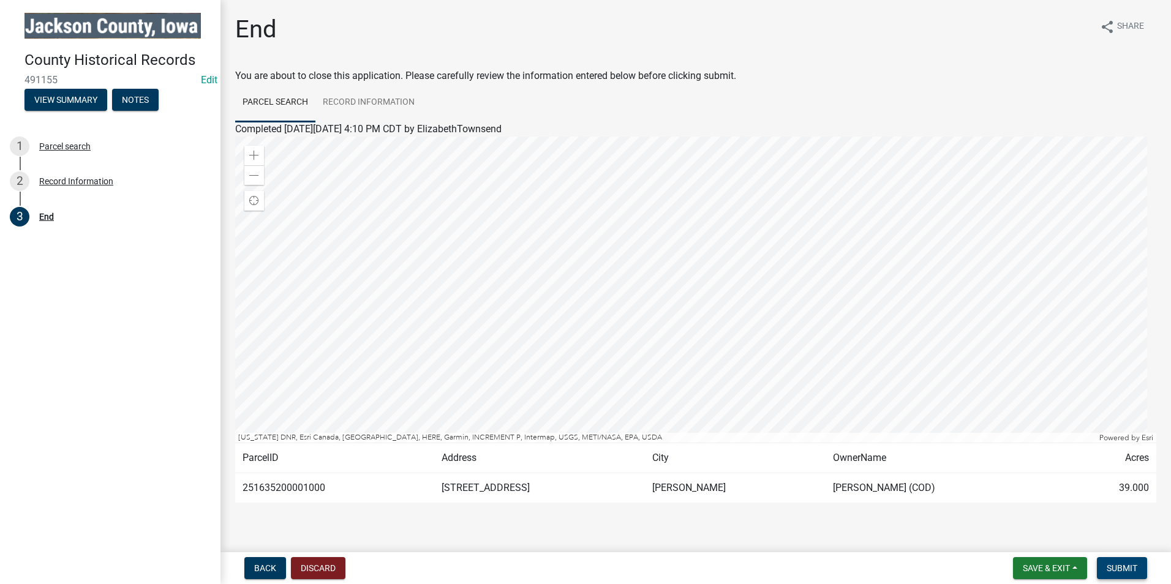
click at [1125, 572] on span "Submit" at bounding box center [1122, 569] width 31 height 10
